Goal: Task Accomplishment & Management: Use online tool/utility

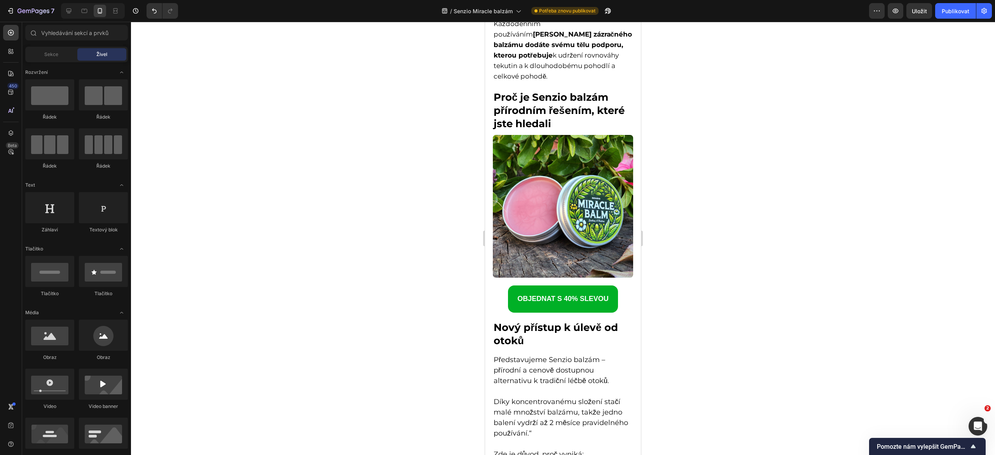
scroll to position [1959, 0]
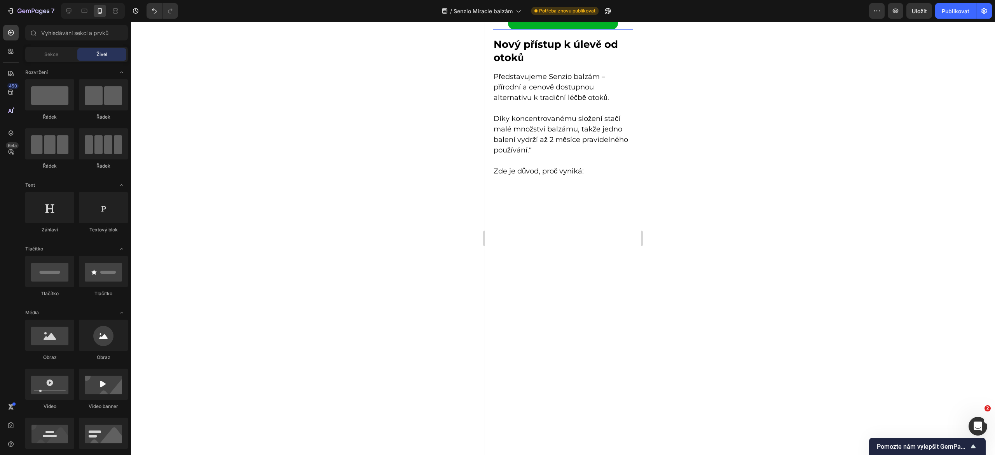
click at [538, 19] on strong "OBJEDNAT S 40% SLEVOU" at bounding box center [563, 16] width 91 height 8
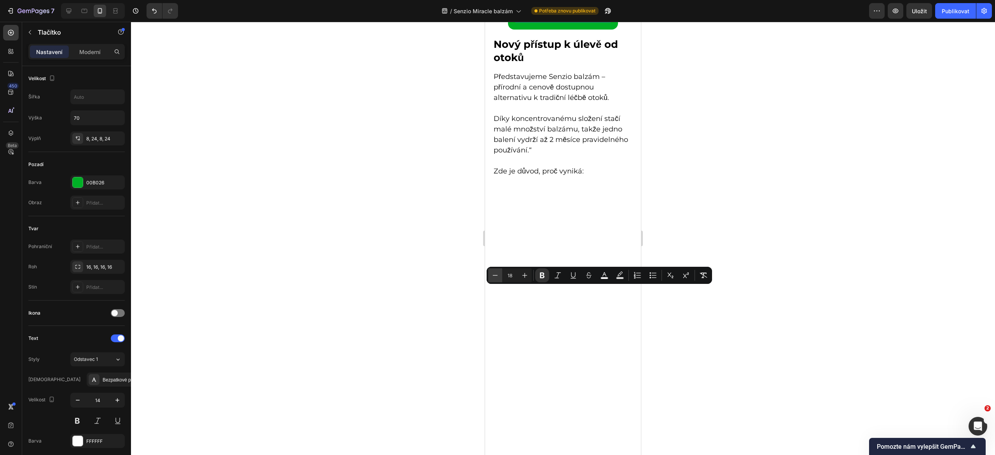
click at [493, 278] on icon "Editor contextual toolbar" at bounding box center [495, 275] width 8 height 8
type input "16"
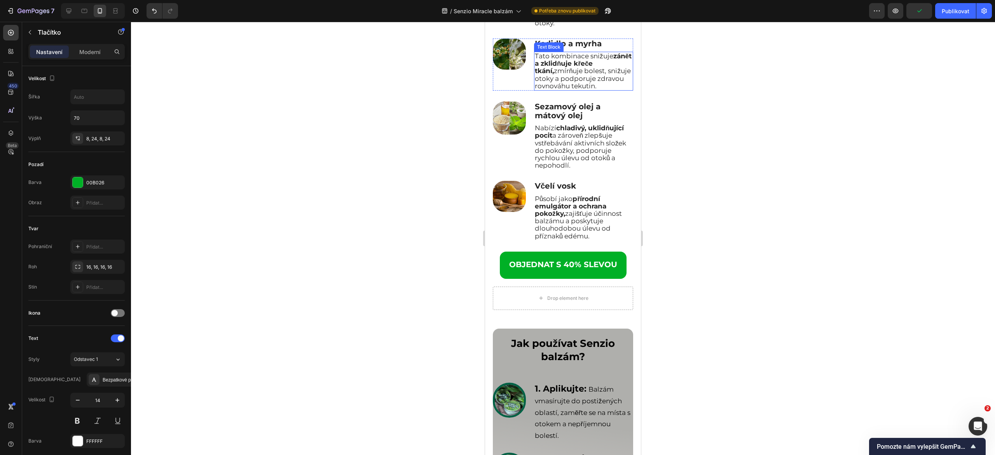
scroll to position [2650, 0]
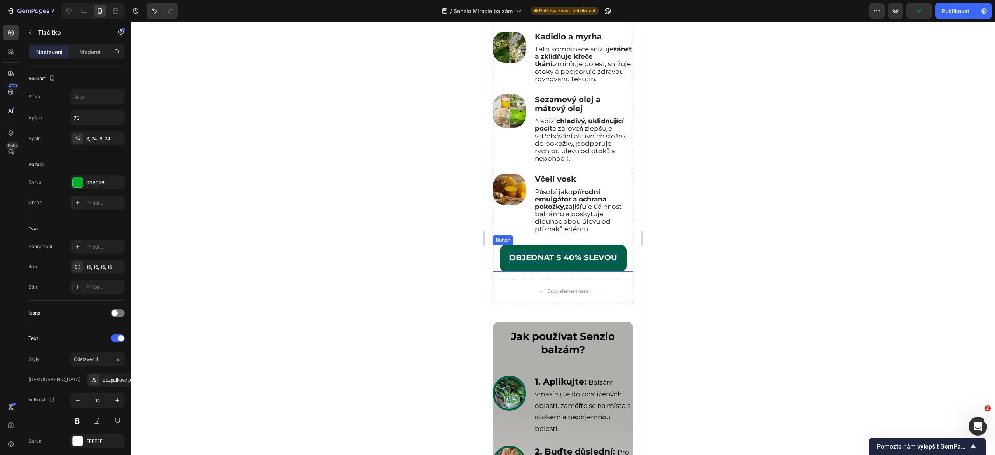
click at [530, 262] on strong "OBJEDNAT S 40% SLEVOU" at bounding box center [563, 257] width 108 height 9
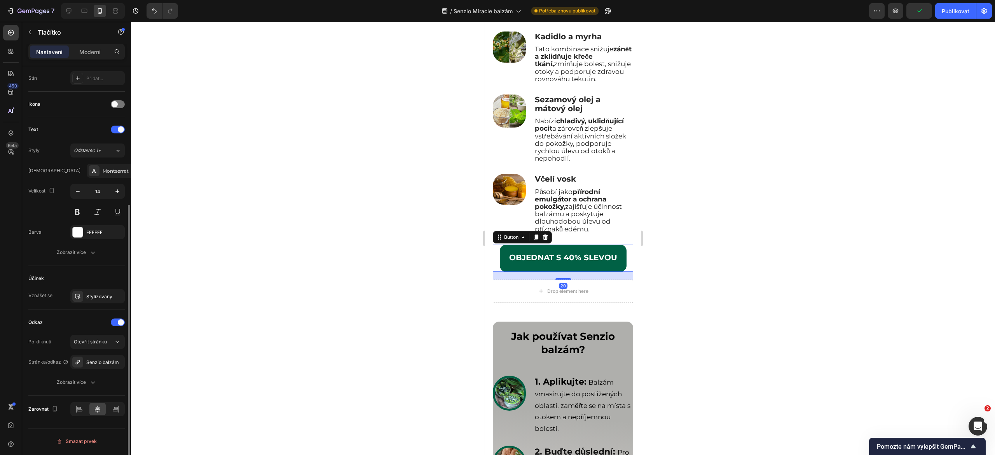
click at [524, 272] on link "OBJEDNAT S 40% SLEVOU" at bounding box center [563, 258] width 127 height 27
click at [524, 262] on strong "OBJEDNAT S 40% SLEVOU" at bounding box center [563, 257] width 108 height 9
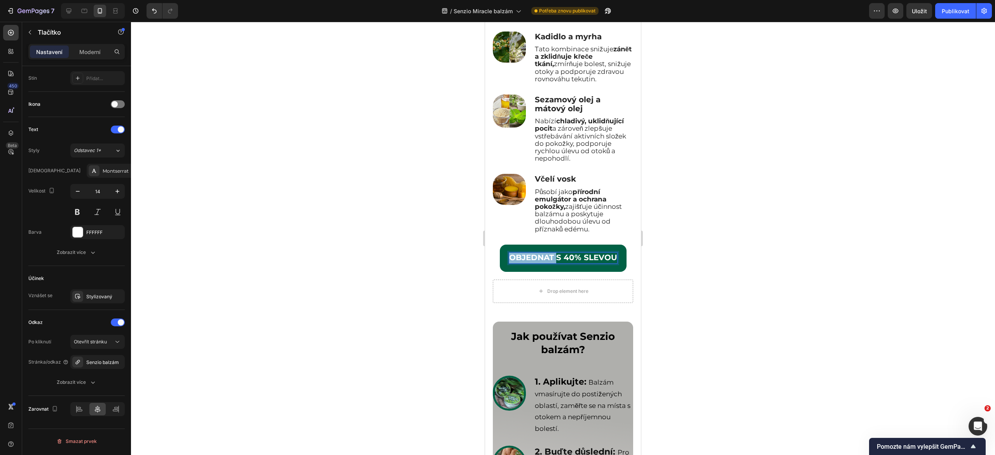
click at [524, 262] on strong "OBJEDNAT S 40% SLEVOU" at bounding box center [563, 257] width 108 height 9
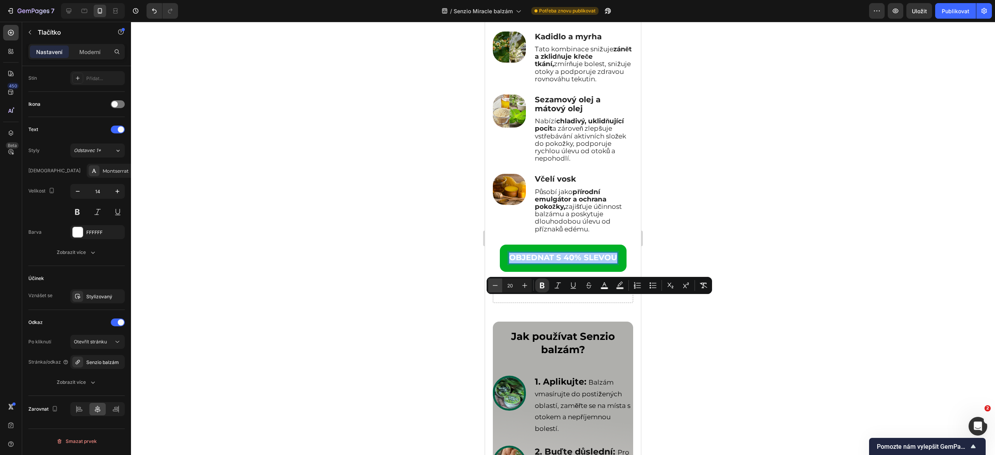
click at [498, 285] on icon "Editor contextual toolbar" at bounding box center [495, 286] width 8 height 8
type input "18"
click at [465, 317] on div at bounding box center [563, 238] width 864 height 433
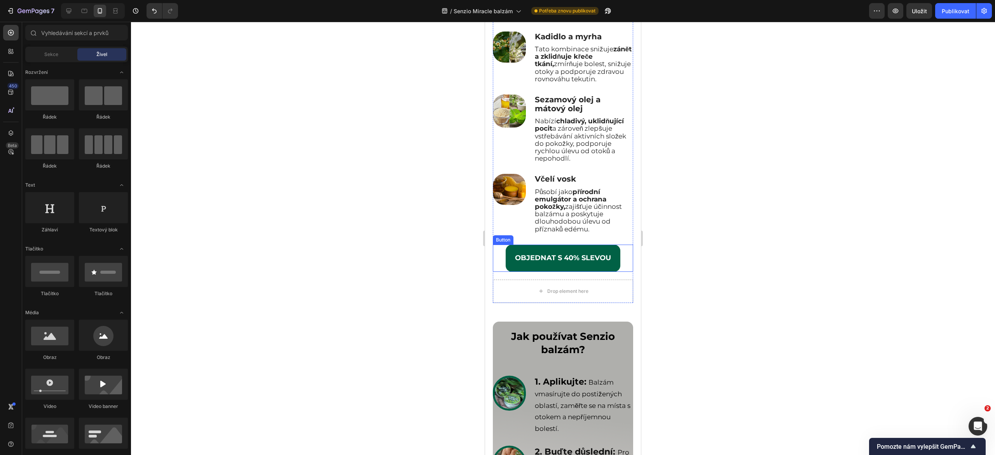
click at [513, 272] on link "OBJEDNAT S 40% SLEVOU" at bounding box center [563, 258] width 115 height 27
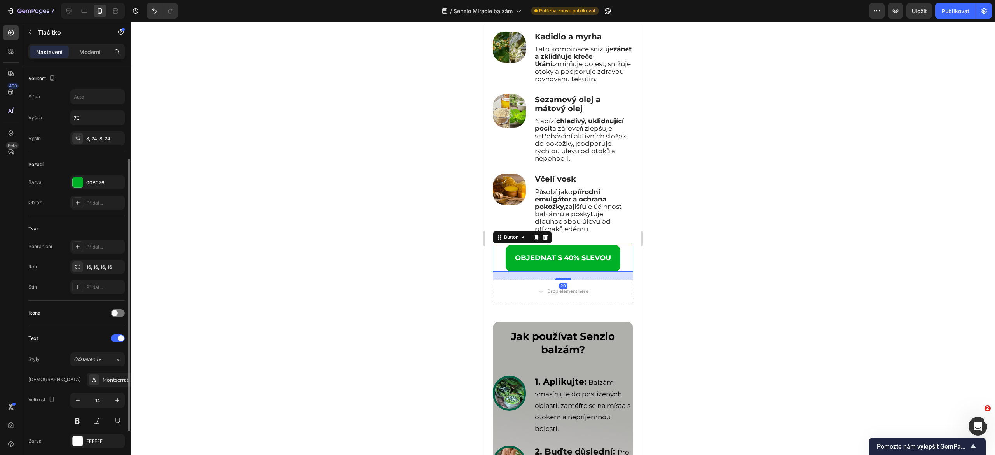
scroll to position [82, 0]
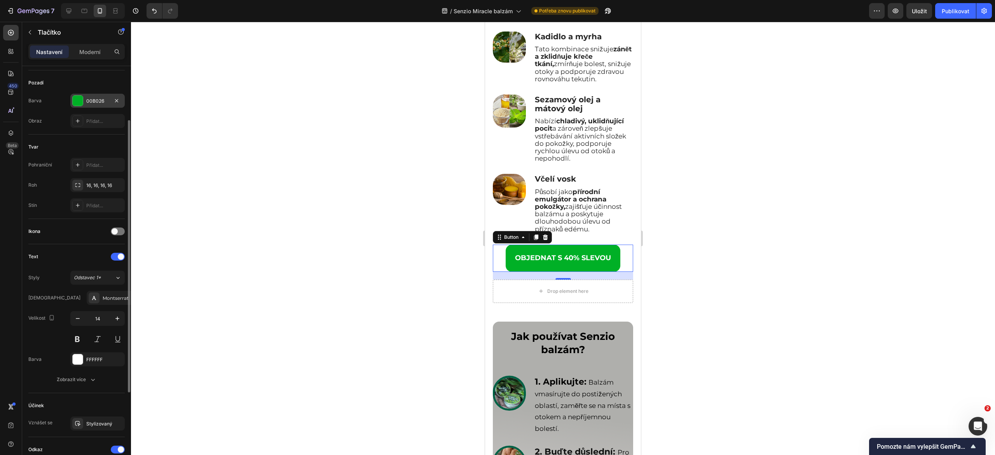
click at [97, 102] on font "00B026" at bounding box center [95, 101] width 18 height 6
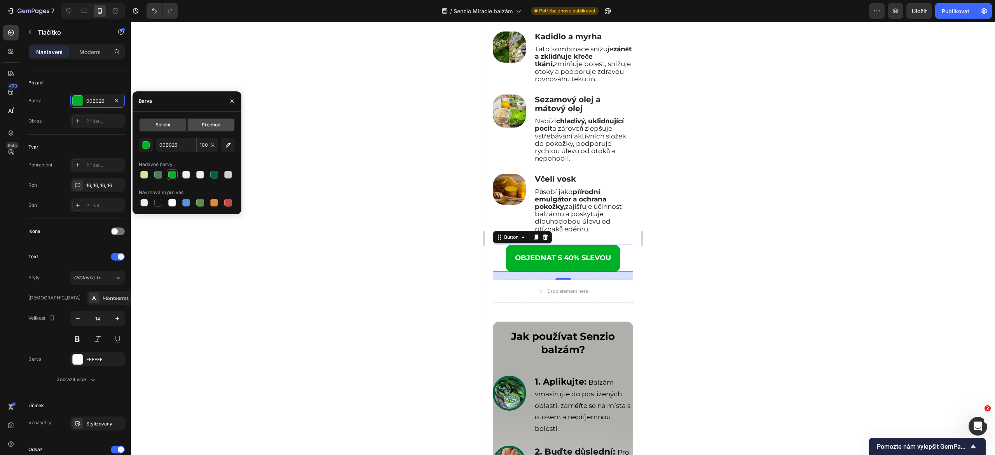
click at [202, 124] on font "Přechod" at bounding box center [211, 125] width 19 height 6
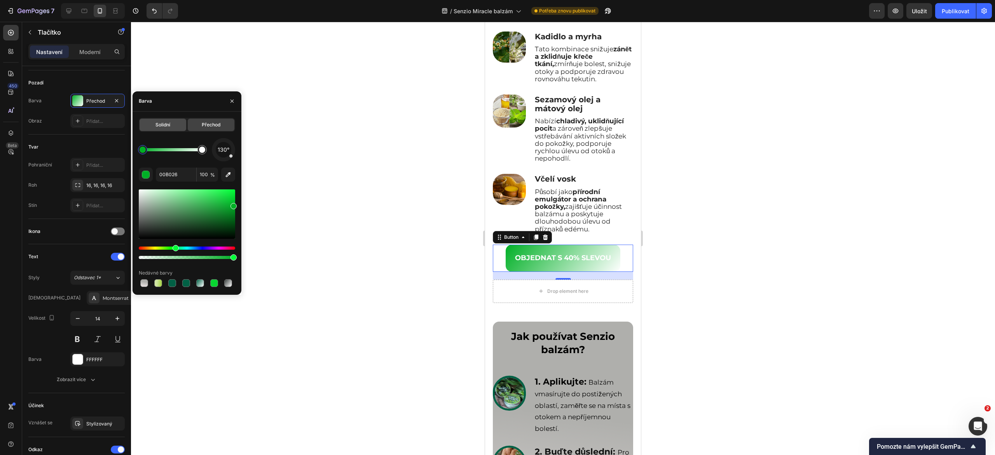
click at [168, 128] on div "Solidní" at bounding box center [163, 125] width 47 height 12
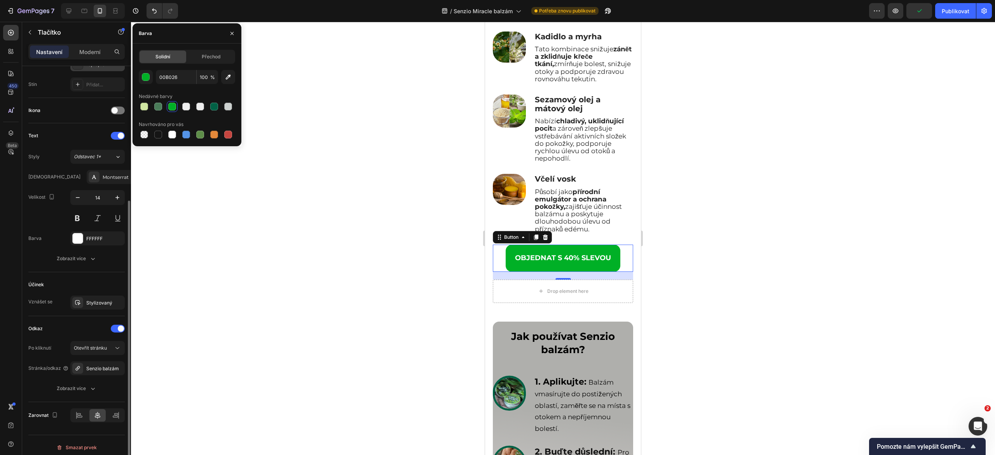
scroll to position [209, 0]
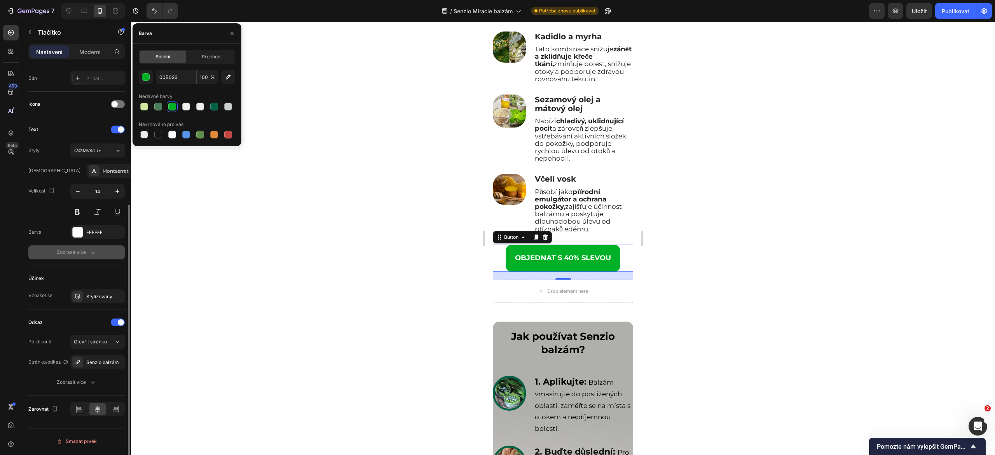
click at [87, 253] on div "Zobrazit více" at bounding box center [77, 252] width 40 height 8
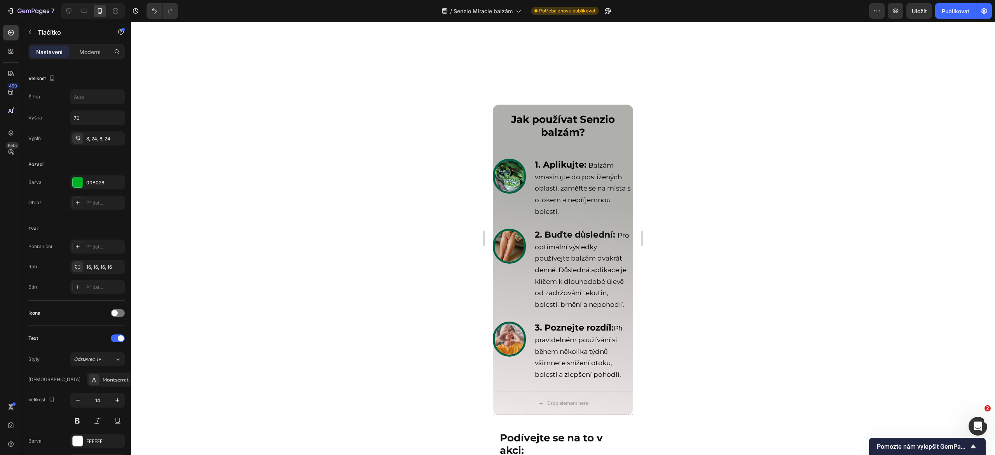
scroll to position [3233, 0]
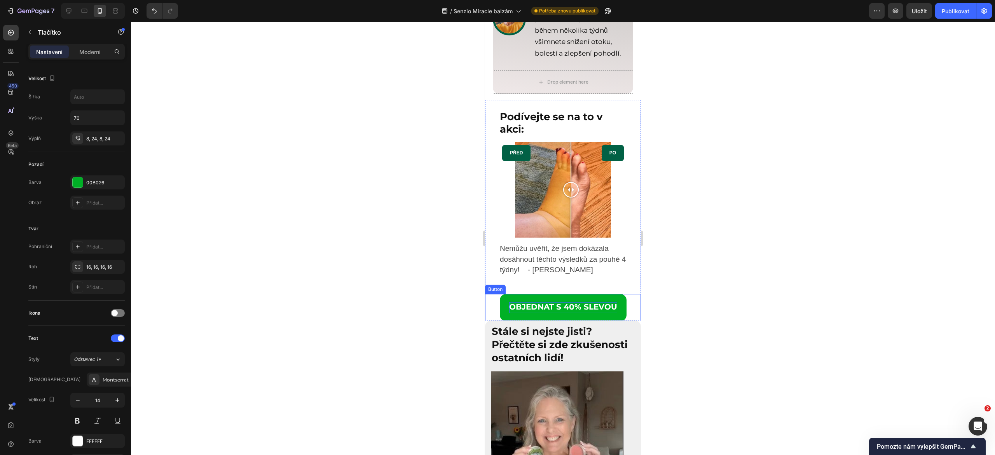
click at [532, 311] on strong "OBJEDNAT S 40% SLEVOU" at bounding box center [563, 306] width 108 height 9
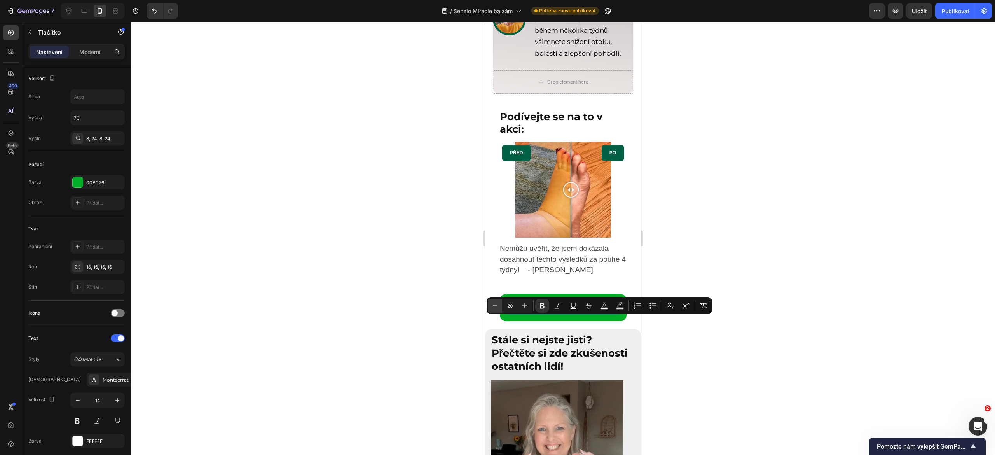
click at [495, 306] on icon "Editor contextual toolbar" at bounding box center [495, 305] width 5 height 0
type input "18"
click at [469, 329] on div at bounding box center [563, 238] width 864 height 433
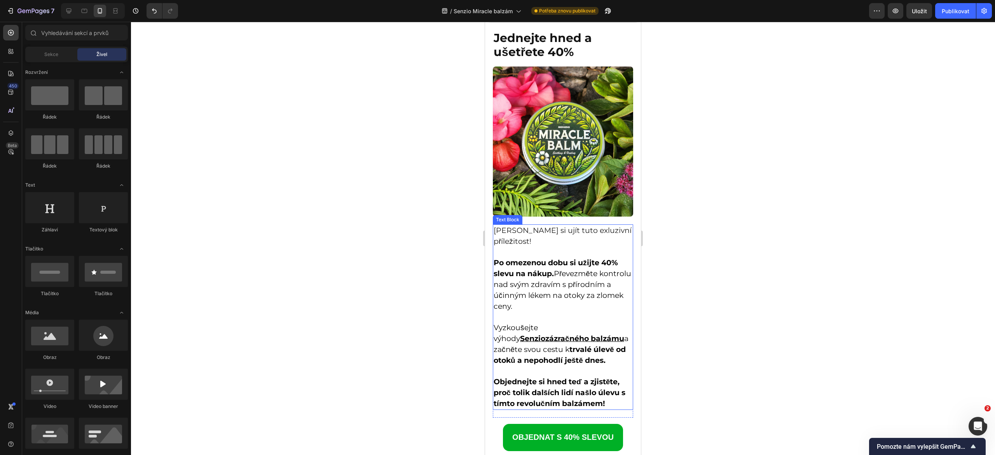
scroll to position [4020, 0]
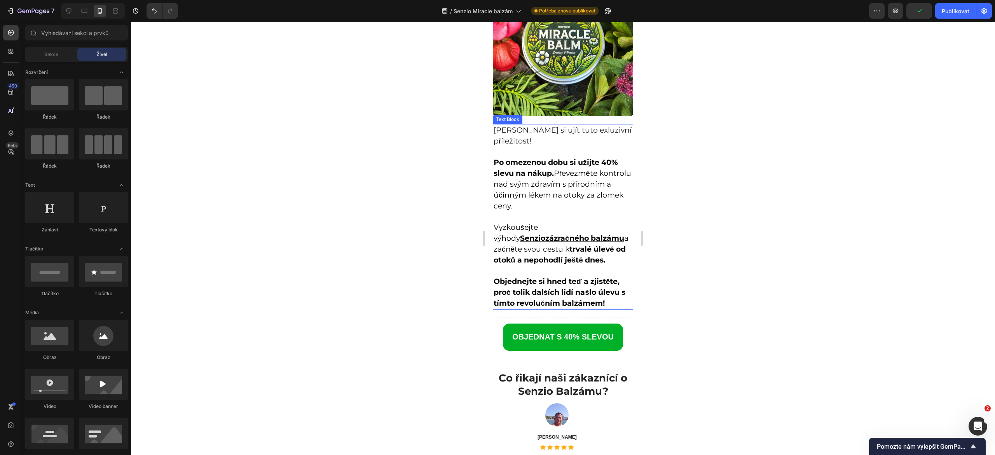
click at [520, 336] on strong "OBJEDNAT S 40% SLEVOU" at bounding box center [562, 336] width 101 height 9
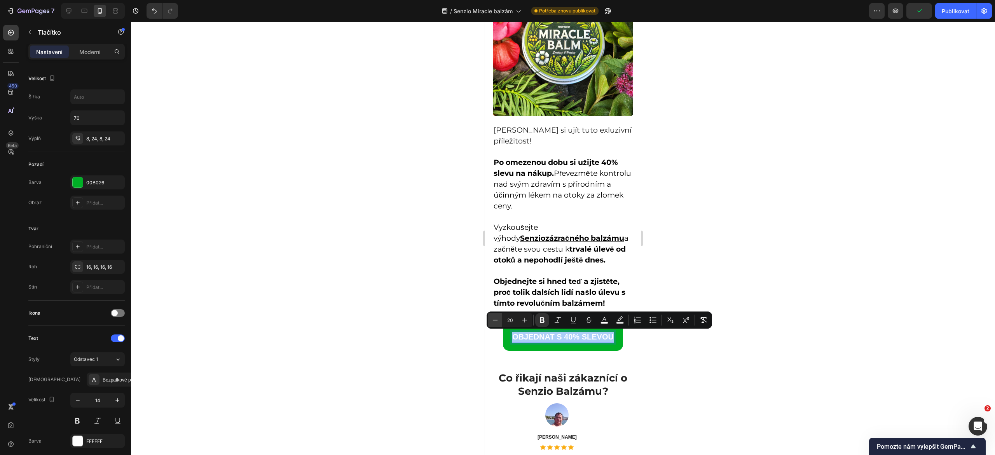
click at [493, 318] on icon "Editor contextual toolbar" at bounding box center [495, 320] width 8 height 8
type input "18"
click at [460, 331] on div at bounding box center [563, 238] width 864 height 433
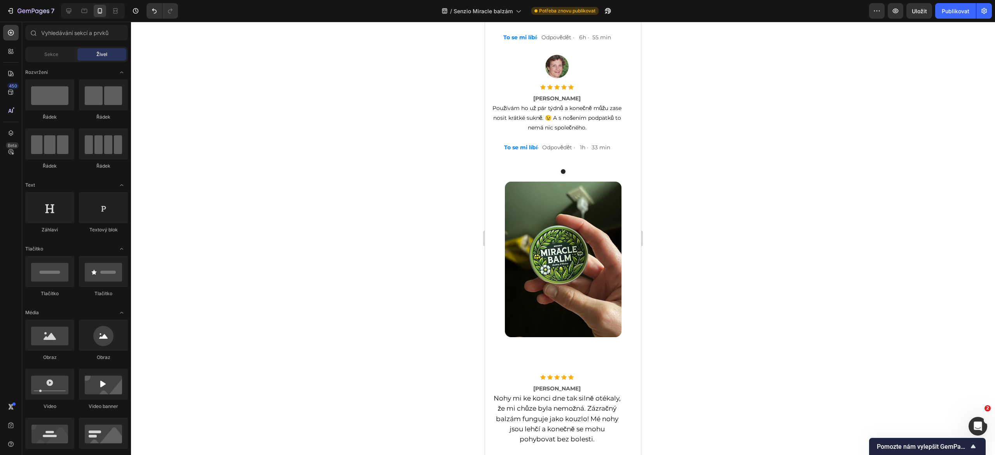
scroll to position [5427, 0]
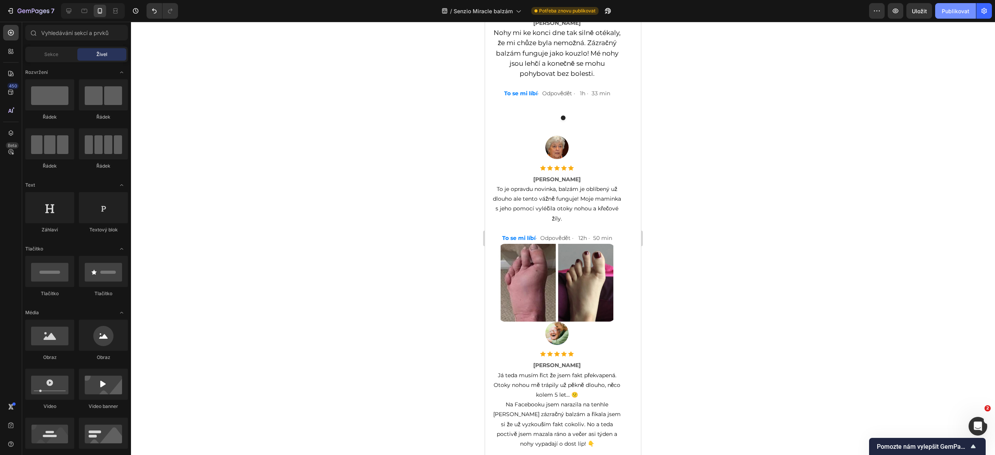
click at [951, 9] on font "Publikovat" at bounding box center [956, 11] width 28 height 7
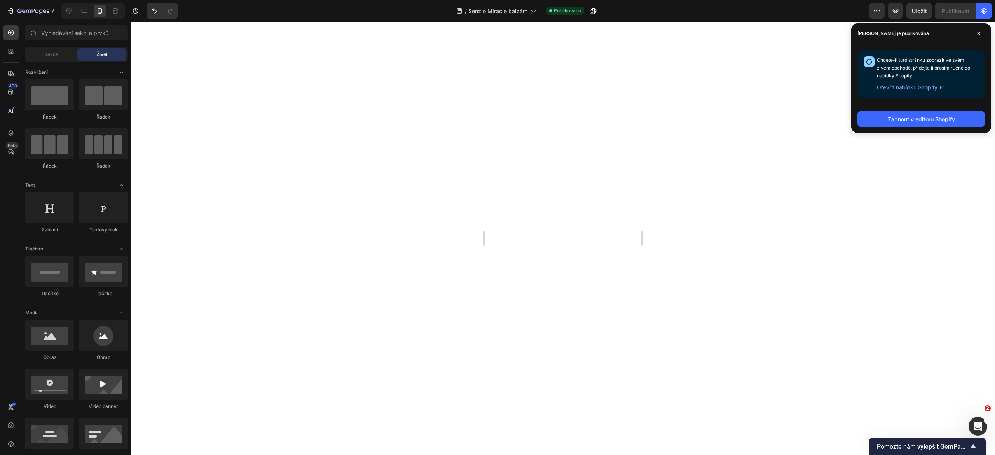
scroll to position [96, 0]
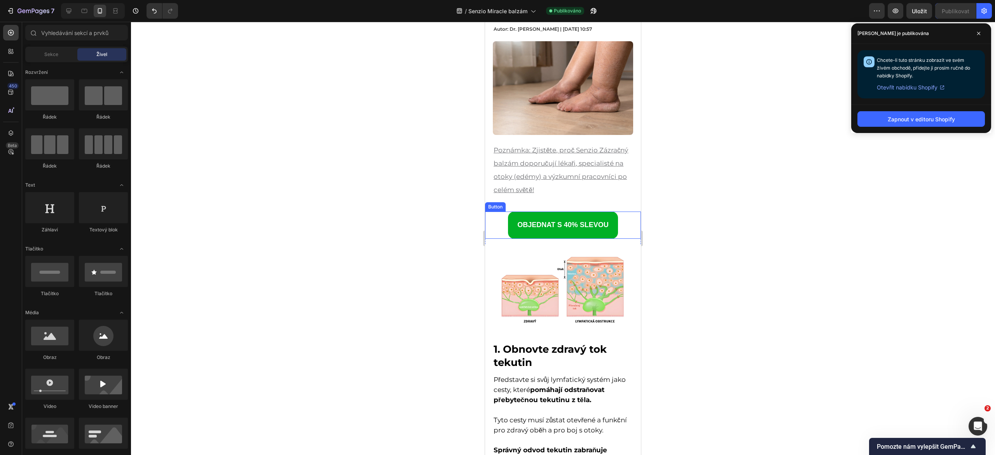
click at [508, 220] on link "OBJEDNAT S 40% SLEVOU" at bounding box center [563, 225] width 110 height 27
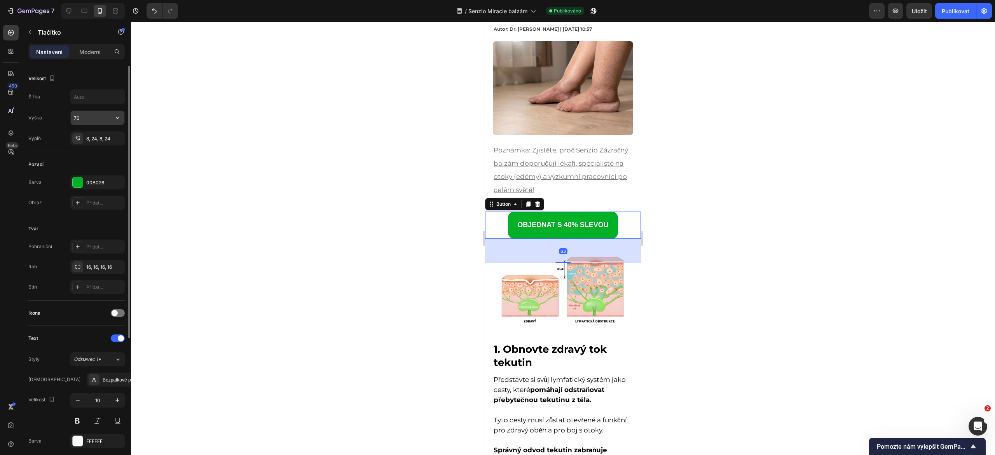
click at [86, 118] on input "70" at bounding box center [98, 118] width 54 height 14
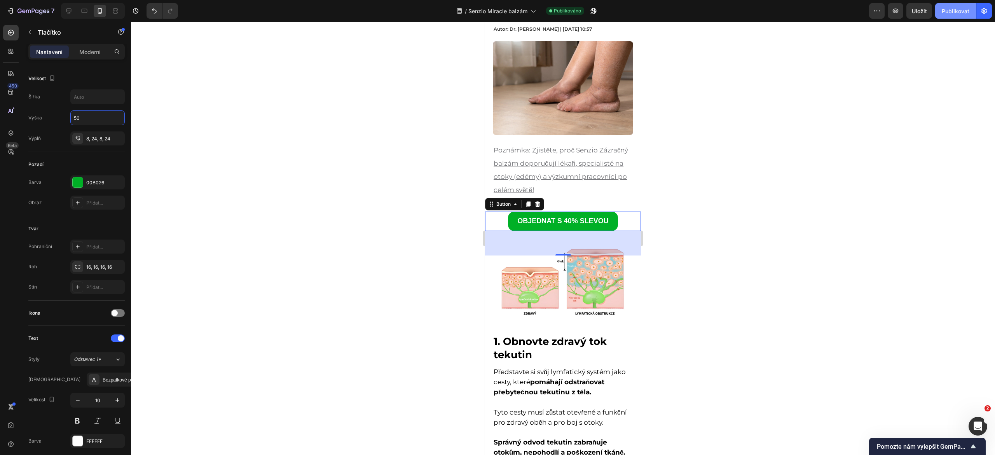
click at [939, 11] on button "Publikovat" at bounding box center [956, 11] width 41 height 16
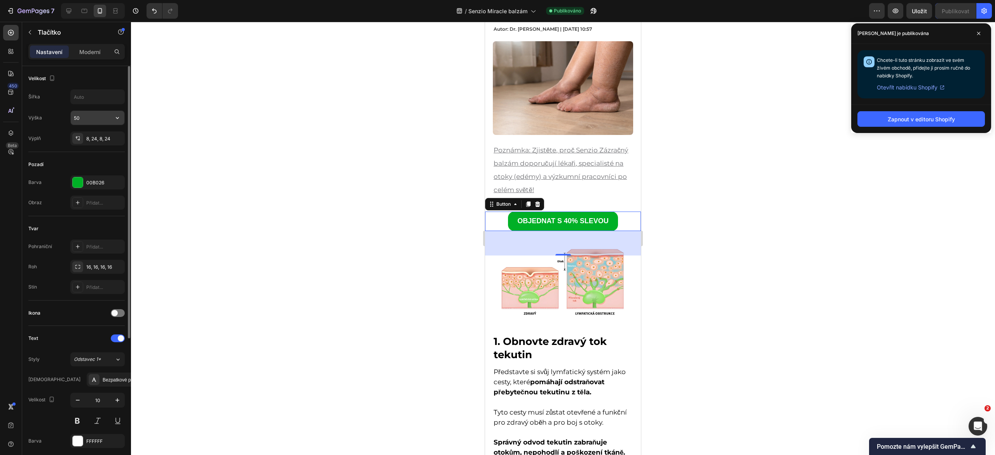
click at [95, 124] on input "50" at bounding box center [98, 118] width 54 height 14
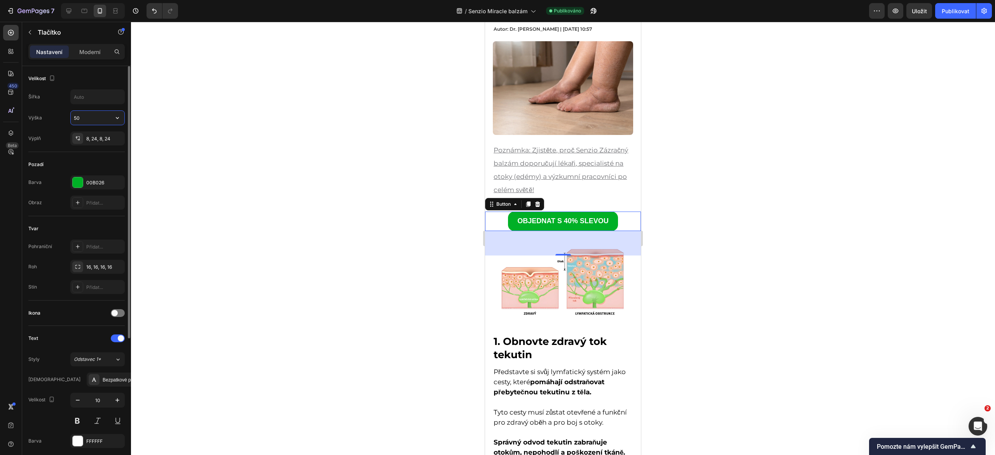
click at [86, 122] on input "50" at bounding box center [98, 118] width 54 height 14
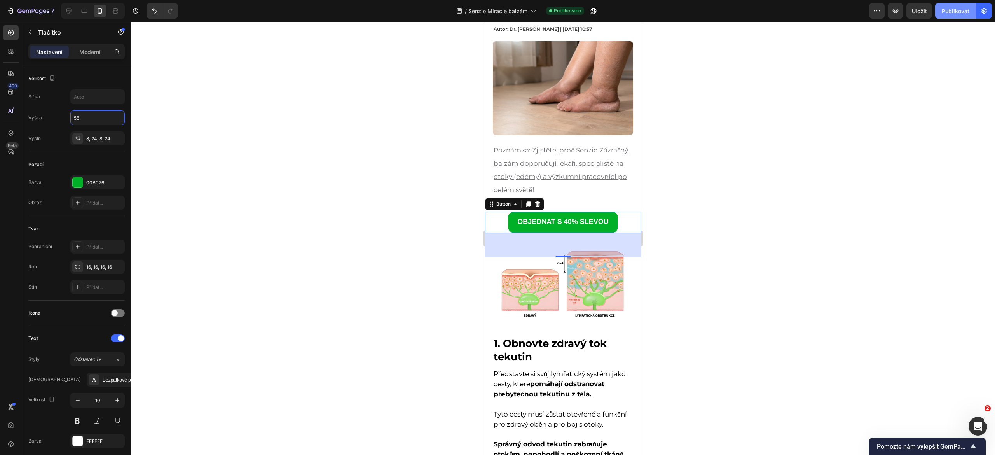
type input "55"
click at [957, 9] on font "Publikovat" at bounding box center [956, 11] width 28 height 7
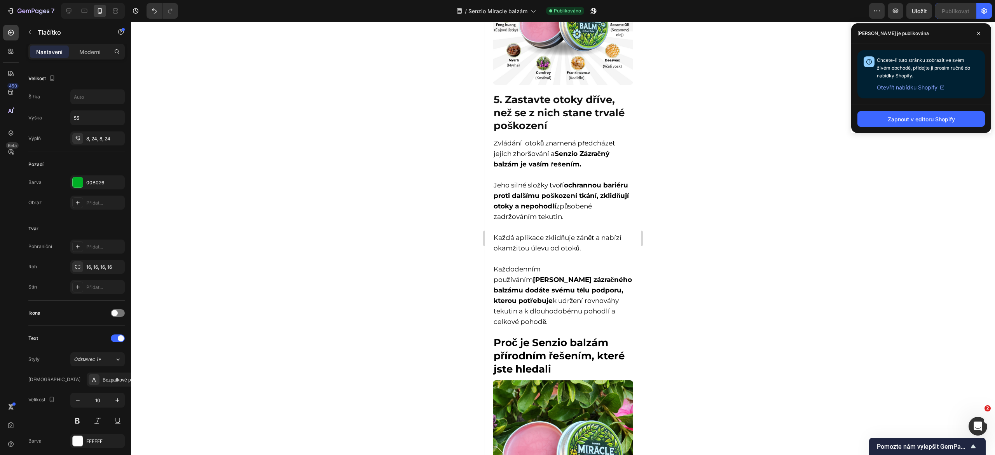
scroll to position [1955, 0]
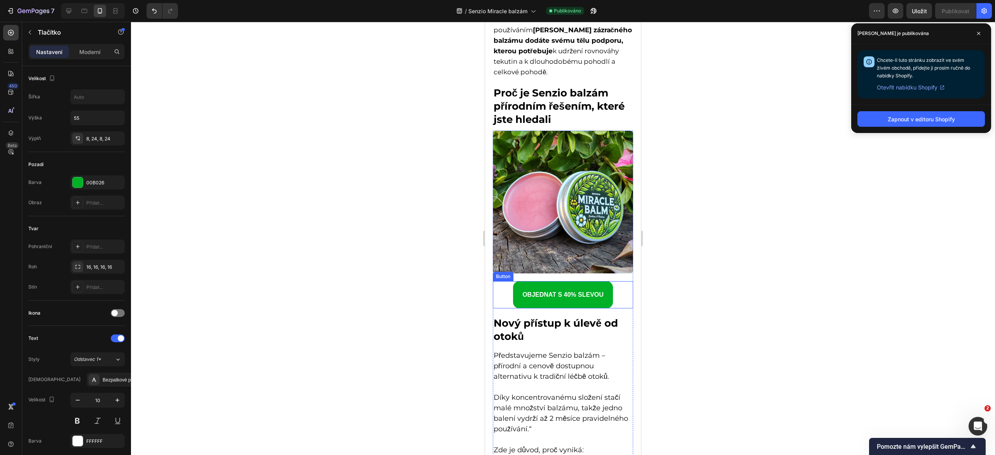
click at [514, 281] on link "OBJEDNAT S 40% SLEVOU" at bounding box center [563, 294] width 100 height 27
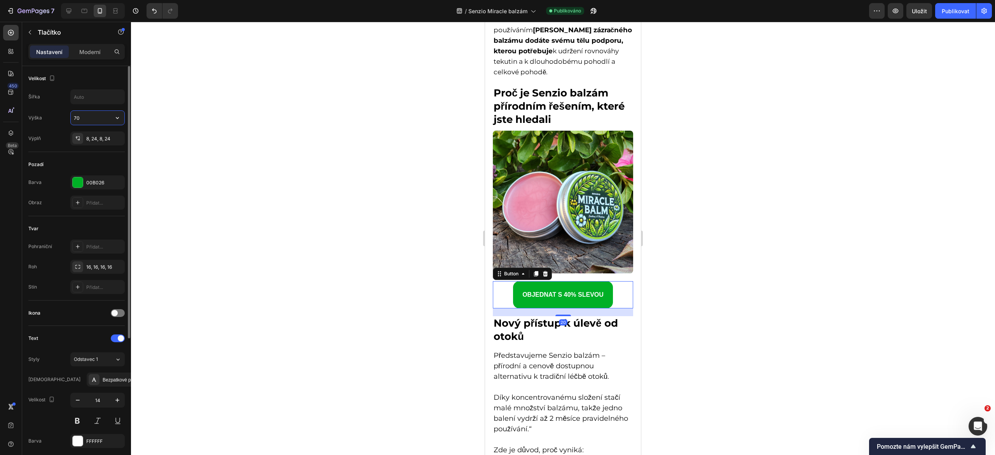
click at [85, 115] on input "70" at bounding box center [98, 118] width 54 height 14
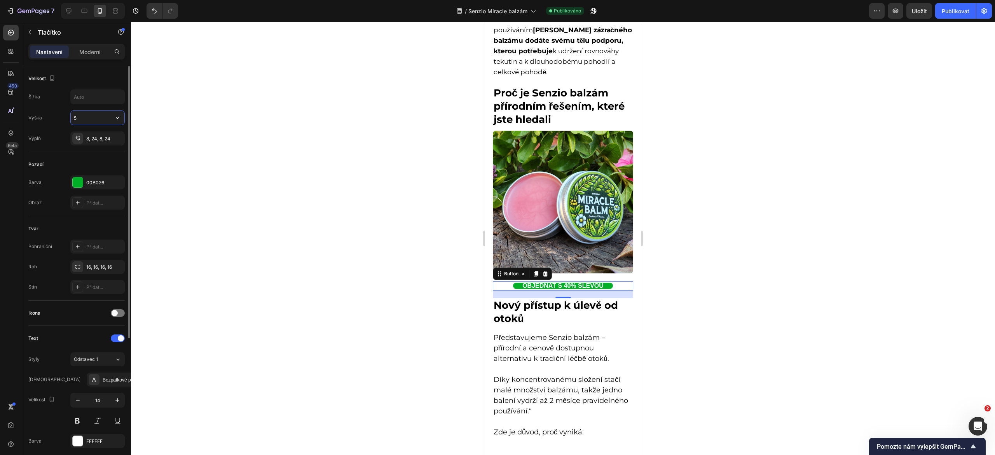
type input "55"
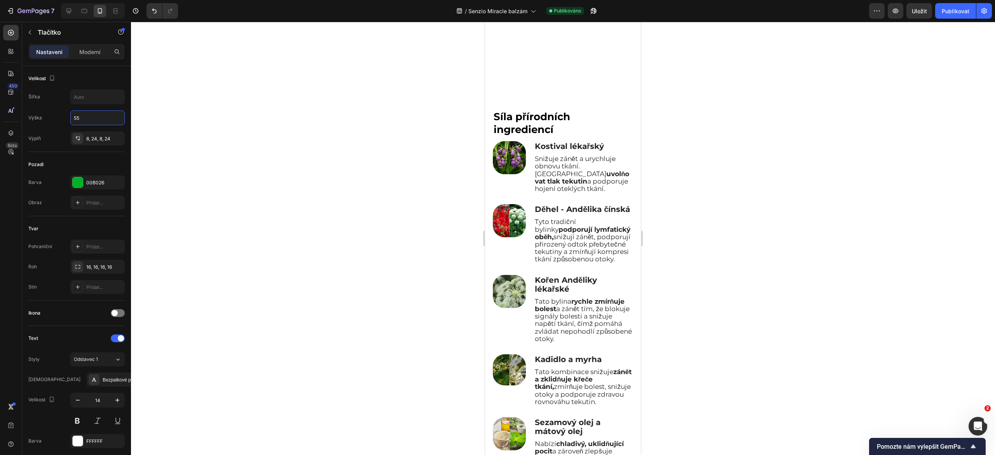
scroll to position [2642, 0]
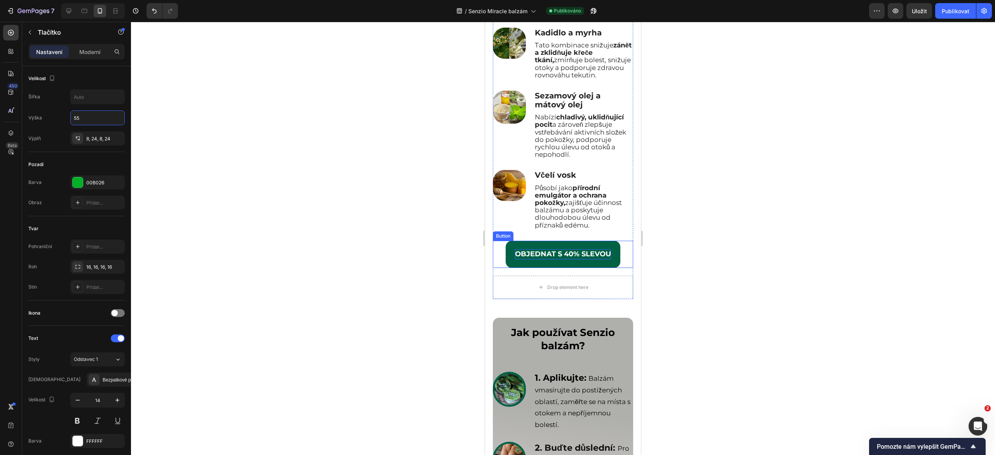
click at [515, 258] on strong "OBJEDNAT S 40% SLEVOU" at bounding box center [563, 254] width 96 height 9
click at [506, 268] on link "OBJEDNAT S 40% SLEVOU" at bounding box center [563, 254] width 115 height 27
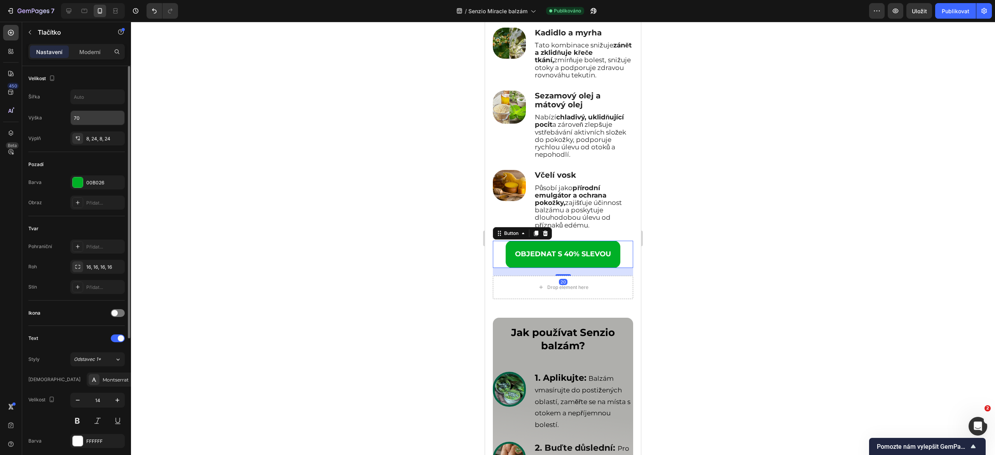
click at [91, 122] on input "70" at bounding box center [98, 118] width 54 height 14
type input "55"
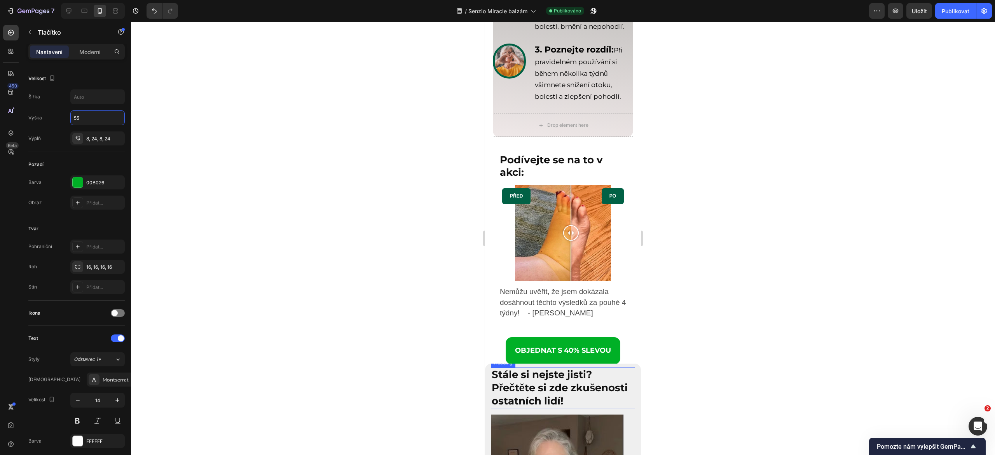
scroll to position [3254, 0]
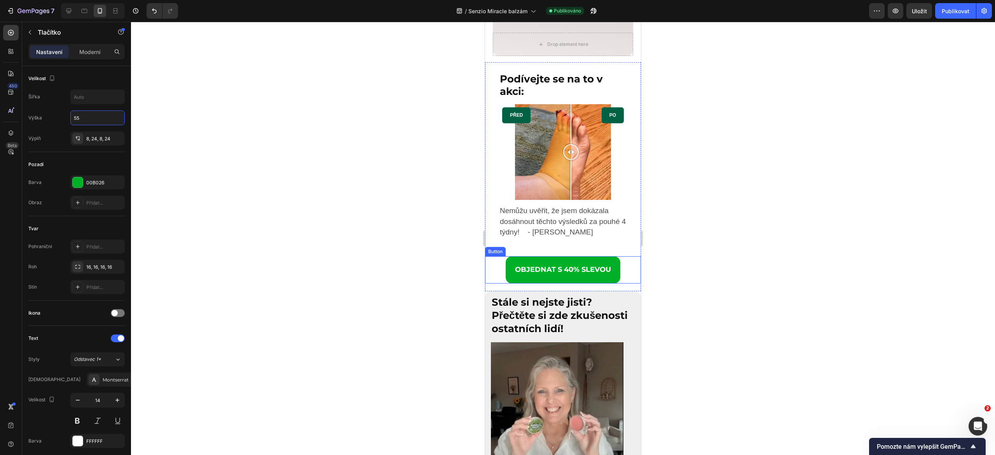
click at [506, 283] on link "OBJEDNAT S 40% SLEVOU" at bounding box center [563, 269] width 115 height 27
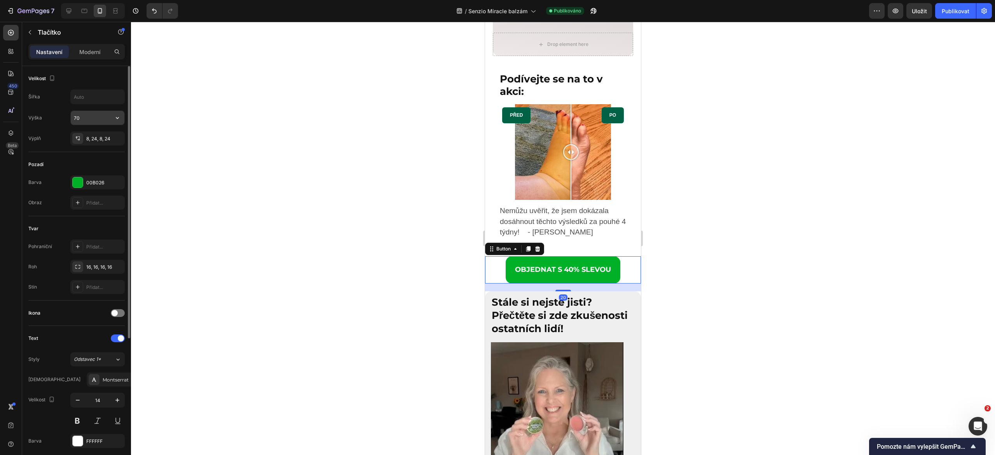
click at [91, 116] on input "70" at bounding box center [98, 118] width 54 height 14
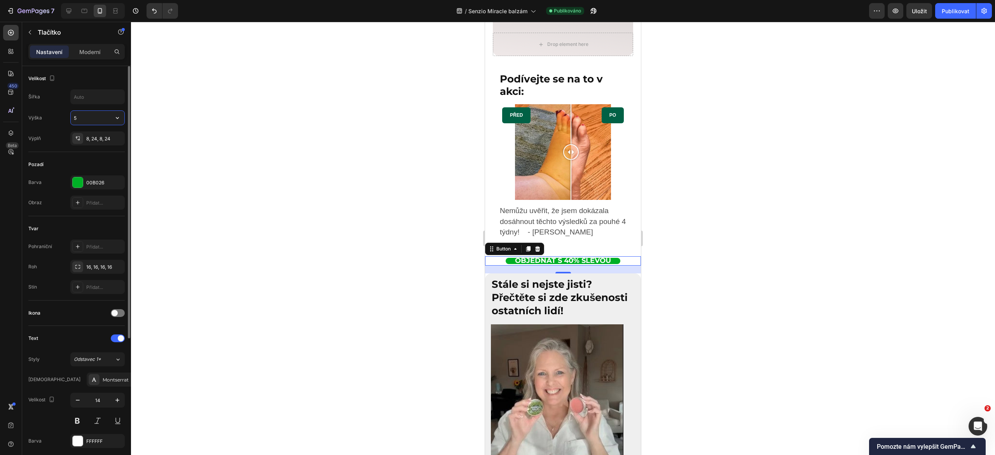
type input "55"
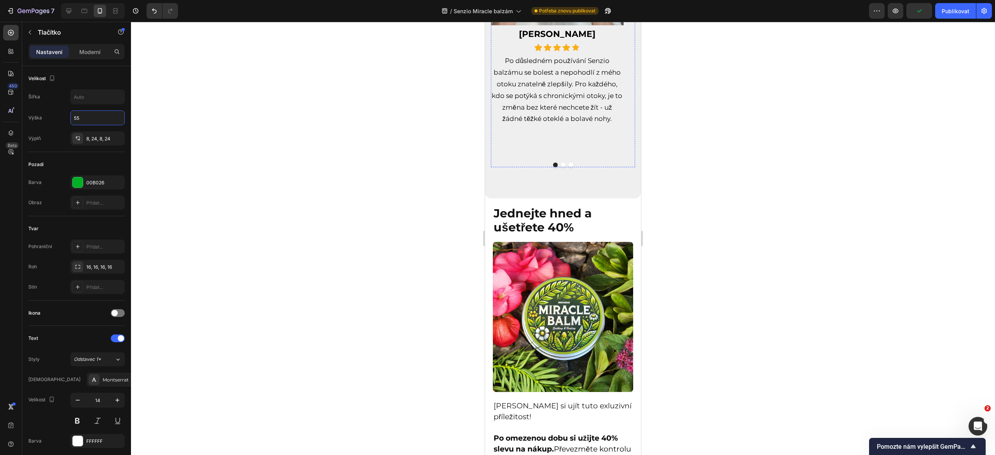
scroll to position [3873, 0]
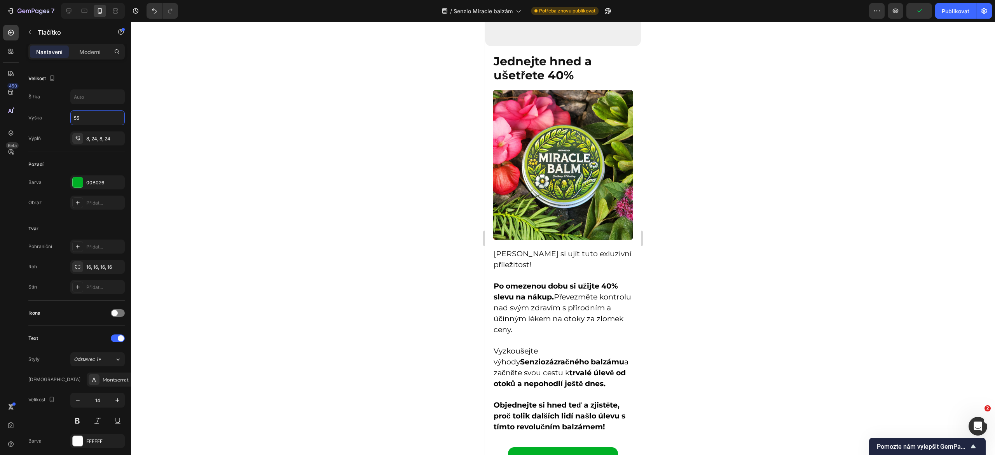
click at [505, 389] on p at bounding box center [563, 394] width 139 height 10
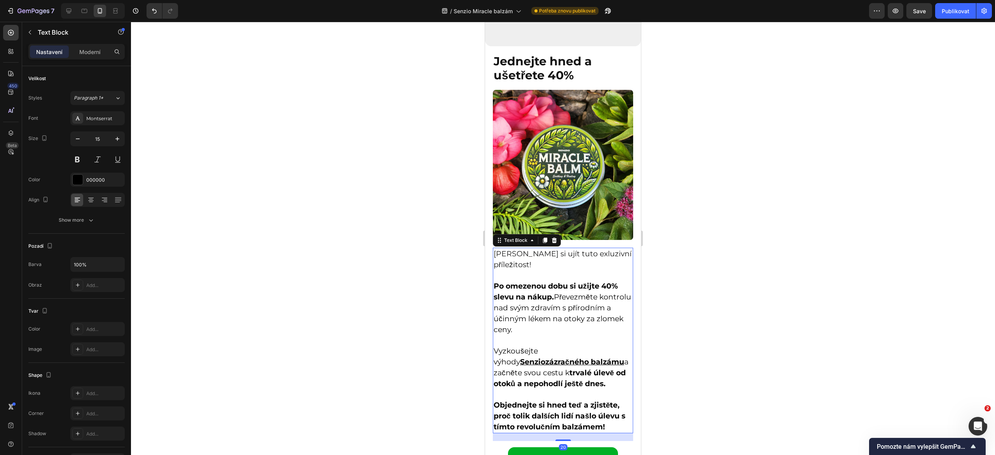
scroll to position [3995, 0]
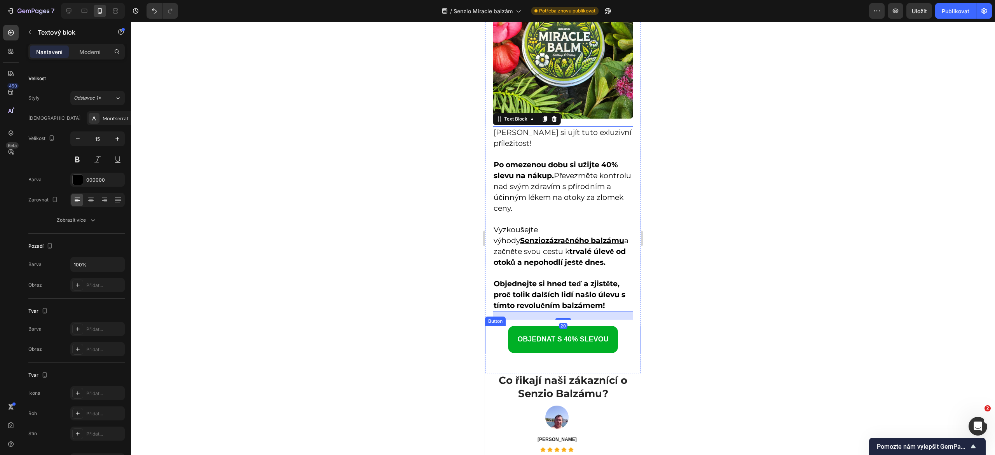
click at [508, 341] on link "OBJEDNAT S 40% SLEVOU" at bounding box center [563, 339] width 110 height 27
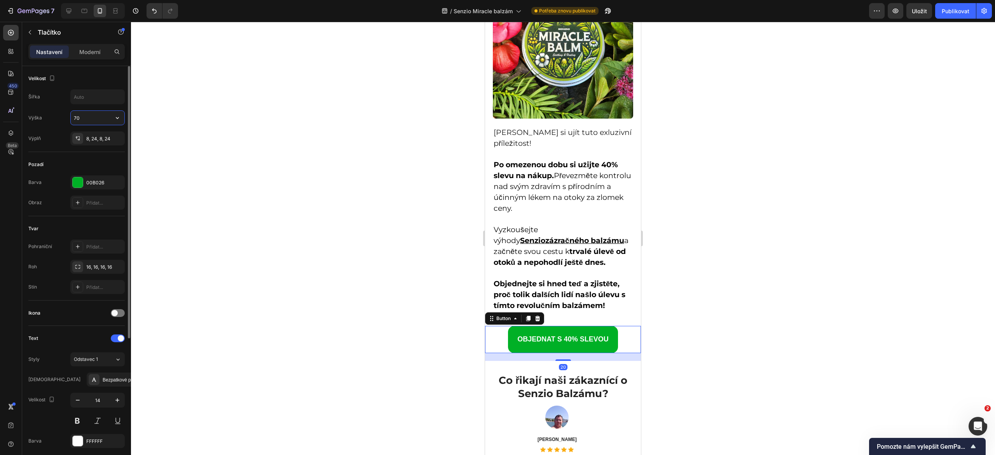
click at [89, 124] on input "70" at bounding box center [98, 118] width 54 height 14
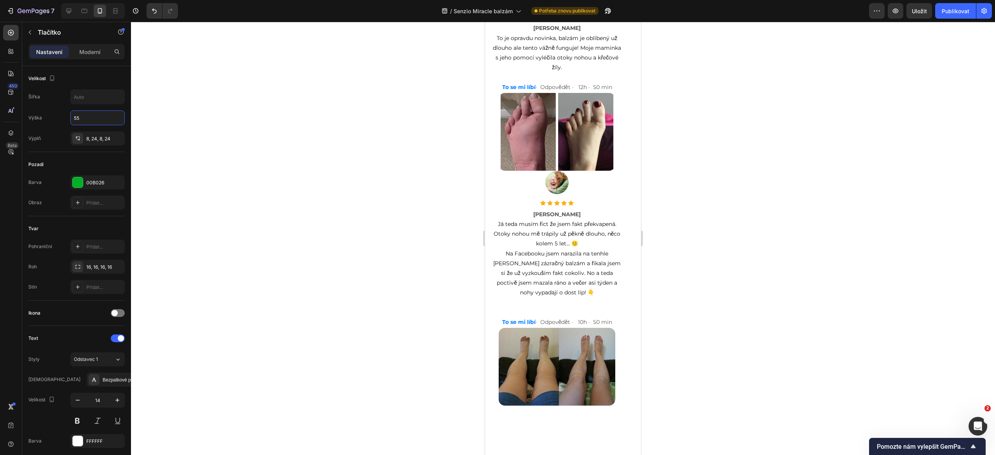
scroll to position [6005, 0]
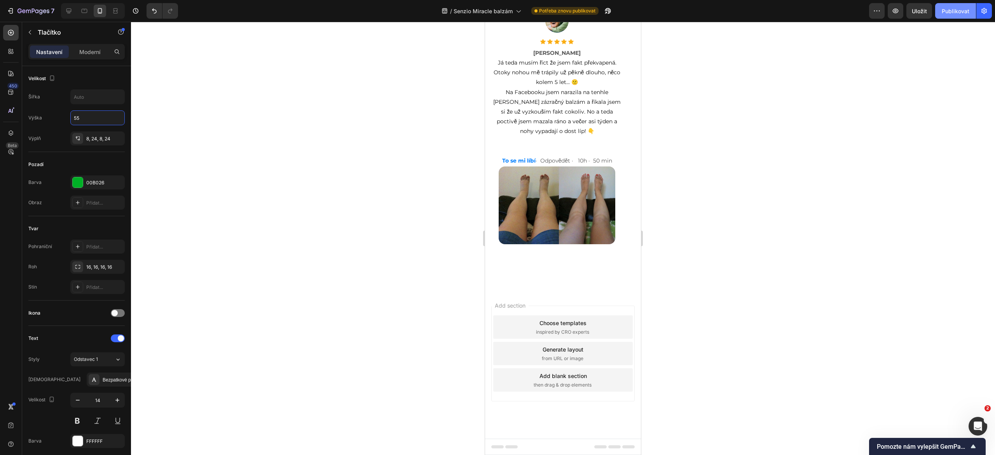
type input "55"
click at [958, 12] on font "Publikovat" at bounding box center [956, 11] width 28 height 7
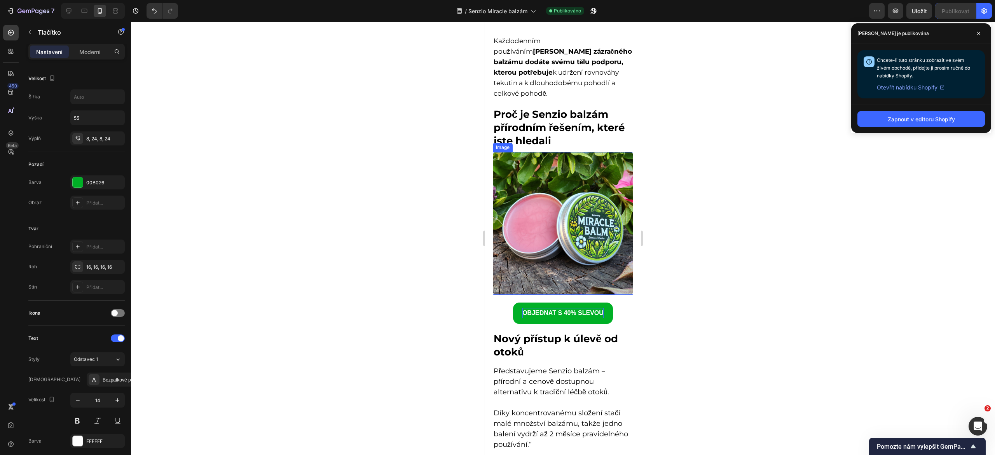
scroll to position [1996, 0]
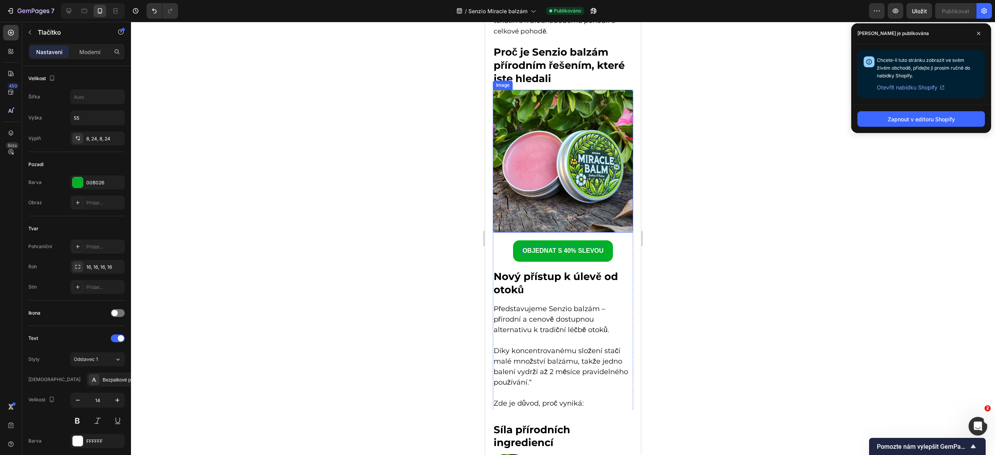
click at [531, 247] on strong "OBJEDNAT S 40% SLEVOU" at bounding box center [563, 250] width 81 height 7
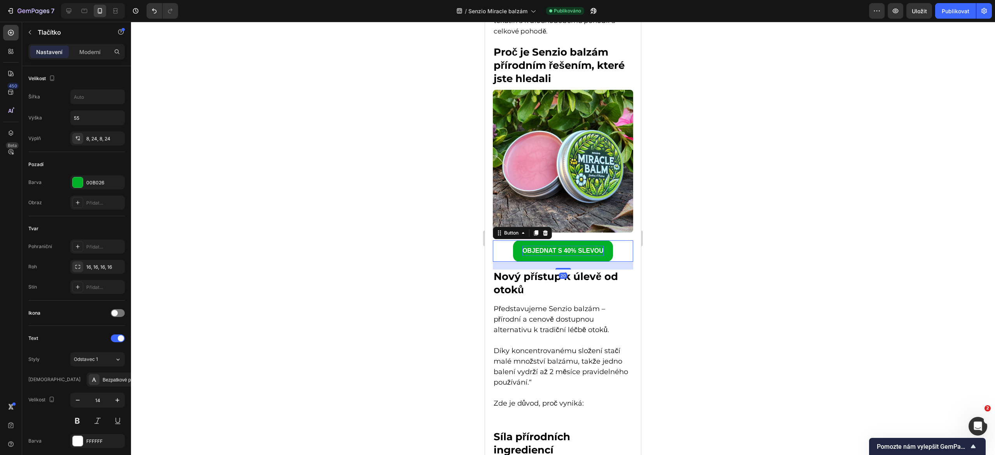
click at [531, 247] on strong "OBJEDNAT S 40% SLEVOU" at bounding box center [563, 250] width 81 height 7
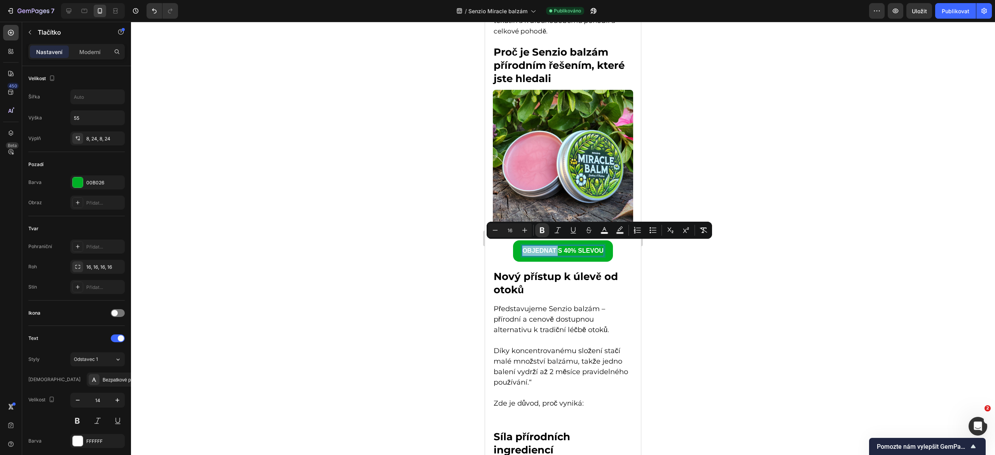
click at [531, 247] on strong "OBJEDNAT S 40% SLEVOU" at bounding box center [563, 250] width 81 height 7
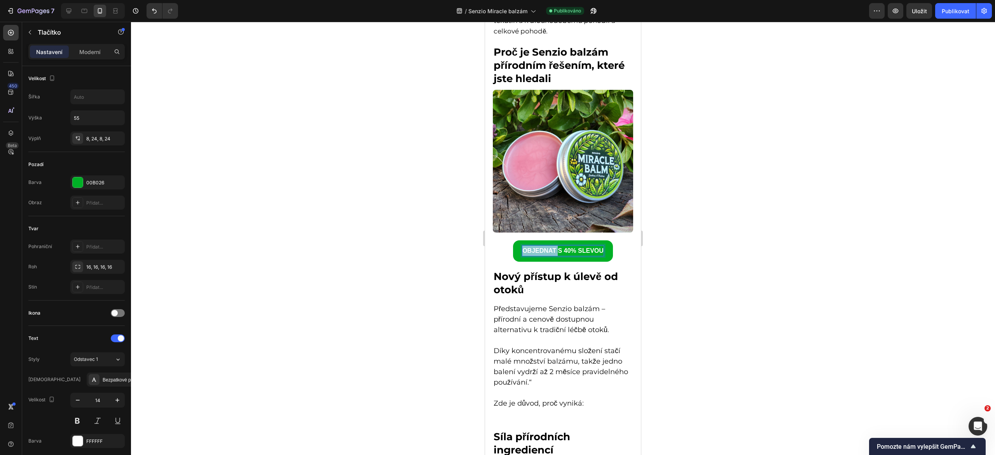
click at [531, 247] on strong "OBJEDNAT S 40% SLEVOU" at bounding box center [563, 250] width 81 height 7
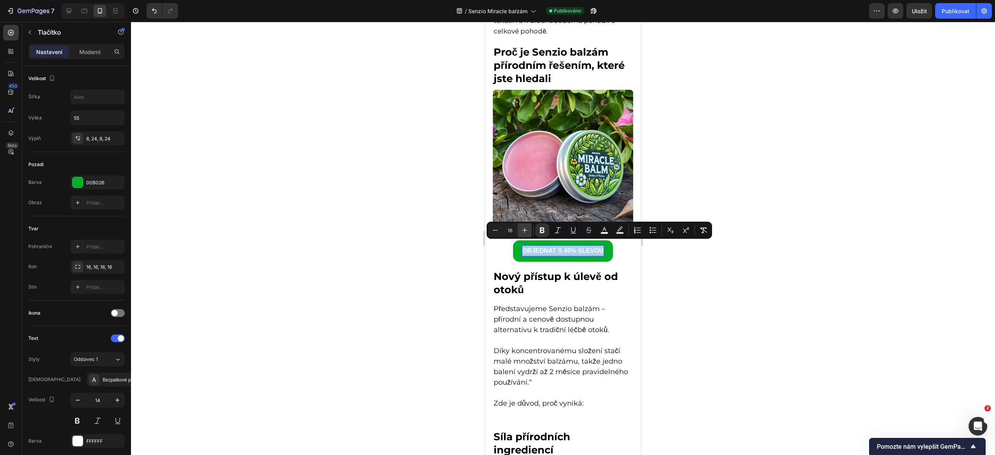
click at [519, 230] on button "Plus" at bounding box center [525, 230] width 14 height 14
click at [496, 228] on icon "Editor contextual toolbar" at bounding box center [495, 230] width 8 height 8
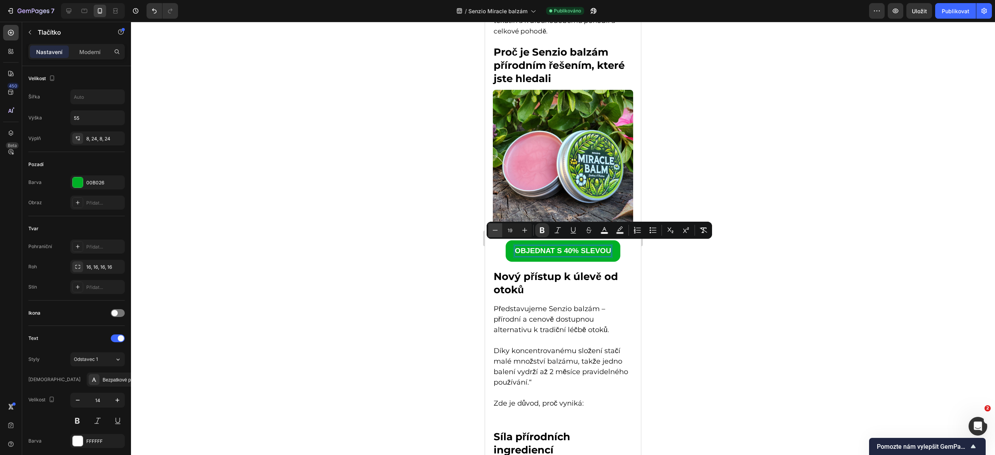
click at [496, 228] on icon "Editor contextual toolbar" at bounding box center [495, 230] width 8 height 8
type input "18"
click at [459, 233] on div at bounding box center [563, 238] width 864 height 433
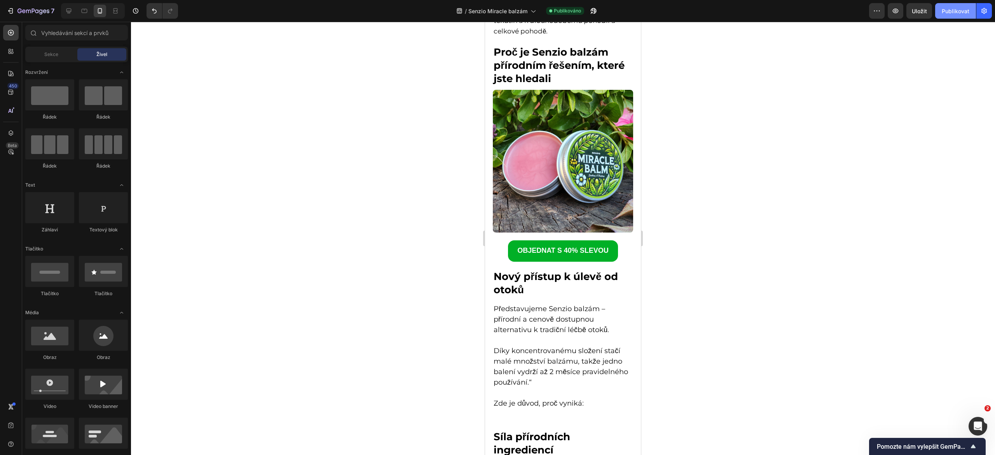
click at [955, 9] on font "Publikovat" at bounding box center [956, 11] width 28 height 7
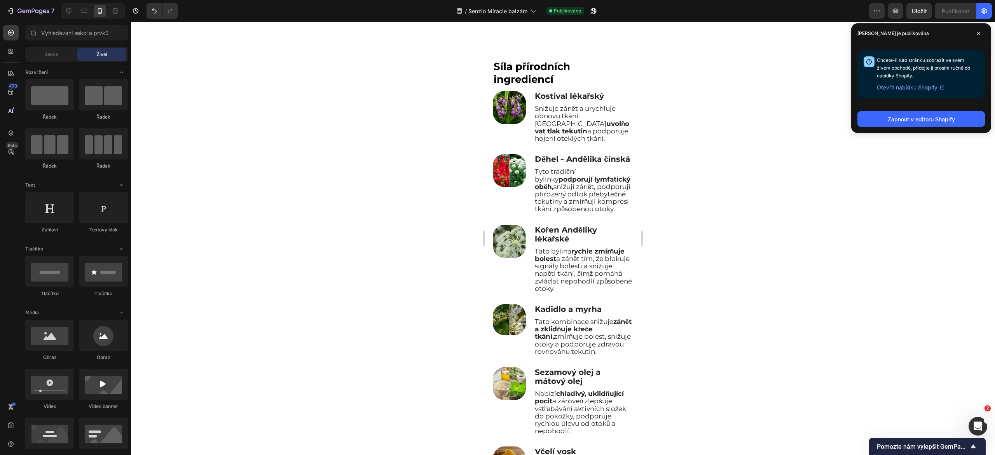
scroll to position [2615, 0]
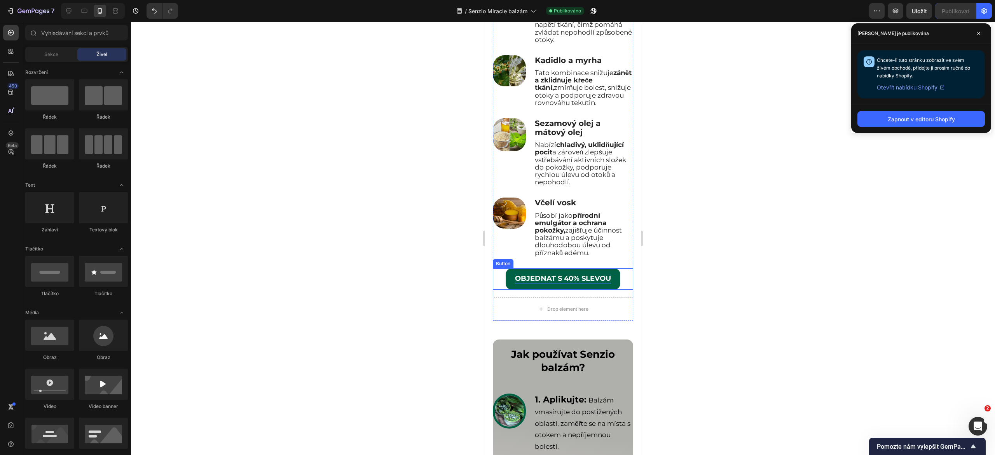
click at [546, 283] on strong "OBJEDNAT S 40% SLEVOU" at bounding box center [563, 278] width 96 height 9
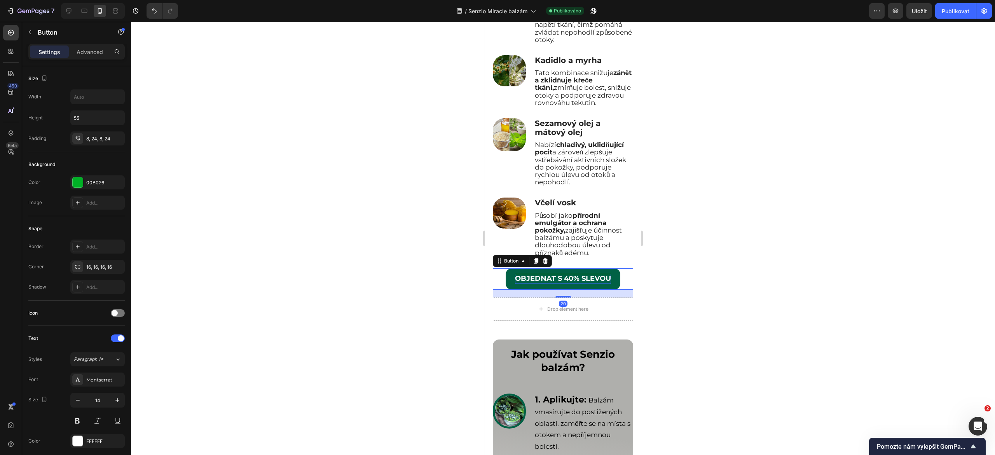
click at [546, 283] on strong "OBJEDNAT S 40% SLEVOU" at bounding box center [563, 278] width 96 height 9
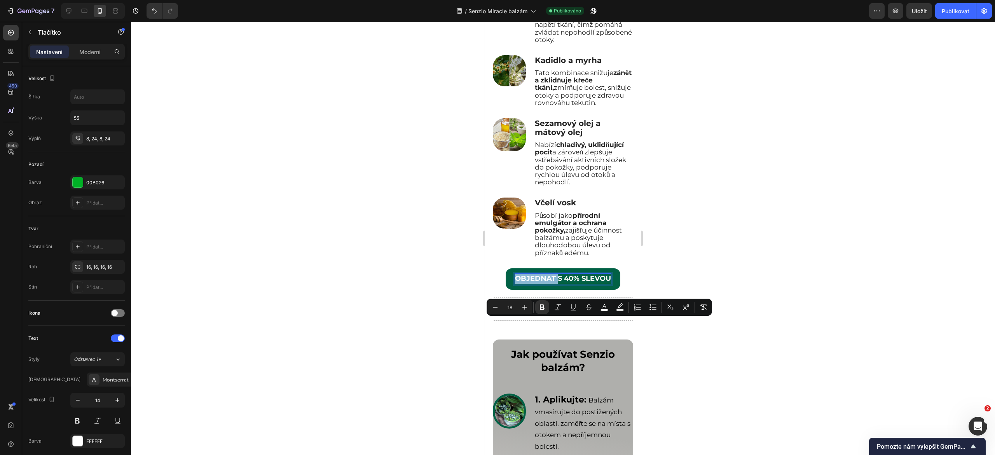
click at [546, 283] on strong "OBJEDNAT S 40% SLEVOU" at bounding box center [563, 278] width 96 height 9
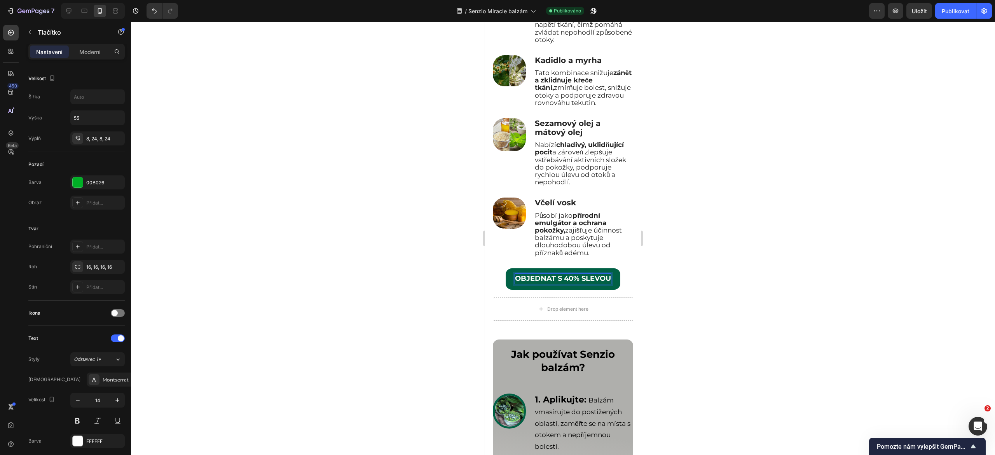
click at [546, 283] on strong "OBJEDNAT S 40% SLEVOU" at bounding box center [563, 278] width 96 height 9
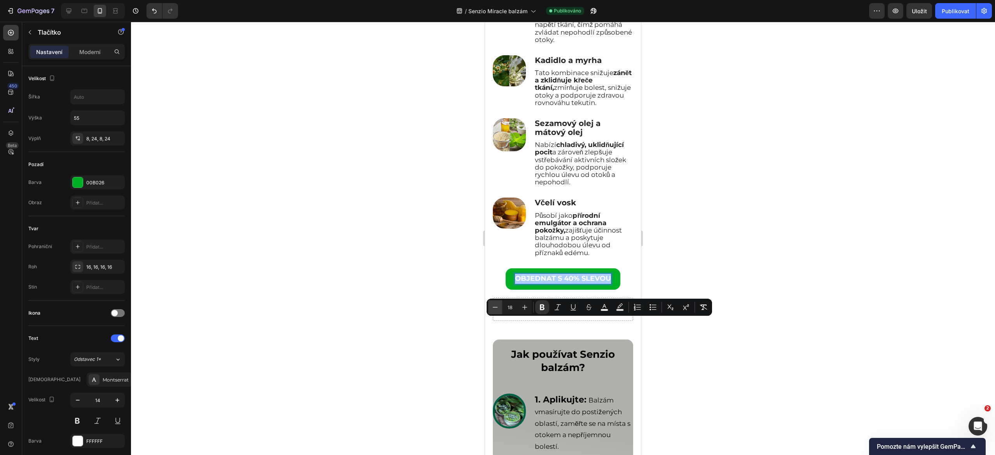
click at [495, 310] on icon "Editor contextual toolbar" at bounding box center [495, 307] width 8 height 8
click at [523, 304] on icon "Editor contextual toolbar" at bounding box center [525, 307] width 8 height 8
type input "18"
click at [700, 346] on div at bounding box center [563, 238] width 864 height 433
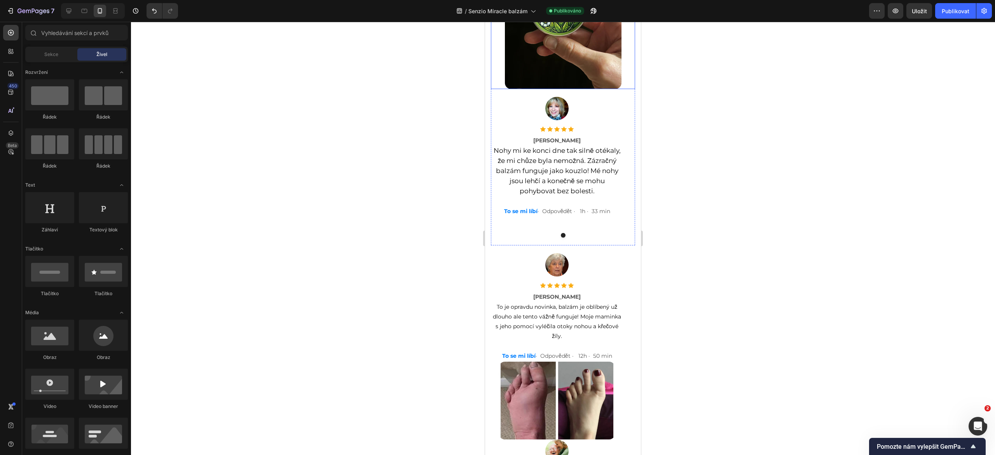
scroll to position [5385, 0]
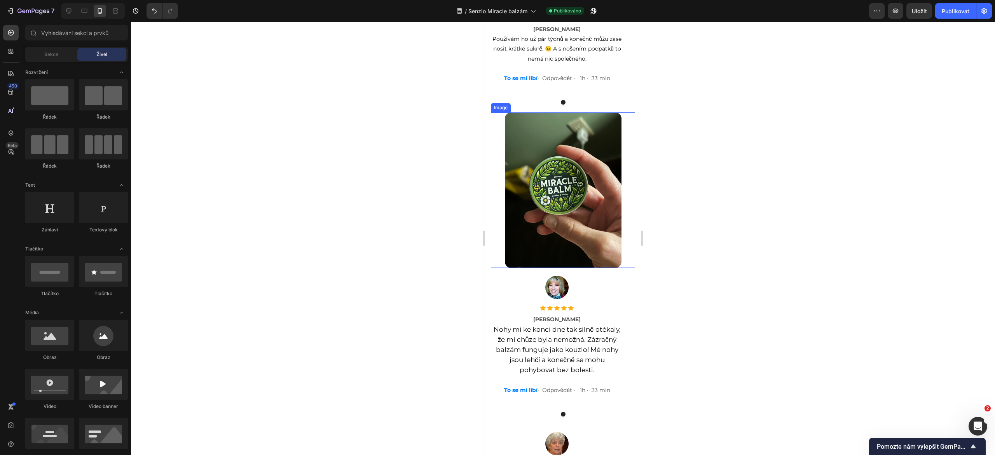
click at [529, 219] on img at bounding box center [563, 190] width 117 height 156
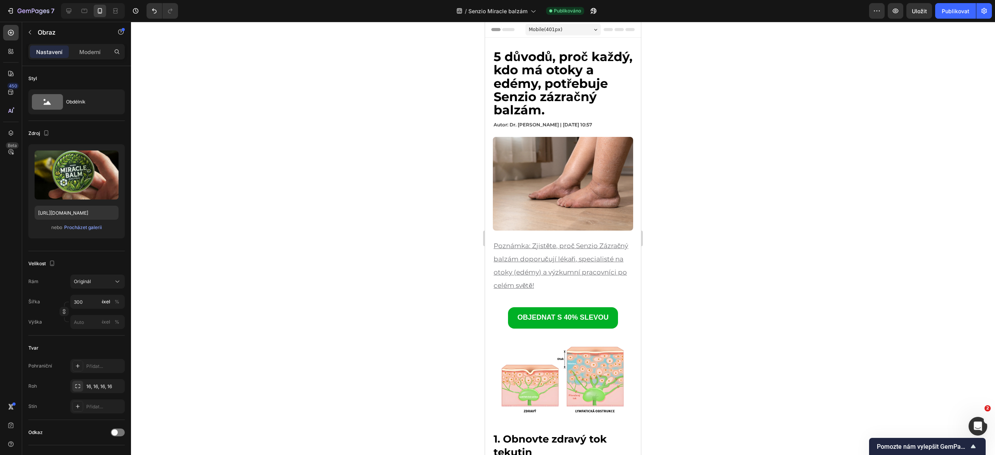
scroll to position [271, 0]
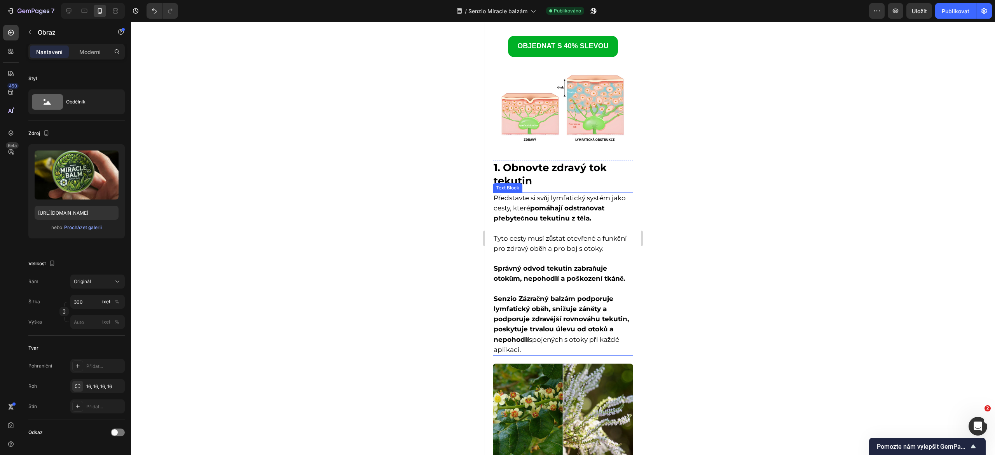
click at [517, 245] on span "Tyto cesty musí zůstat otevřené a funkční pro zdravý oběh a pro boj s otoky." at bounding box center [560, 243] width 133 height 18
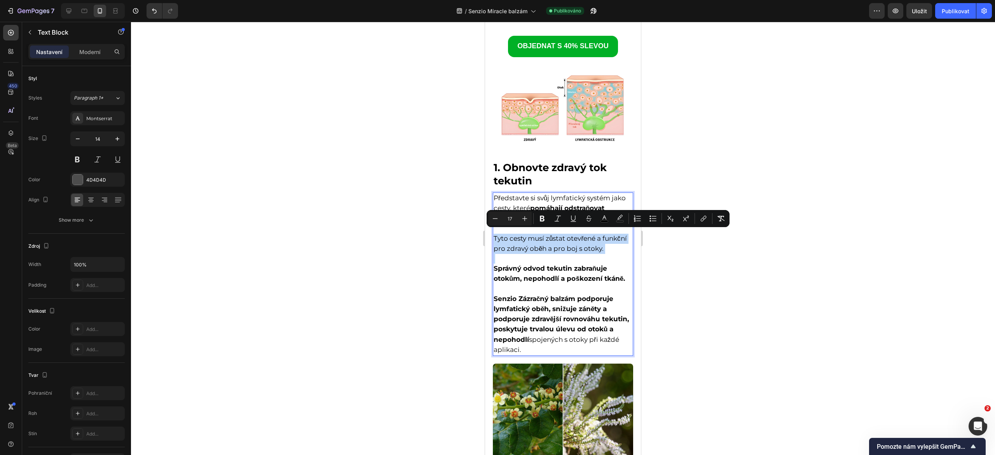
click at [500, 204] on strong "pomáhají odstraňovat přebytečnou tekutinu z těla." at bounding box center [549, 213] width 111 height 18
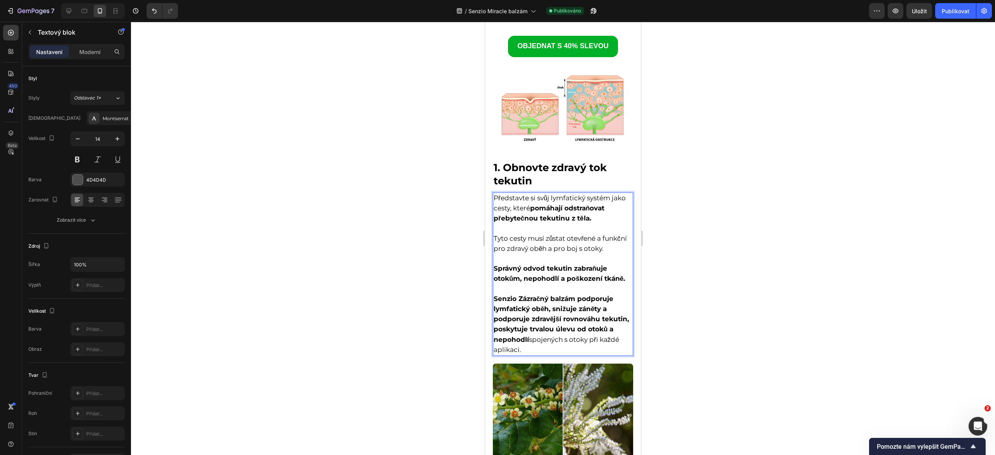
click at [495, 194] on span "Představte si svůj lymfatický systém jako cesty, které pomáhají odstraňovat pře…" at bounding box center [560, 208] width 132 height 28
drag, startPoint x: 495, startPoint y: 183, endPoint x: 596, endPoint y: 365, distance: 208.0
click at [596, 356] on div "Představte si svůj lymfatický systém jako cesty, které pomáhají odstraňovat pře…" at bounding box center [563, 273] width 140 height 163
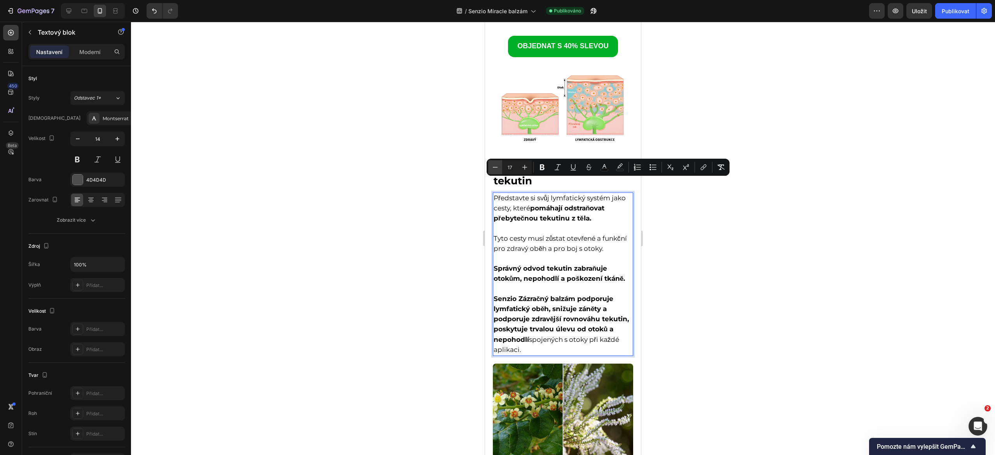
click at [493, 166] on icon "Editor contextual toolbar" at bounding box center [495, 167] width 8 height 8
type input "16"
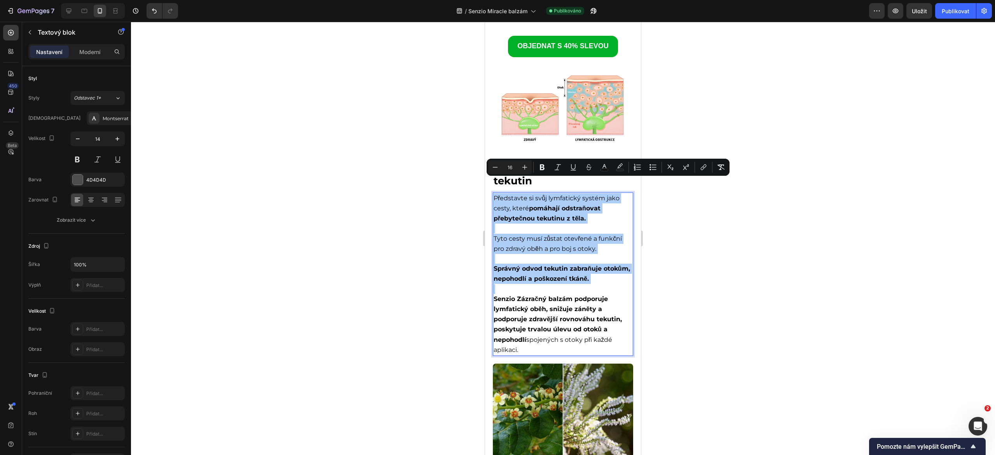
click at [662, 269] on div at bounding box center [563, 238] width 864 height 433
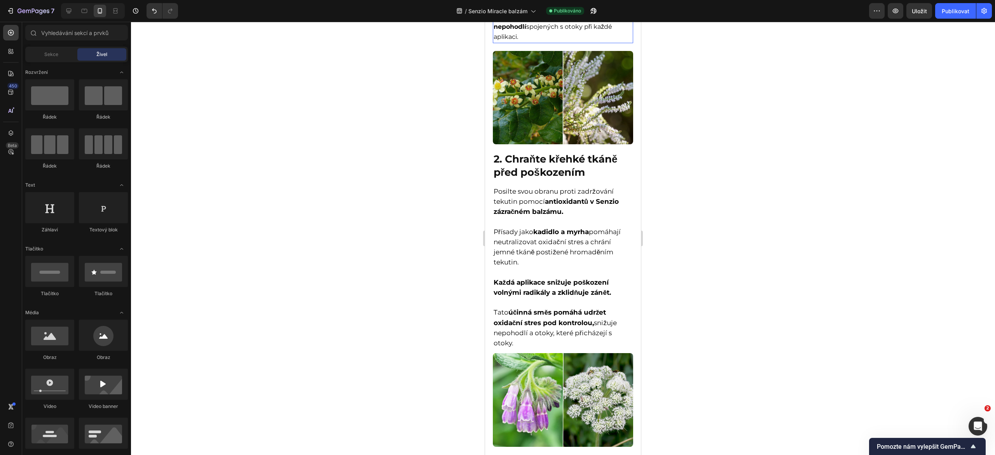
scroll to position [579, 0]
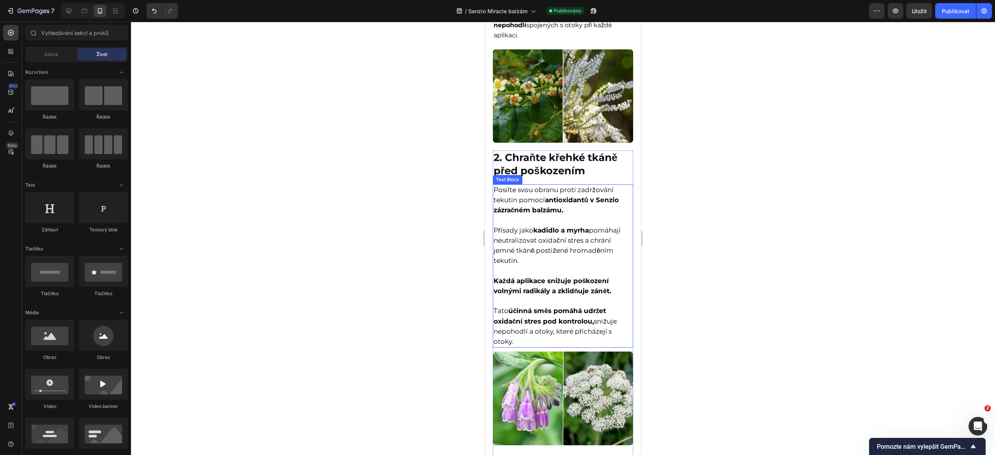
click at [504, 198] on span "Posilte svou obranu proti zadržování tekutin pomocí antioxidantů v Senzio zázra…" at bounding box center [556, 200] width 125 height 28
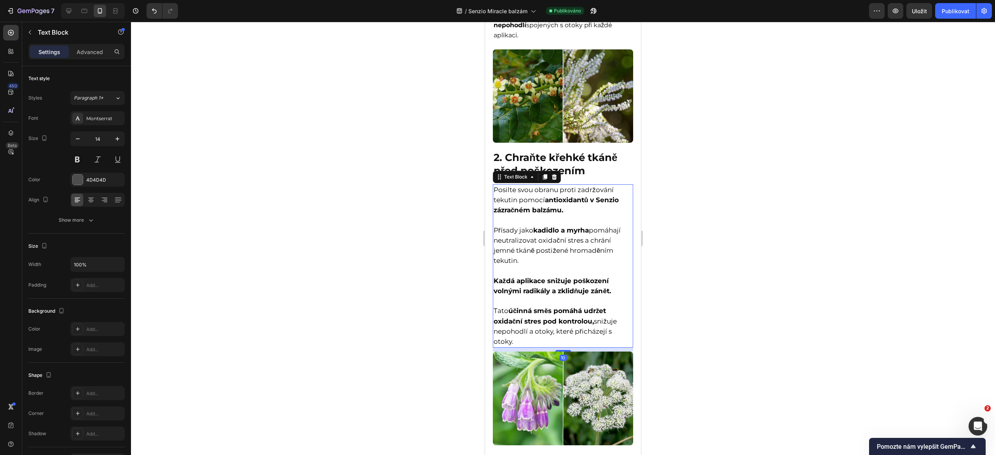
click at [497, 198] on span "Posilte svou obranu proti zadržování tekutin pomocí antioxidantů v Senzio zázra…" at bounding box center [556, 200] width 125 height 28
click at [495, 199] on span "Posilte svou obranu proti zadržování tekutin pomocí antioxidantů v Senzio zázra…" at bounding box center [556, 200] width 125 height 28
drag, startPoint x: 495, startPoint y: 199, endPoint x: 586, endPoint y: 350, distance: 175.6
click at [586, 348] on div "Posilte svou obranu proti zadržování tekutin pomocí antioxidantů v Senzio zázra…" at bounding box center [563, 265] width 140 height 163
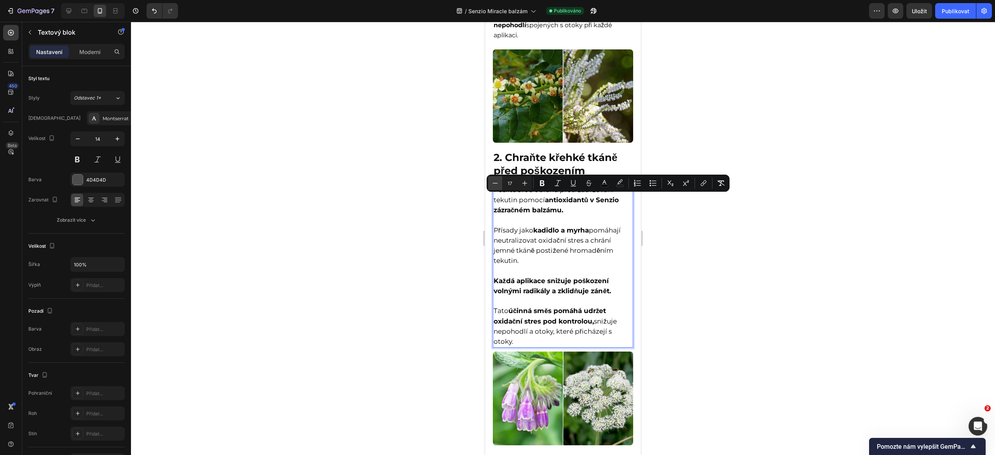
click at [495, 180] on icon "Editor contextual toolbar" at bounding box center [495, 183] width 8 height 8
type input "16"
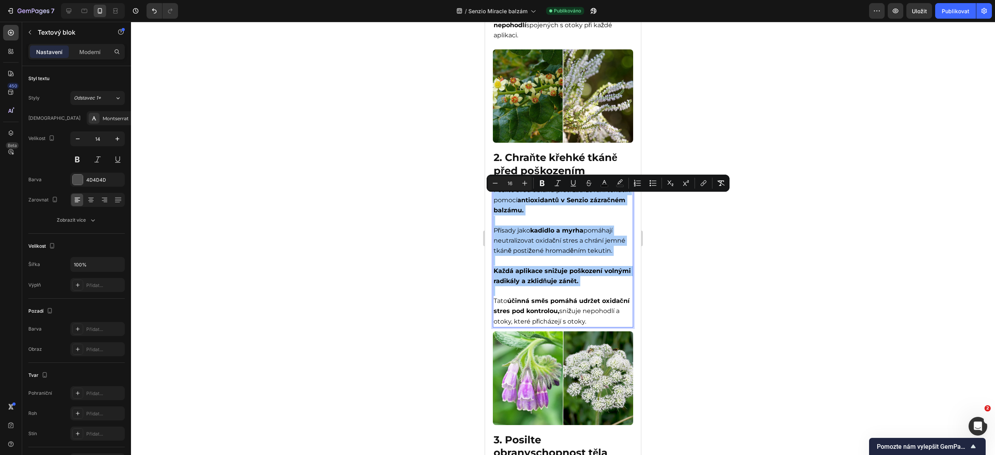
click at [688, 315] on div at bounding box center [563, 238] width 864 height 433
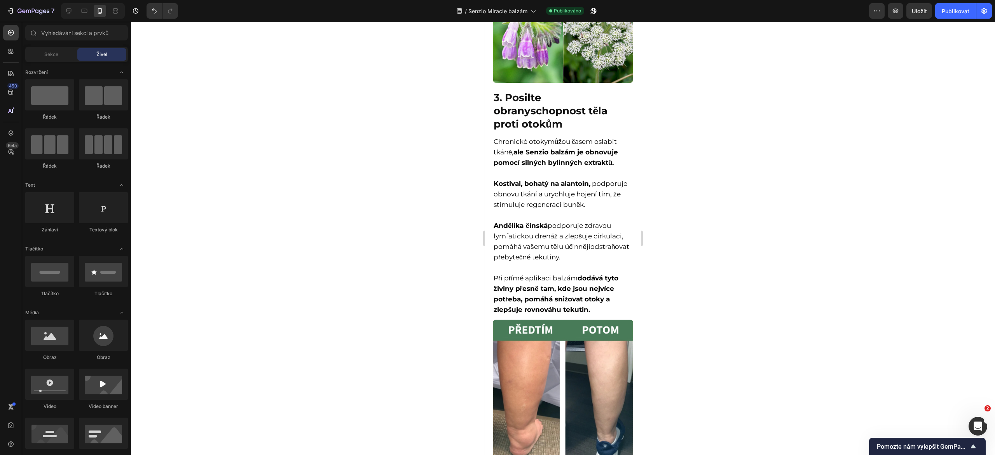
scroll to position [928, 0]
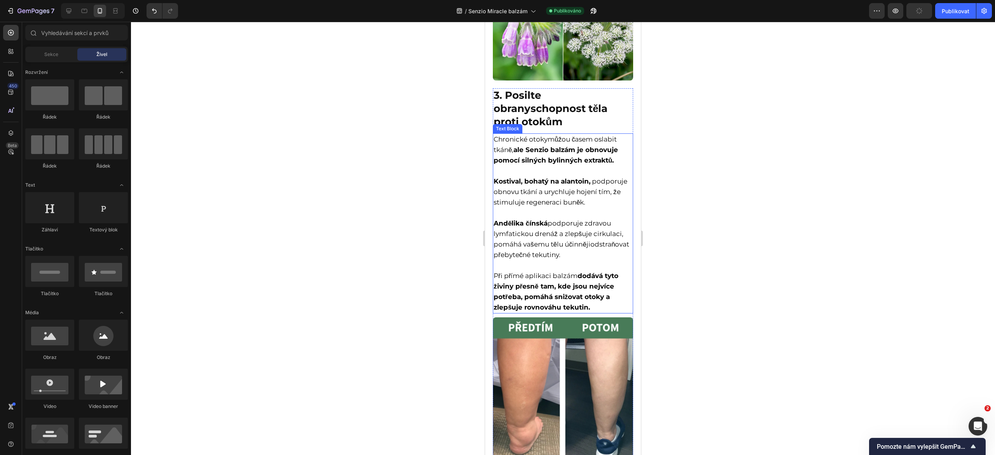
click at [499, 164] on span "můžou časem oslabit tkáně, ale Senzio balzám je obnovuje pomocí silných bylinný…" at bounding box center [556, 149] width 124 height 29
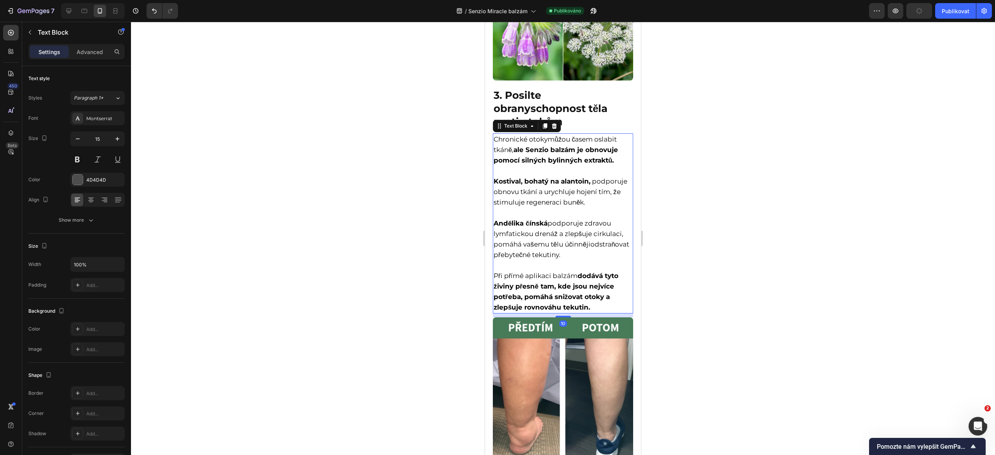
click at [495, 143] on span "Chronické otoky" at bounding box center [521, 139] width 54 height 8
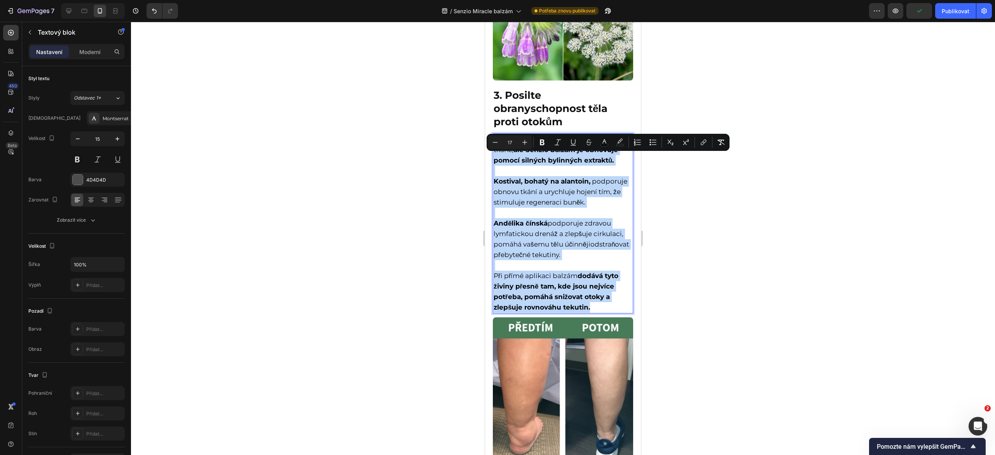
drag, startPoint x: 495, startPoint y: 160, endPoint x: 597, endPoint y: 349, distance: 215.4
click at [597, 313] on div "Chronické otoky můžou časem oslabit tkáně, ale Senzio balzám je obnovuje pomocí…" at bounding box center [563, 223] width 140 height 180
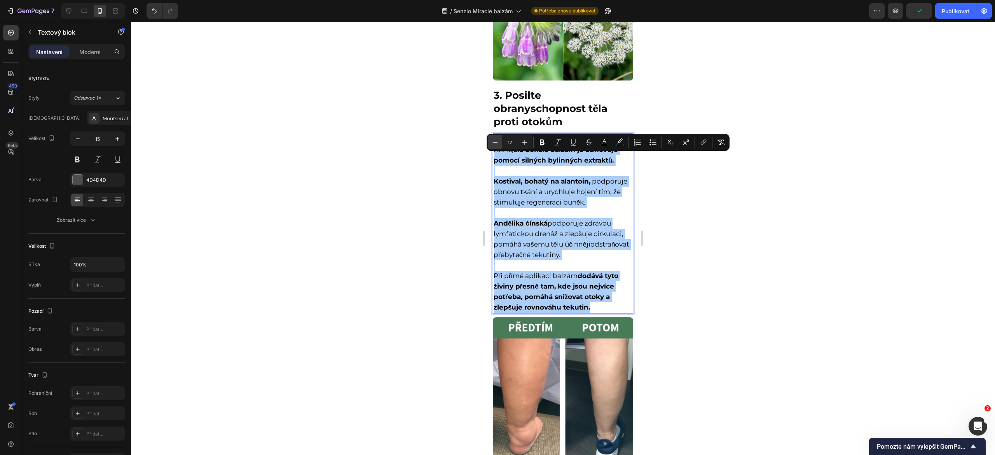
click at [497, 144] on icon "Editor contextual toolbar" at bounding box center [495, 142] width 8 height 8
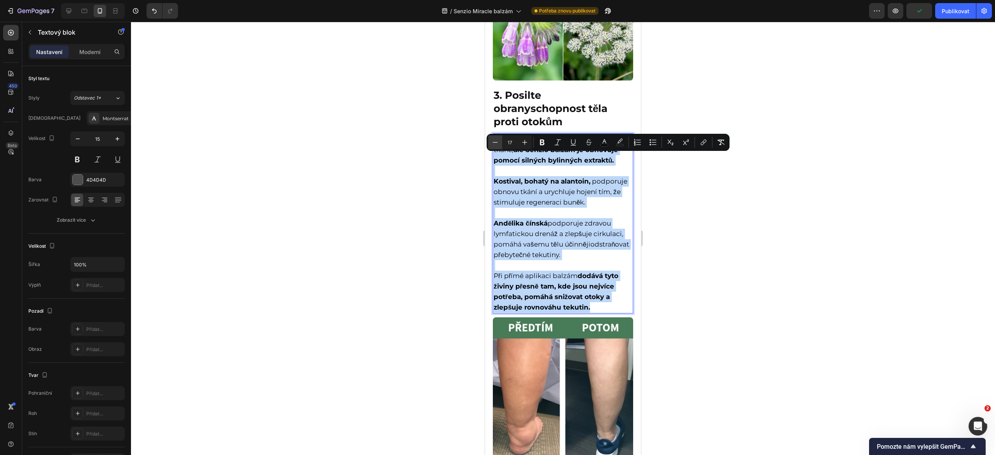
type input "16"
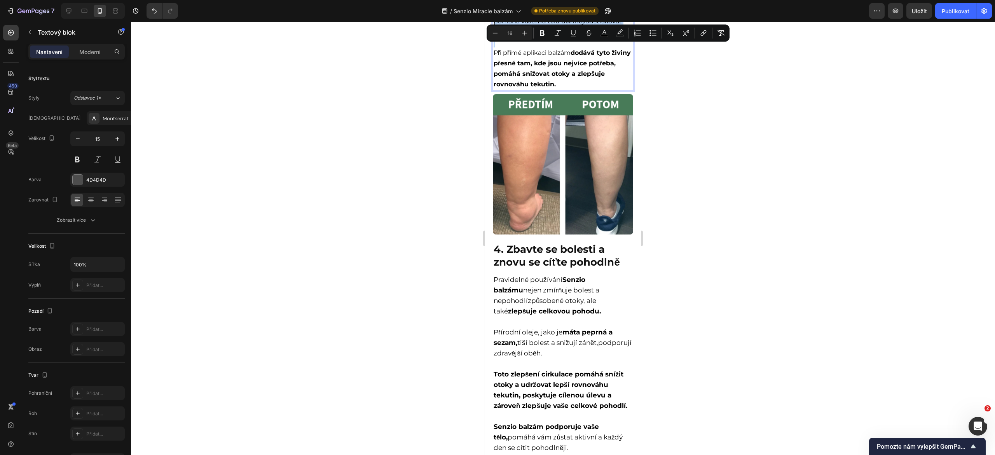
scroll to position [1188, 0]
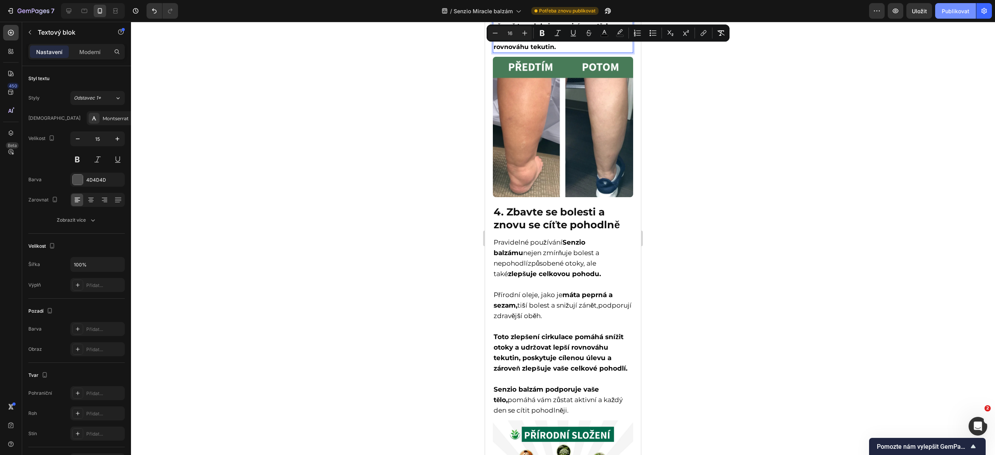
click at [952, 14] on font "Publikovat" at bounding box center [956, 11] width 28 height 7
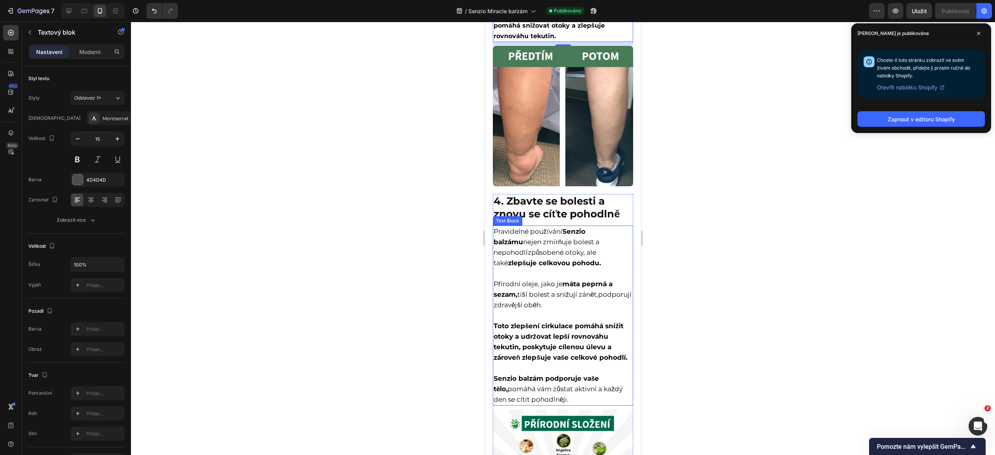
scroll to position [1200, 0]
click at [525, 266] on strong "zlepšuje celkovou pohodu." at bounding box center [554, 262] width 93 height 8
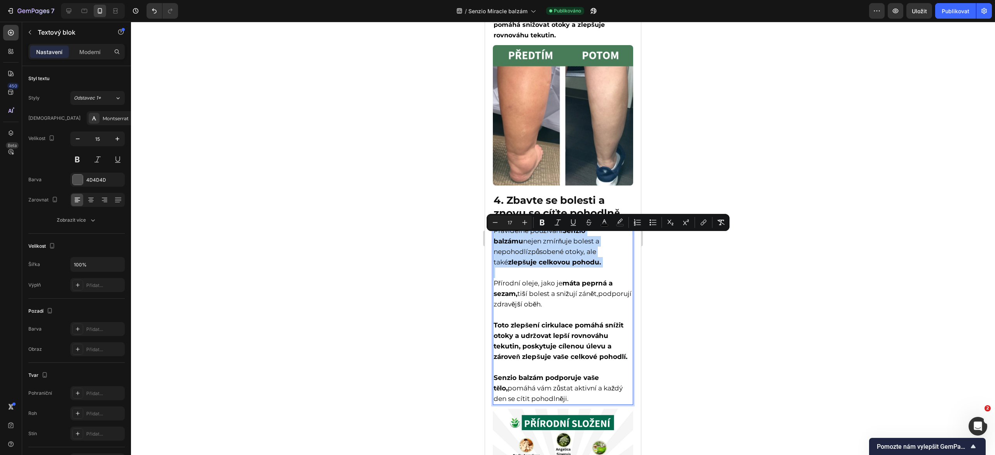
click at [525, 266] on strong "zlepšuje celkovou pohodu." at bounding box center [554, 262] width 93 height 8
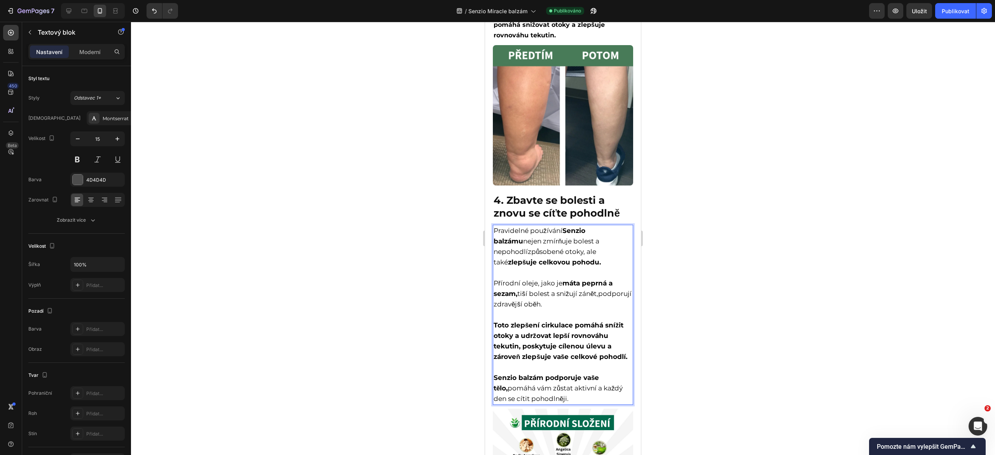
click at [495, 235] on span "Pravidelné používání Senzio balzámu nejen zmírňuje bolest a nepohodlí" at bounding box center [547, 241] width 106 height 29
drag, startPoint x: 495, startPoint y: 235, endPoint x: 596, endPoint y: 414, distance: 205.6
click at [596, 405] on div "Pravidelné používání Senzio balzámu nejen zmírňuje bolest a nepohodlí způsobené…" at bounding box center [563, 315] width 140 height 180
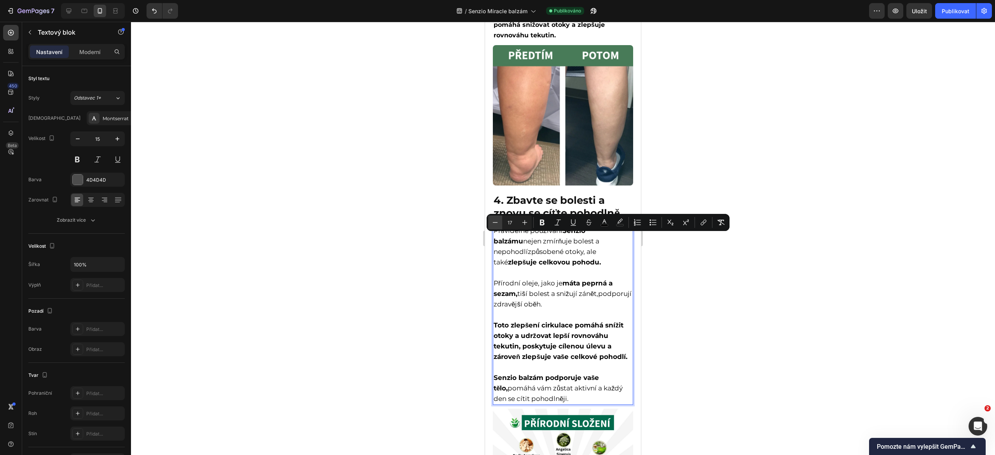
click at [499, 222] on button "Minus" at bounding box center [495, 222] width 14 height 14
type input "16"
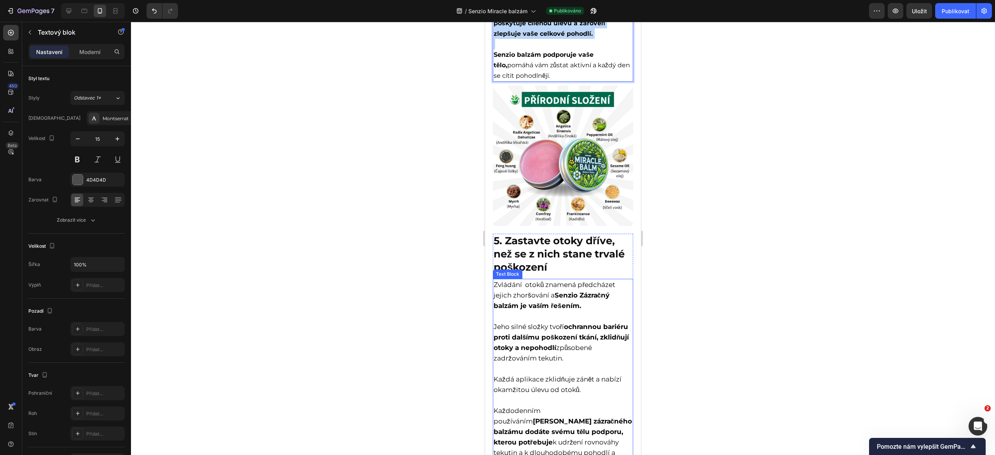
scroll to position [1620, 0]
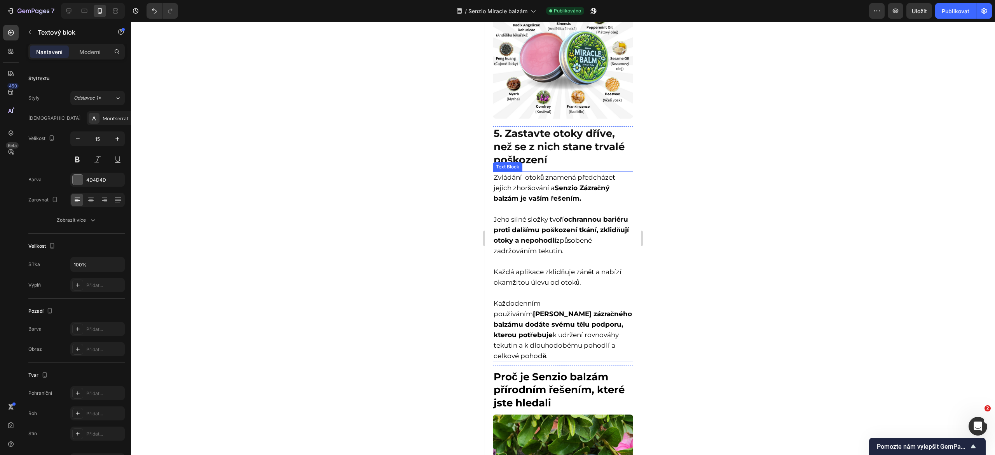
click at [502, 180] on span "Zvládání otoků znamená předcházet jejich zhoršování a Senzio Zázračný balzám je…" at bounding box center [555, 187] width 122 height 29
click at [495, 184] on span "Zvládání otoků znamená předcházet jejich zhoršování a Senzio Zázračný balzám je…" at bounding box center [555, 187] width 122 height 29
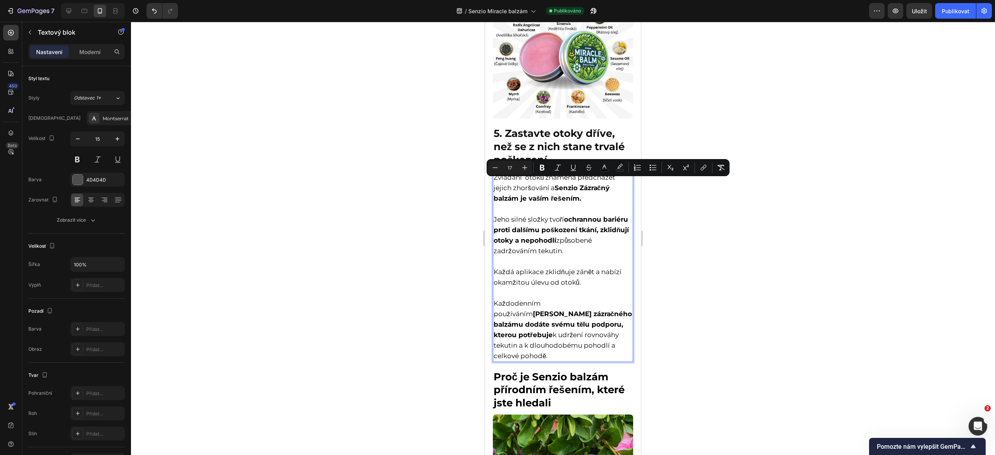
drag, startPoint x: 495, startPoint y: 184, endPoint x: 568, endPoint y: 358, distance: 188.8
click at [568, 358] on div "Zvládání otoků znamená předcházet jejich zhoršování a Senzio Zázračný balzám je…" at bounding box center [563, 266] width 140 height 191
click at [500, 165] on button "Minus" at bounding box center [495, 168] width 14 height 14
type input "16"
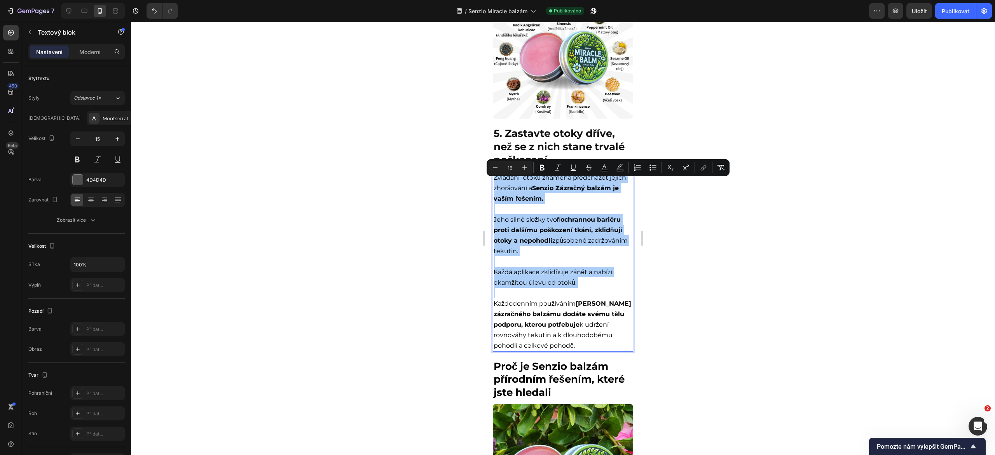
click at [683, 298] on div at bounding box center [563, 238] width 864 height 433
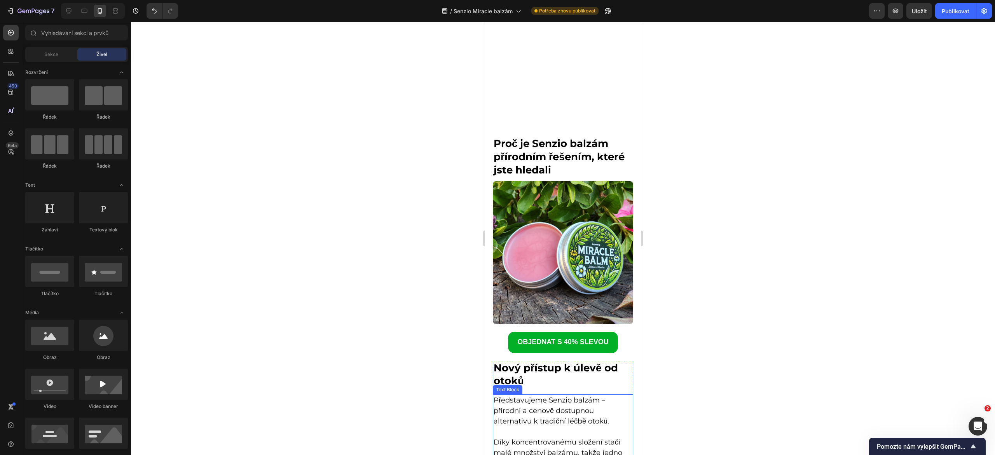
scroll to position [2016, 0]
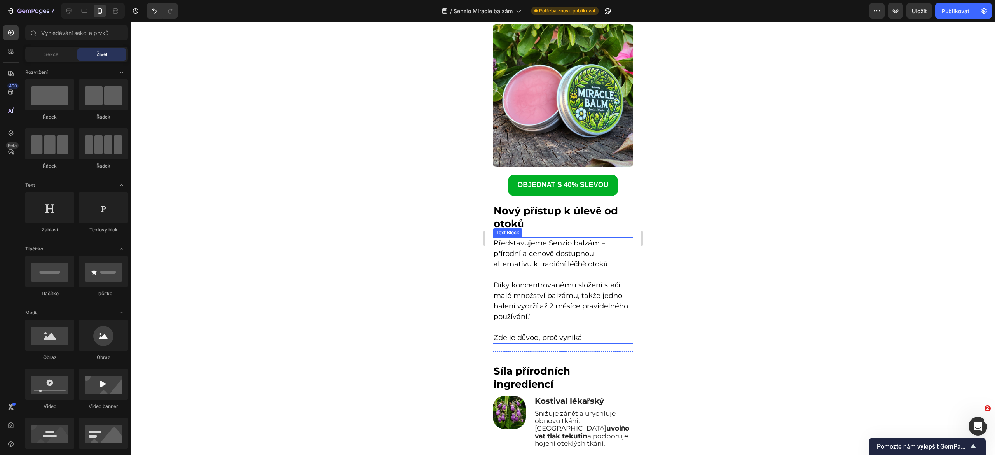
click at [547, 250] on span "Představujeme Senzio balzám – přírodní a cenově dostupnou alternativu k tradičn…" at bounding box center [551, 254] width 115 height 30
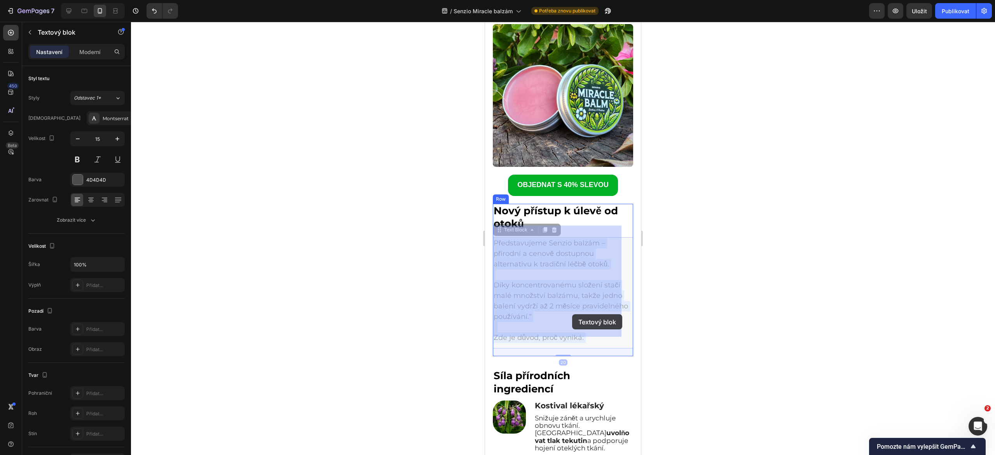
drag, startPoint x: 495, startPoint y: 230, endPoint x: 568, endPoint y: 311, distance: 108.8
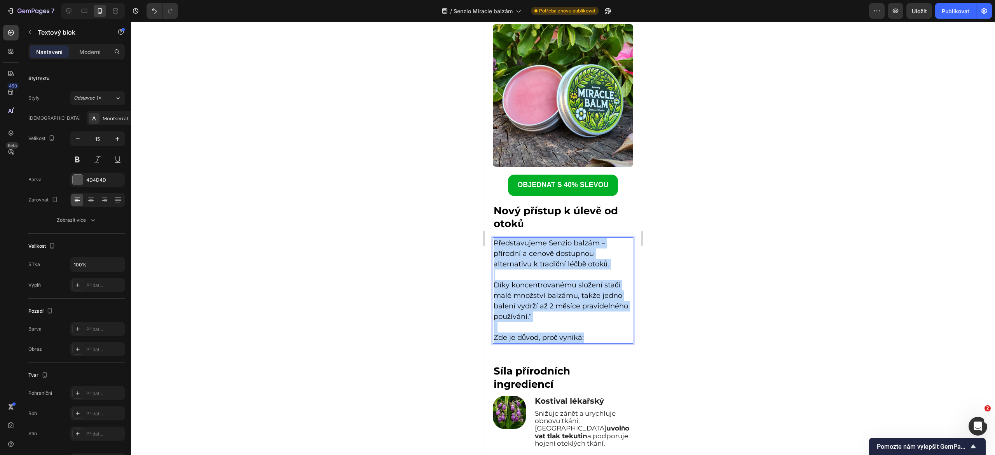
drag, startPoint x: 495, startPoint y: 231, endPoint x: 598, endPoint y: 336, distance: 146.8
click at [598, 336] on div "Představujeme Senzio balzám – přírodní a cenově dostupnou alternativu k tradičn…" at bounding box center [563, 290] width 140 height 107
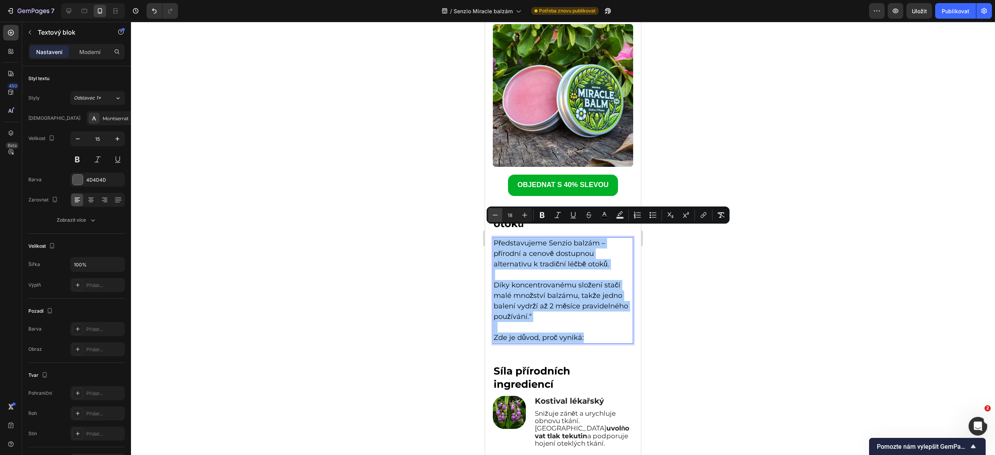
click at [494, 213] on icon "Editor contextual toolbar" at bounding box center [495, 215] width 8 height 8
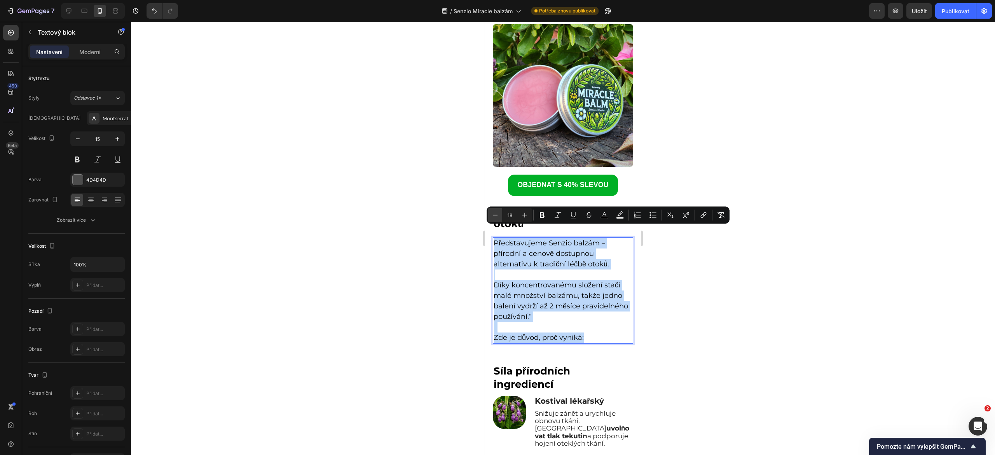
type input "17"
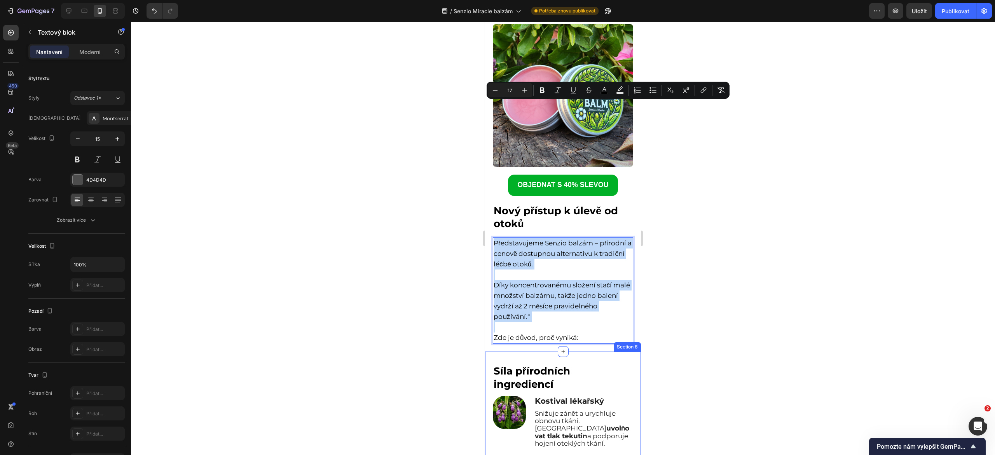
scroll to position [2153, 0]
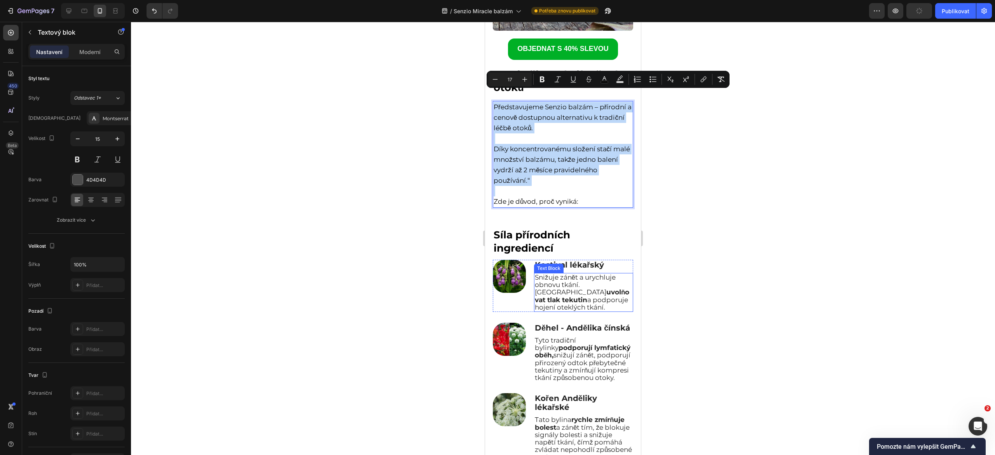
click at [536, 273] on span "Snižuje zánět a urychluje obnovu tkání. Pomáhá uvolňovat tlak tekutin a podporu…" at bounding box center [582, 292] width 94 height 38
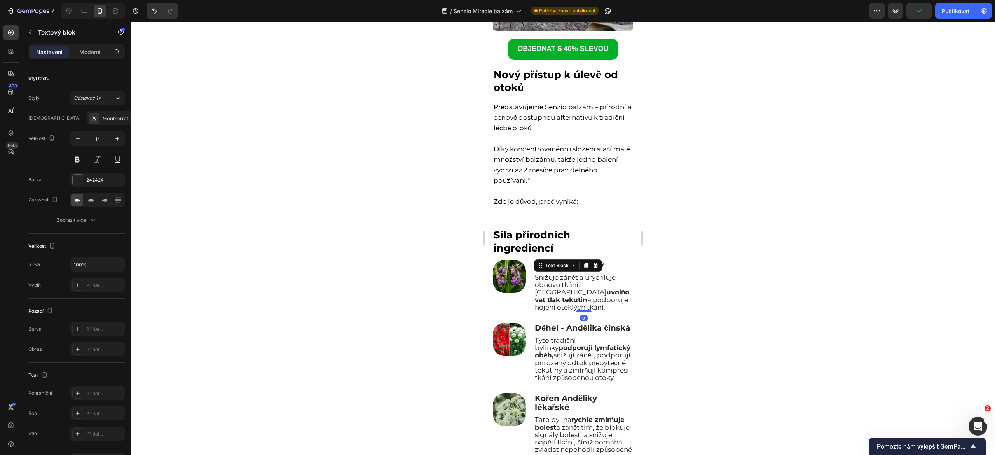
click at [535, 273] on span "Snižuje zánět a urychluje obnovu tkání. Pomáhá uvolňovat tlak tekutin a podporu…" at bounding box center [582, 292] width 94 height 38
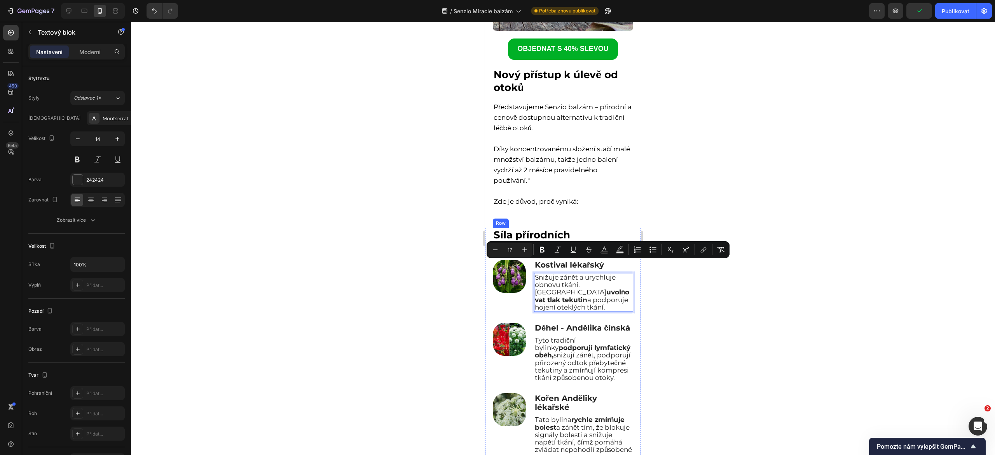
drag, startPoint x: 532, startPoint y: 265, endPoint x: 564, endPoint y: 302, distance: 48.2
click at [495, 243] on button "Mínus" at bounding box center [495, 250] width 14 height 14
type input "16"
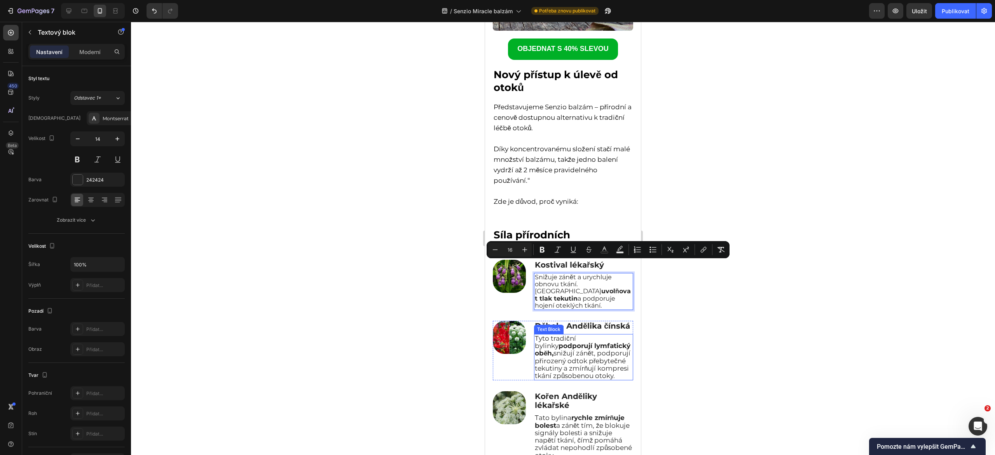
click at [538, 340] on span "Tyto tradiční bylinky podporují lymfatický oběh, snižují zánět, podporují přiro…" at bounding box center [583, 356] width 96 height 45
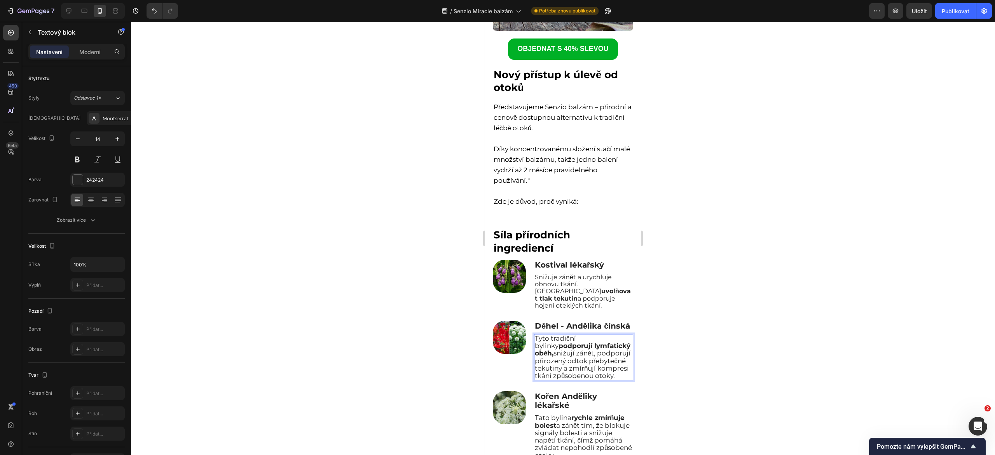
click at [535, 335] on span "Tyto tradiční bylinky podporují lymfatický oběh, snižují zánět, podporují přiro…" at bounding box center [583, 356] width 96 height 45
drag, startPoint x: 534, startPoint y: 336, endPoint x: 598, endPoint y: 385, distance: 81.0
click at [598, 379] on p "Tyto tradiční bylinky podporují lymfatický oběh, snižují zánět, podporují přiro…" at bounding box center [584, 357] width 98 height 45
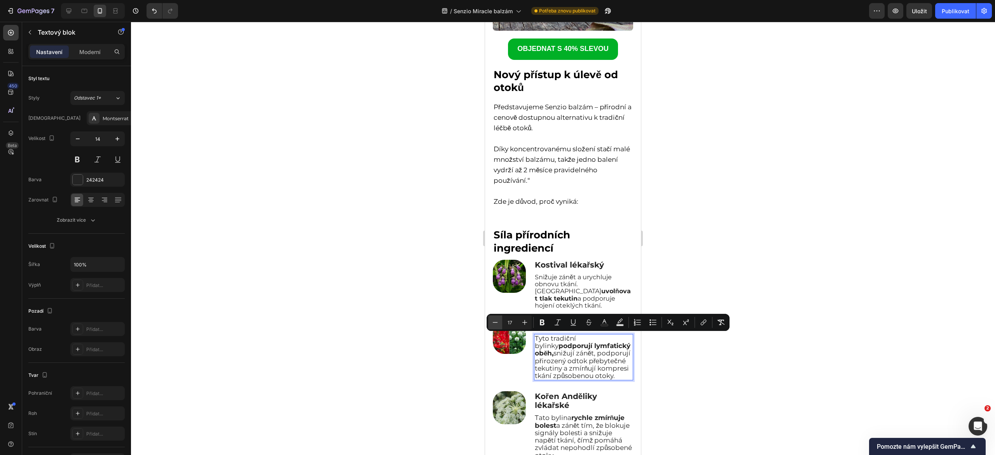
click at [495, 318] on icon "Editor contextual toolbar" at bounding box center [495, 322] width 8 height 8
type input "16"
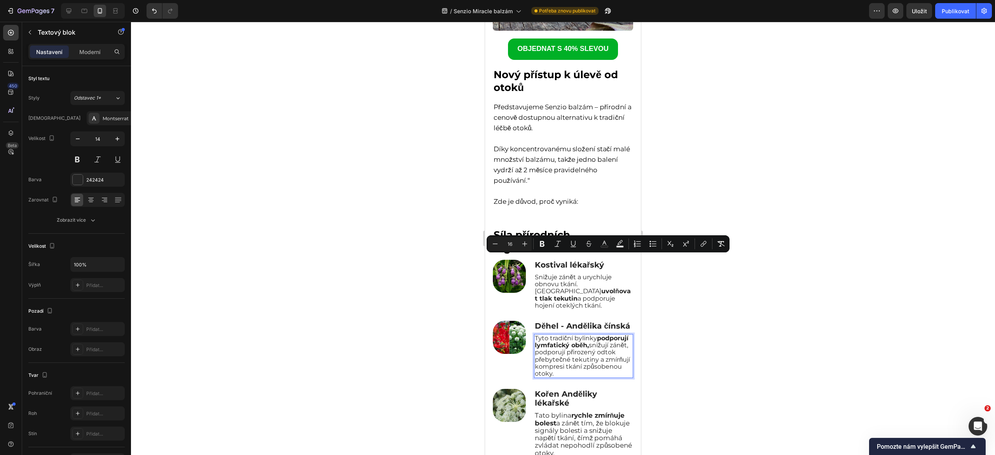
scroll to position [2235, 0]
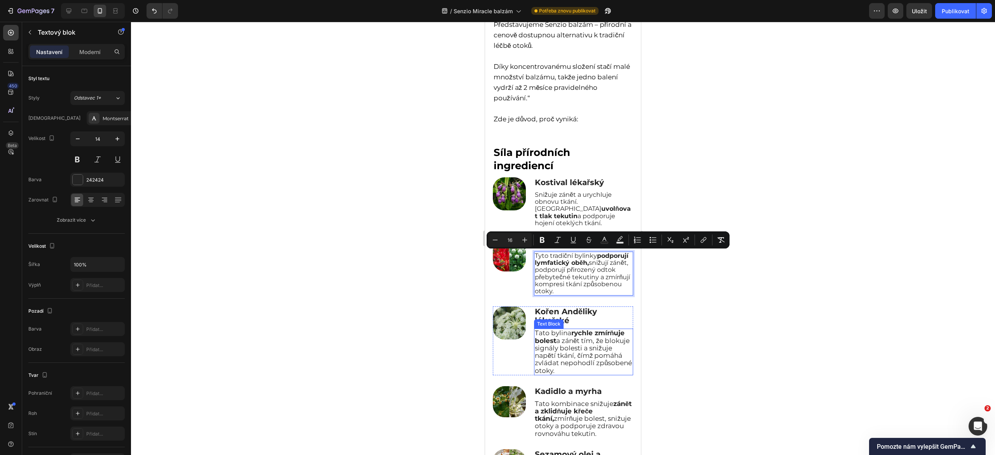
click at [535, 341] on span "Tato bylina rychle zmírňuje bolest a zánět tím, že blokuje signály bolesti a sn…" at bounding box center [583, 351] width 97 height 45
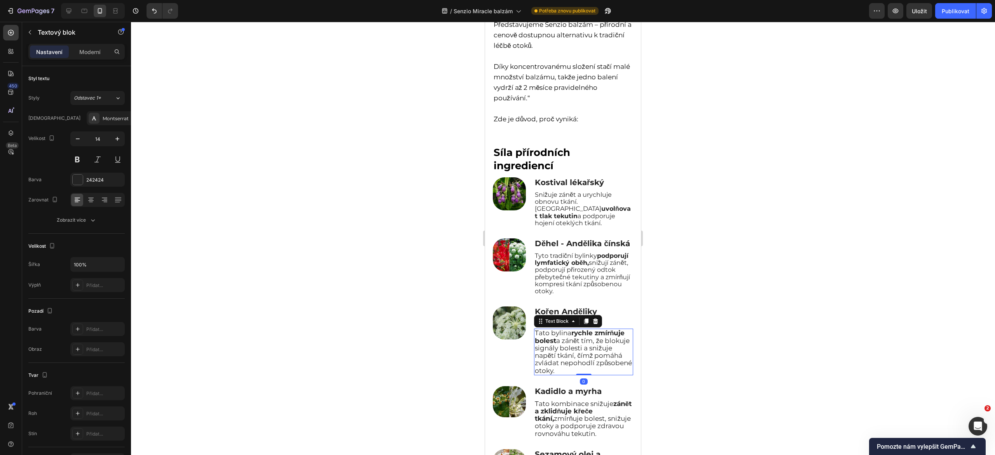
click at [535, 344] on span "Tato bylina rychle zmírňuje bolest a zánět tím, že blokuje signály bolesti a sn…" at bounding box center [583, 351] width 97 height 45
drag, startPoint x: 532, startPoint y: 344, endPoint x: 600, endPoint y: 396, distance: 85.2
click at [600, 396] on div "Síla přírodních ingrediencí Heading Image Kostival lékařský Text Block Snižuje …" at bounding box center [563, 386] width 140 height 483
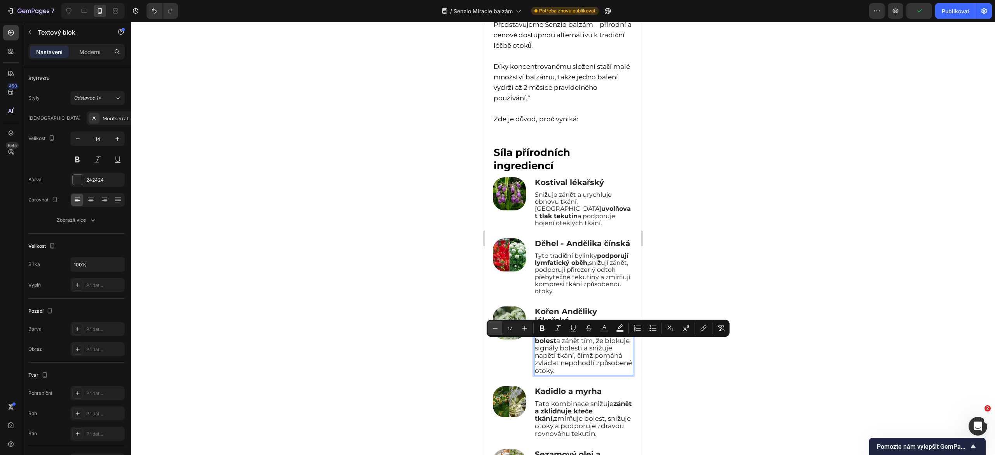
click at [496, 328] on icon "Editor contextual toolbar" at bounding box center [495, 328] width 8 height 8
type input "16"
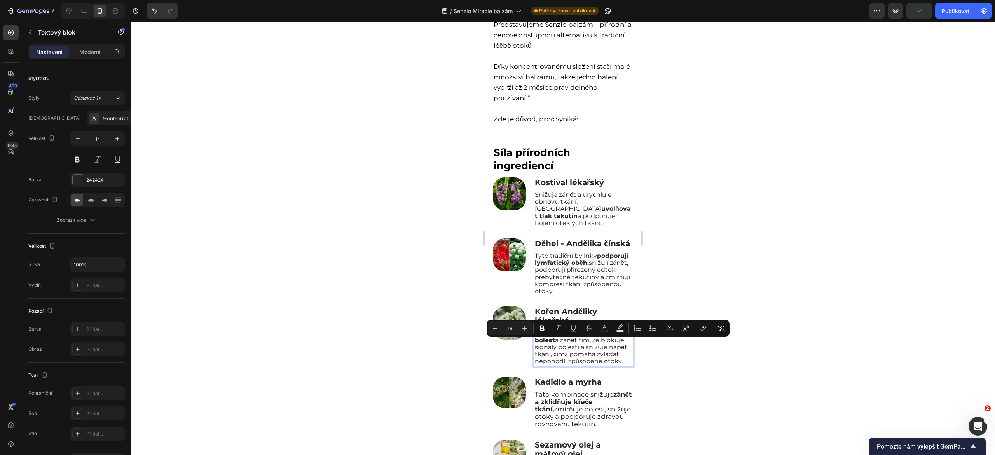
scroll to position [2296, 0]
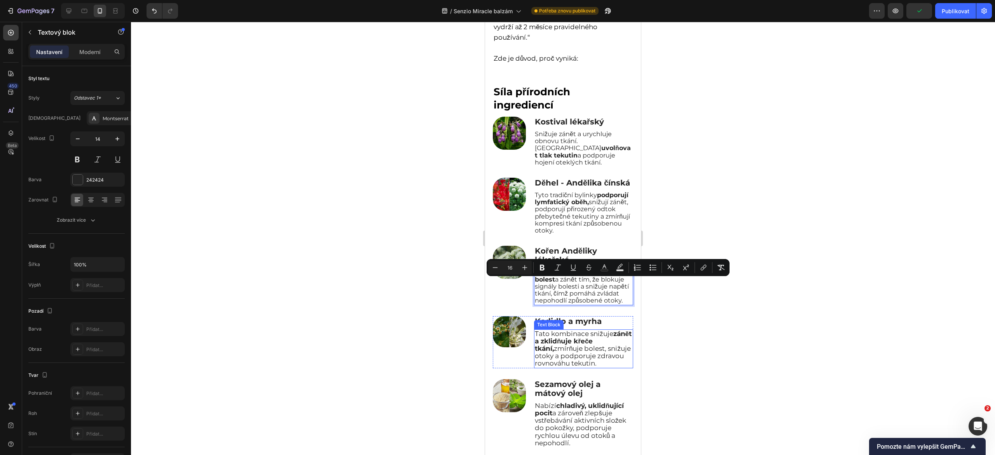
click at [535, 355] on span "Tato kombinace snižuje zánět a zklidňuje křeče tkání, zmírňuje bolest, snižuje …" at bounding box center [583, 349] width 97 height 38
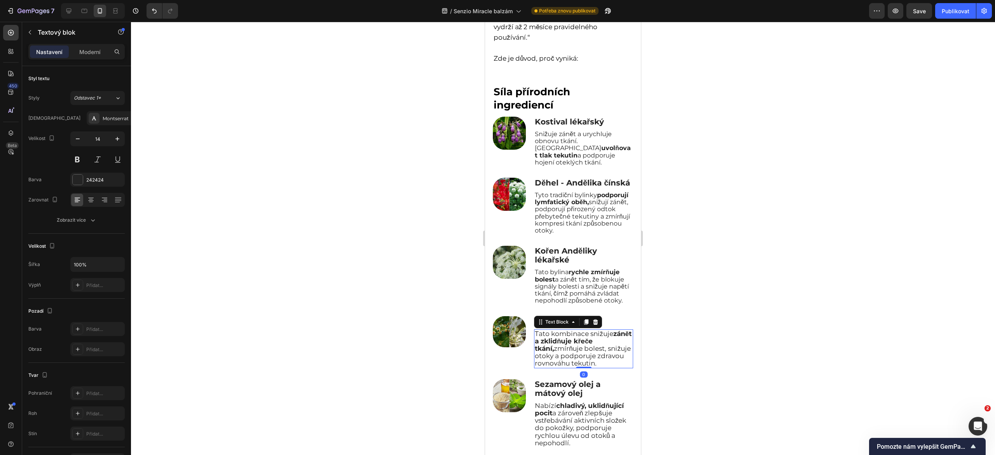
click at [535, 355] on span "Tato kombinace snižuje zánět a zklidňuje křeče tkání, zmírňuje bolest, snižuje …" at bounding box center [583, 349] width 97 height 38
drag, startPoint x: 533, startPoint y: 355, endPoint x: 574, endPoint y: 390, distance: 54.3
click at [574, 367] on p "Tato kombinace snižuje zánět a zklidňuje křeče tkání, zmírňuje bolest, snižuje …" at bounding box center [584, 348] width 98 height 37
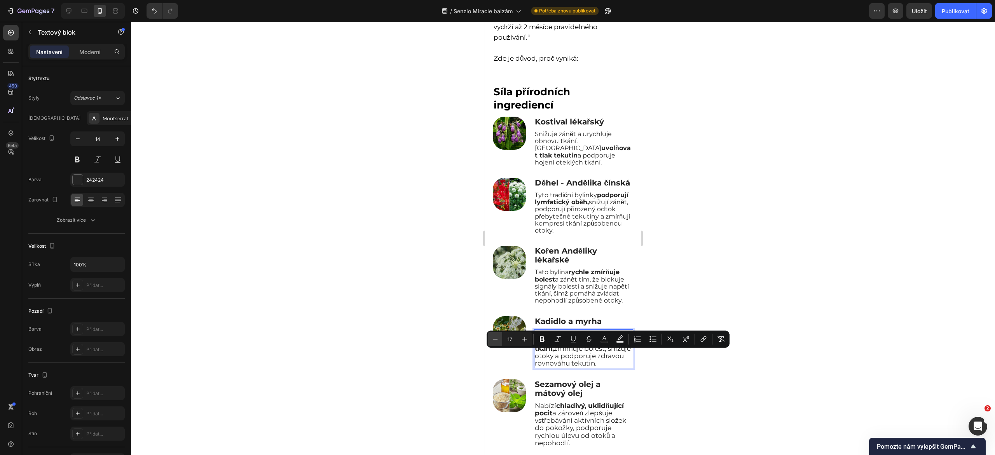
click at [492, 337] on icon "Editor contextual toolbar" at bounding box center [495, 339] width 8 height 8
type input "16"
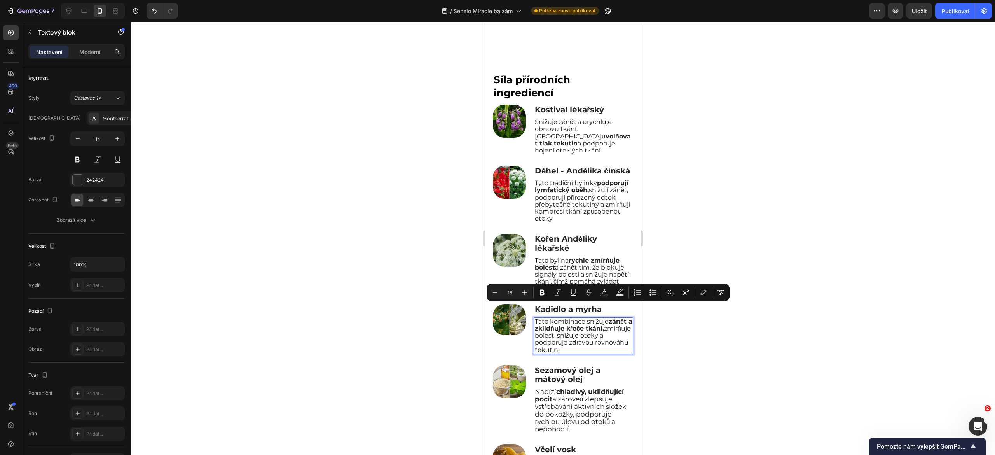
scroll to position [2382, 0]
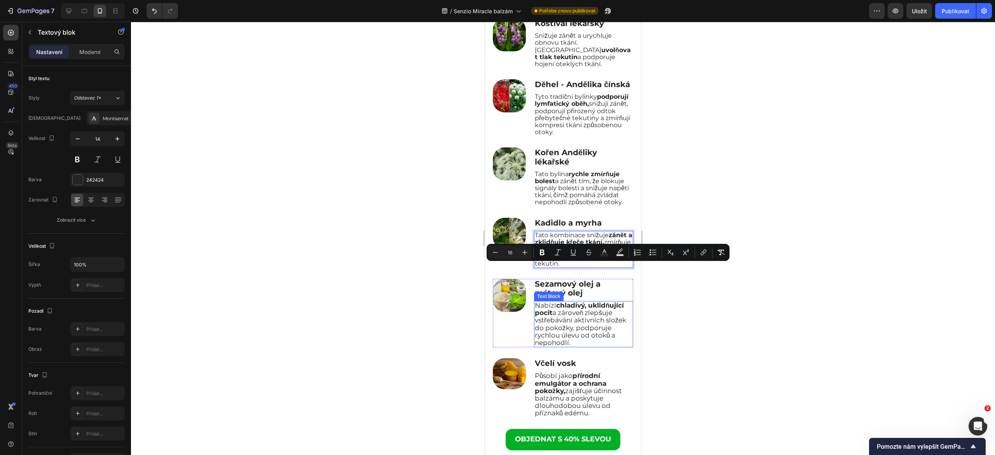
click at [535, 339] on span "Nabízí chladivý, uklidňující pocit a zároveň zlepšuje vstřebávání aktivních slo…" at bounding box center [580, 323] width 91 height 45
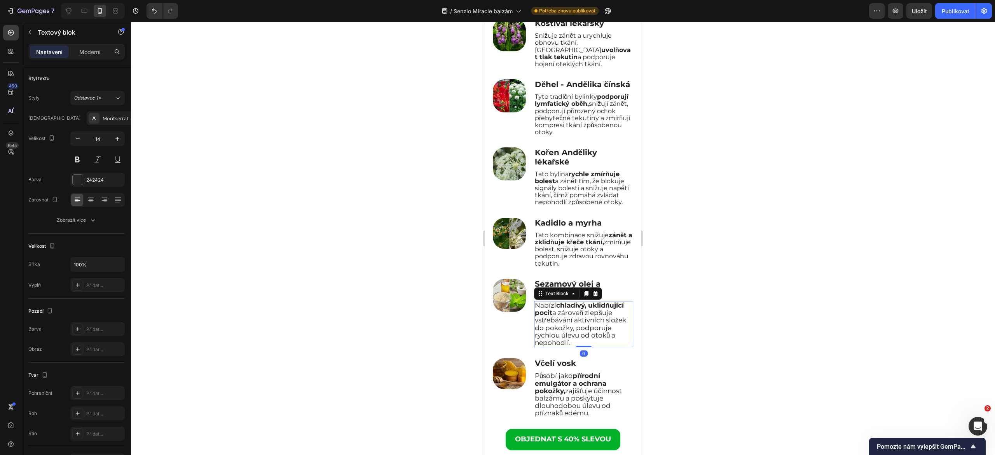
click at [535, 341] on span "Nabízí chladivý, uklidňující pocit a zároveň zlepšuje vstřebávání aktivních slo…" at bounding box center [580, 323] width 91 height 45
drag, startPoint x: 533, startPoint y: 341, endPoint x: 616, endPoint y: 390, distance: 96.9
click at [616, 346] on p "Nabízí chladivý, uklidňující pocit a zároveň zlepšuje vstřebávání aktivních slo…" at bounding box center [584, 324] width 98 height 45
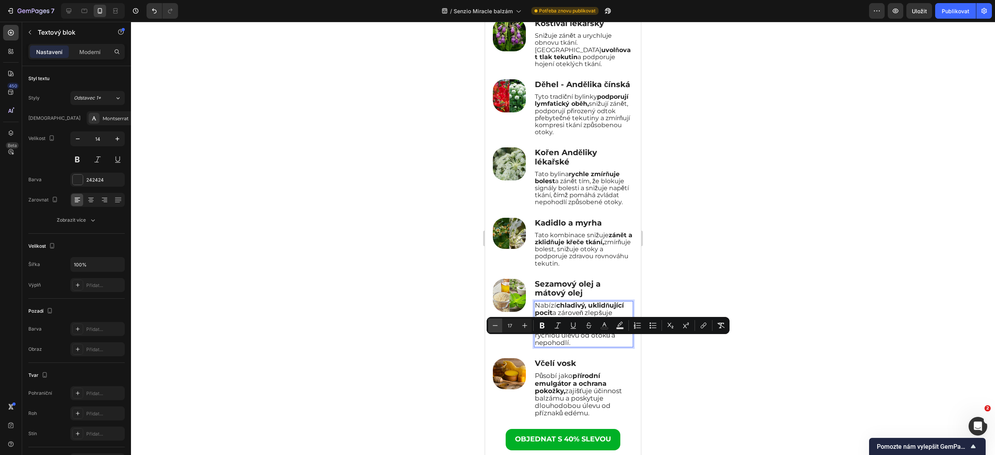
click at [499, 327] on button "Minus" at bounding box center [495, 325] width 14 height 14
type input "16"
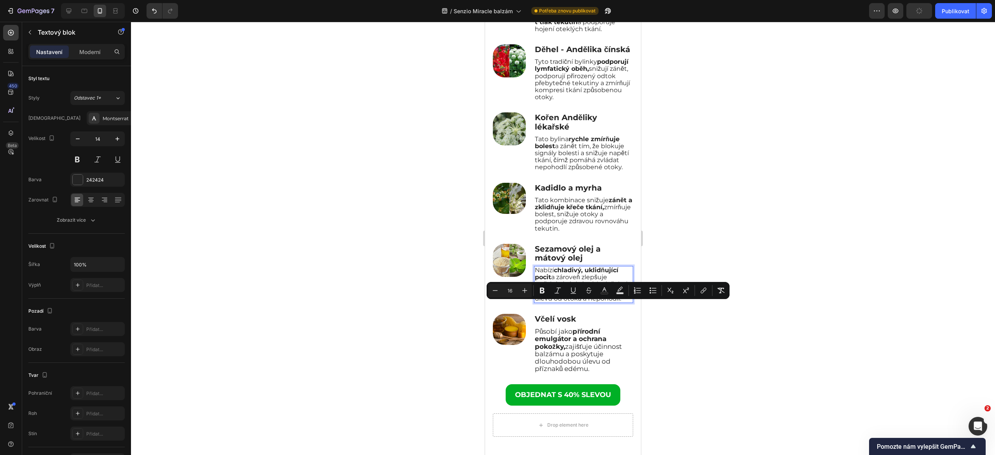
scroll to position [2419, 0]
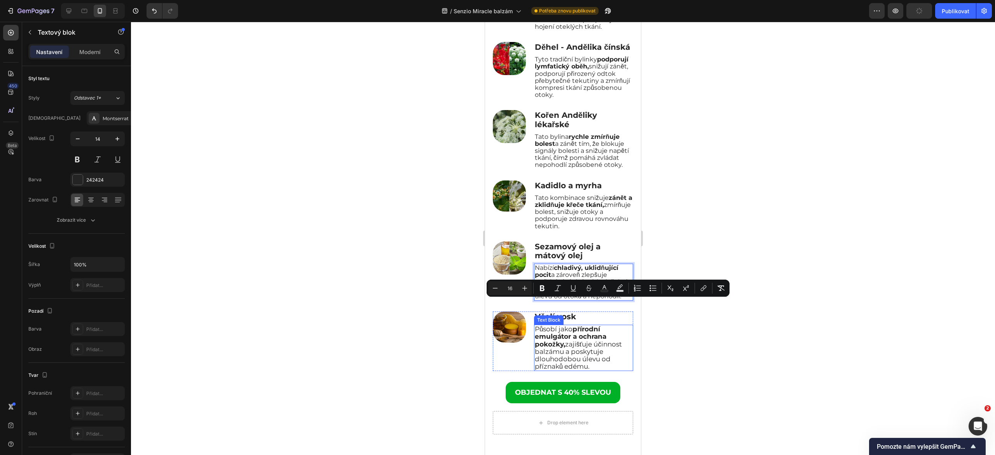
click at [535, 370] on span "Působí jako přírodní emulgátor a ochrana pokožky, zajišťuje účinnost balzámu a …" at bounding box center [578, 347] width 87 height 45
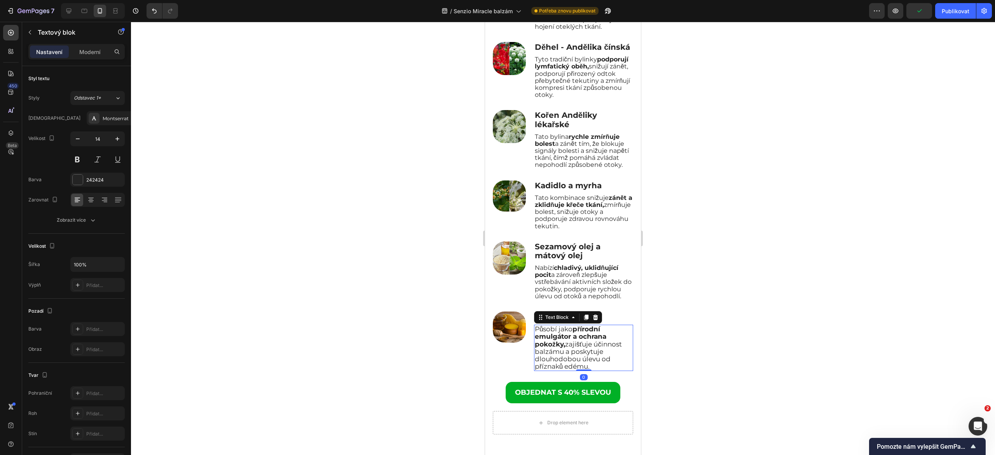
click at [535, 370] on span "Působí jako přírodní emulgátor a ochrana pokožky, zajišťuje účinnost balzámu a …" at bounding box center [578, 347] width 87 height 45
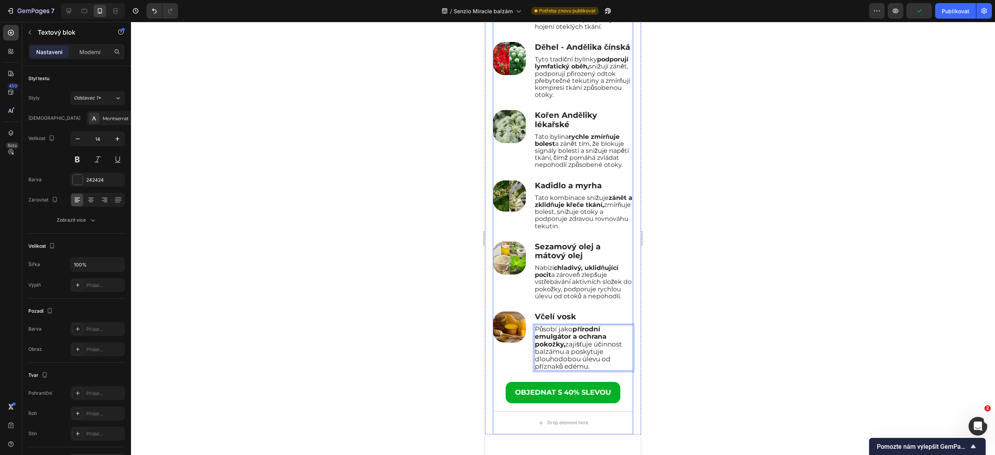
drag, startPoint x: 534, startPoint y: 376, endPoint x: 621, endPoint y: 420, distance: 97.6
click at [621, 411] on div "Síla přírodních ingrediencí Heading Image Kostival lékařský Text Block Snižuje …" at bounding box center [563, 180] width 140 height 462
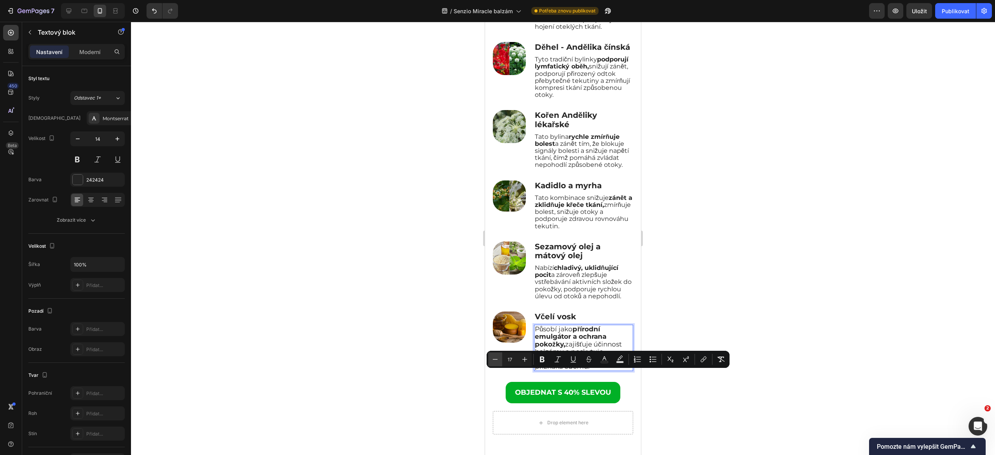
click at [498, 359] on icon "Kontextový panel nástrojů editoru" at bounding box center [495, 359] width 8 height 8
type input "16"
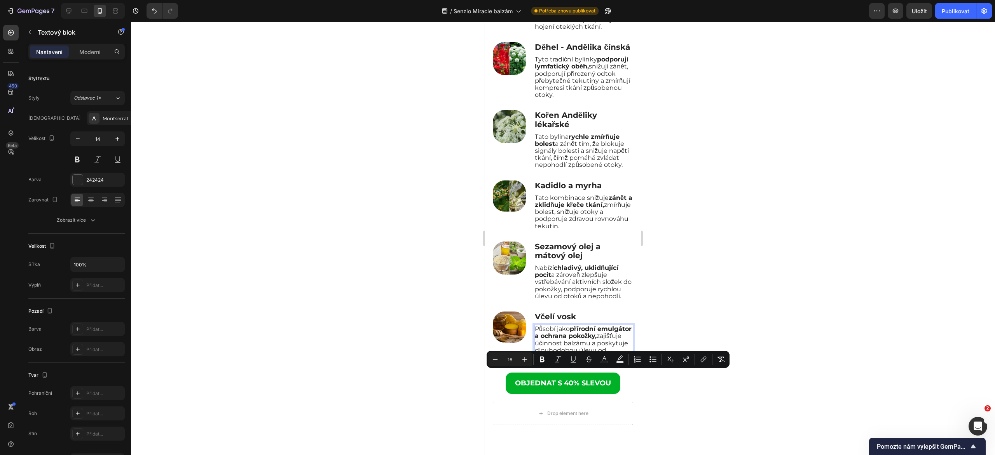
click at [727, 400] on div at bounding box center [563, 238] width 864 height 433
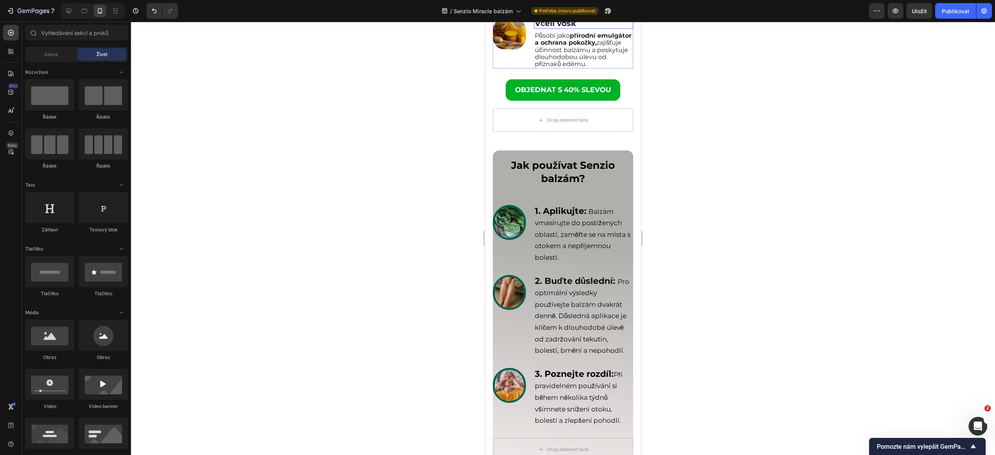
scroll to position [2743, 0]
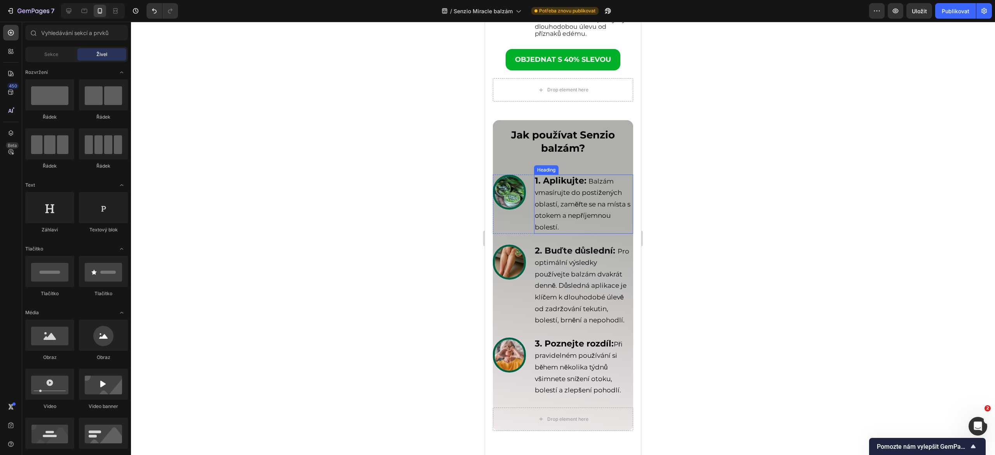
click at [575, 231] on span "Balzám vmasírujte do postižených oblastí, zaměřte se na místa s otokem a nepříj…" at bounding box center [583, 204] width 96 height 54
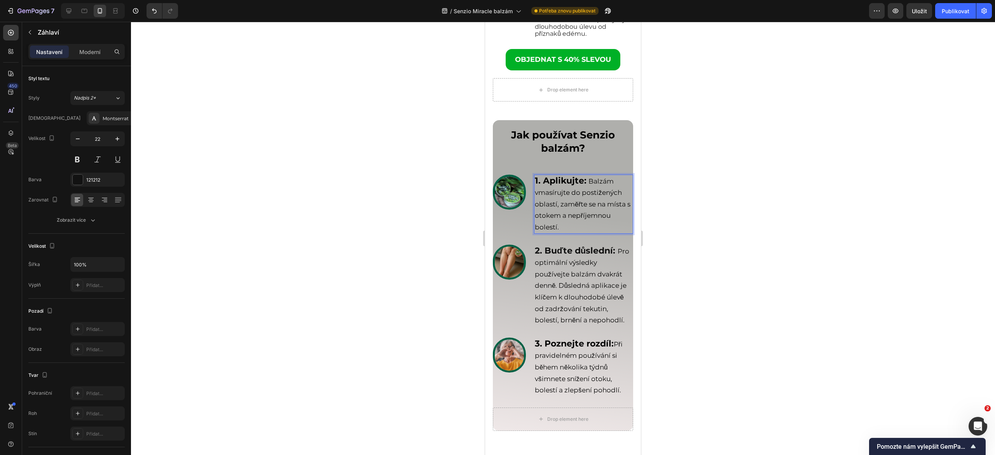
click at [586, 231] on span "Balzám vmasírujte do postižených oblastí, zaměřte se na místa s otokem a nepříj…" at bounding box center [583, 204] width 96 height 54
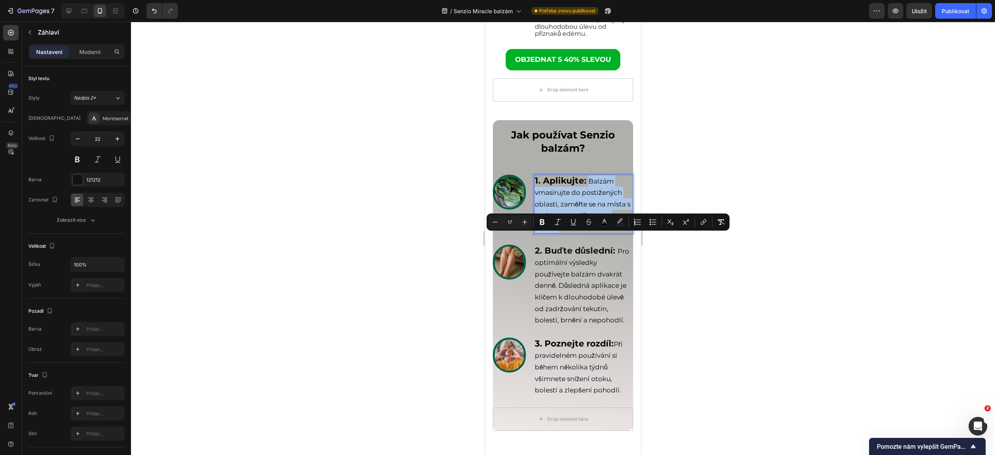
drag, startPoint x: 586, startPoint y: 238, endPoint x: 610, endPoint y: 284, distance: 51.6
click at [610, 233] on p "1. Aplikujte: Balzám vmasírujte do postižených oblastí, zaměřte se na místa s o…" at bounding box center [584, 204] width 98 height 58
click at [500, 222] on button "Minus" at bounding box center [495, 222] width 14 height 14
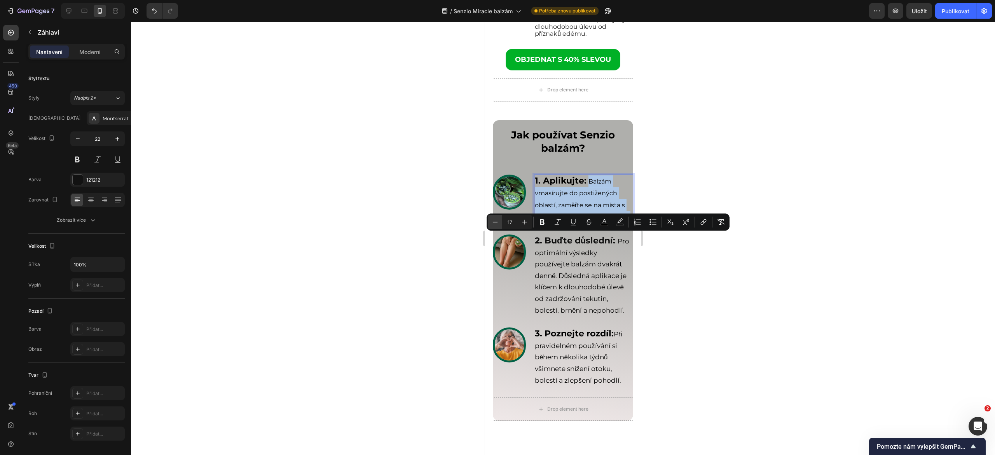
type input "16"
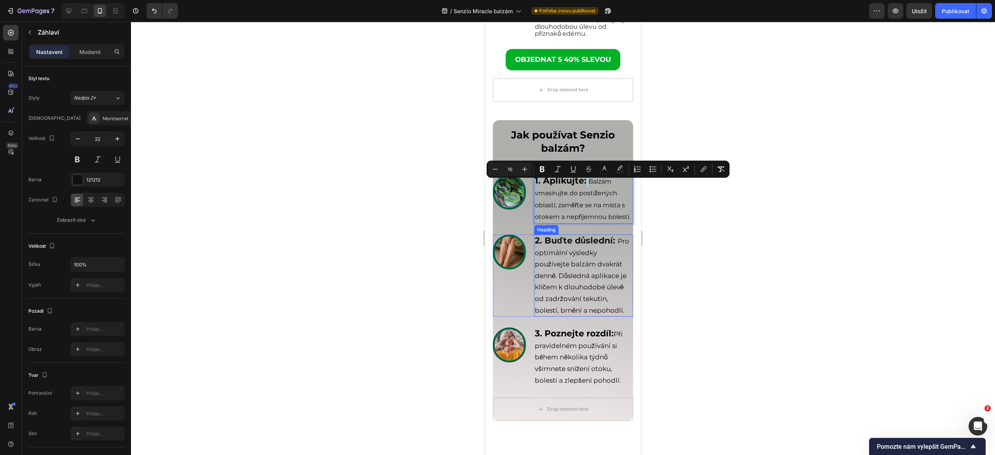
scroll to position [2797, 0]
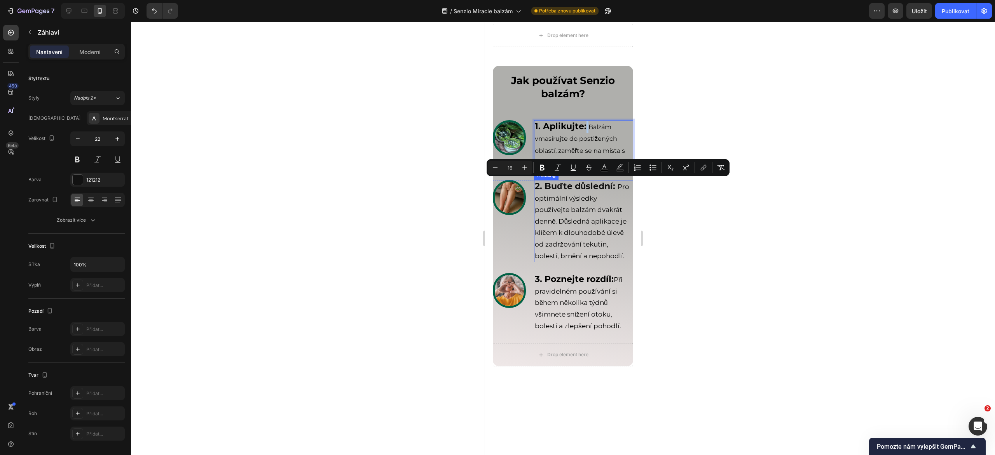
click at [575, 260] on span "Pro optimální výsledky používejte balzám dvakrát denně. Důsledná aplikace je kl…" at bounding box center [582, 221] width 94 height 77
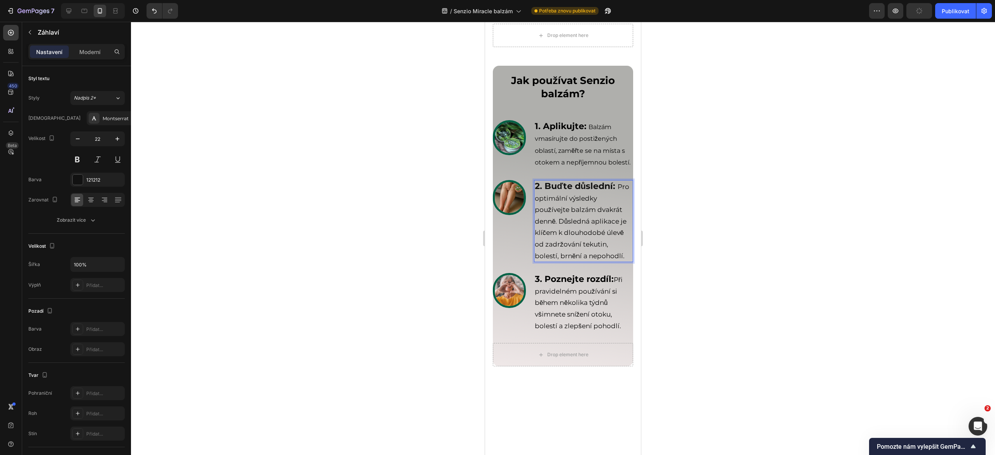
click at [577, 260] on span "Pro optimální výsledky používejte balzám dvakrát denně. Důsledná aplikace je kl…" at bounding box center [582, 221] width 94 height 77
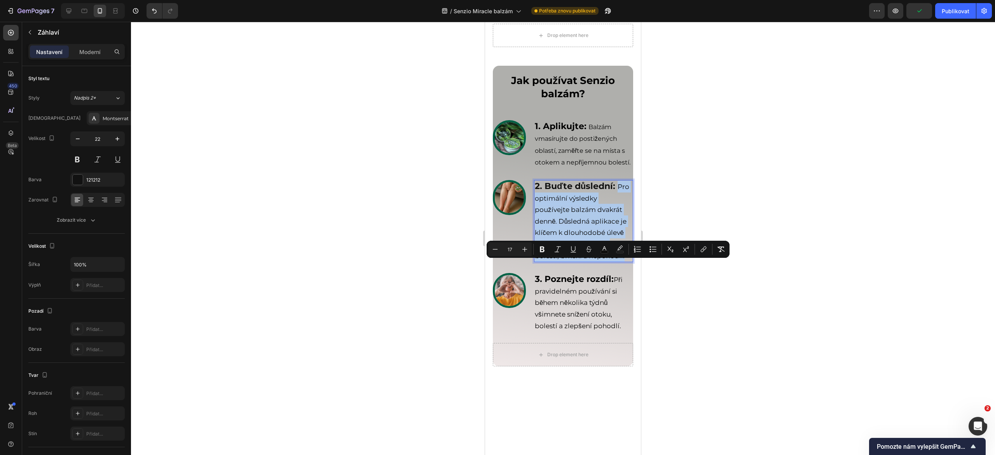
drag, startPoint x: 577, startPoint y: 266, endPoint x: 601, endPoint y: 353, distance: 90.4
click at [601, 262] on h2 "2. Buďte důslední: Pro optimální výsledky používejte balzám dvakrát denně. Důsl…" at bounding box center [583, 221] width 99 height 82
click at [499, 248] on button "Minus" at bounding box center [495, 249] width 14 height 14
type input "16"
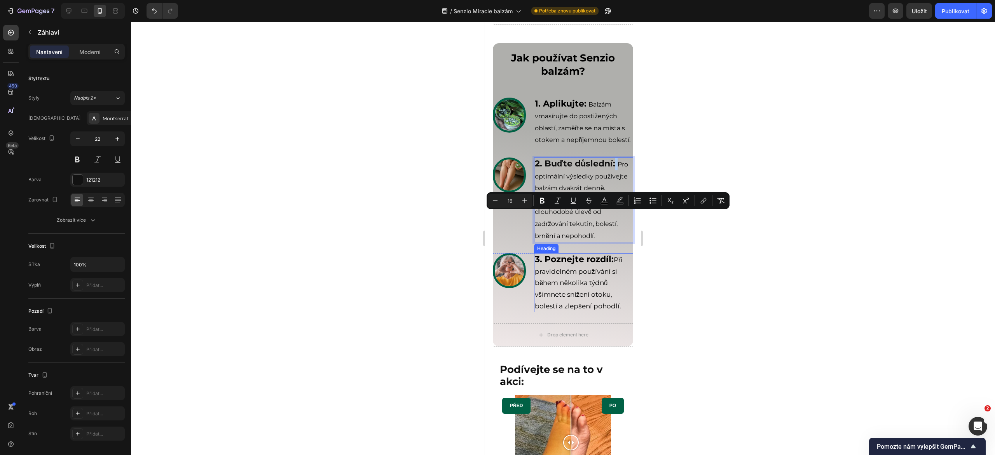
scroll to position [2852, 0]
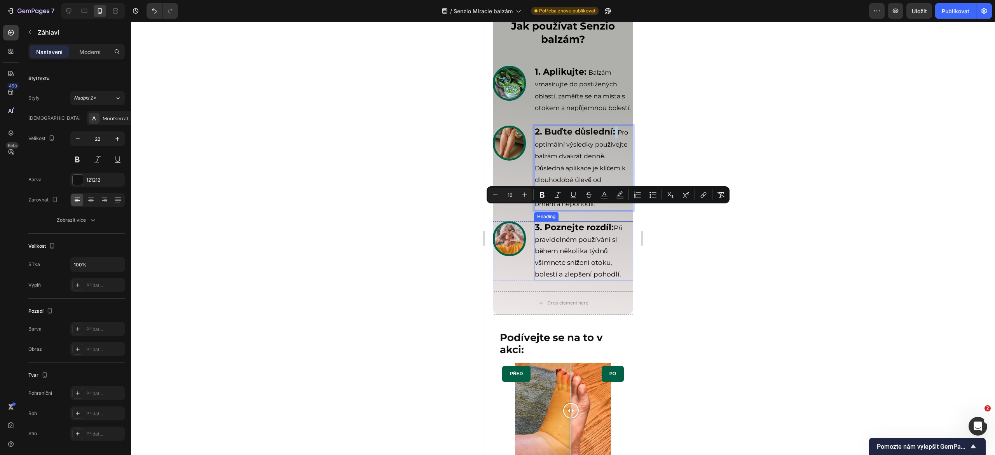
click at [535, 278] on span "Při pravidelném používání si během několika týdnů všimnete snížení otoku, boles…" at bounding box center [579, 251] width 88 height 54
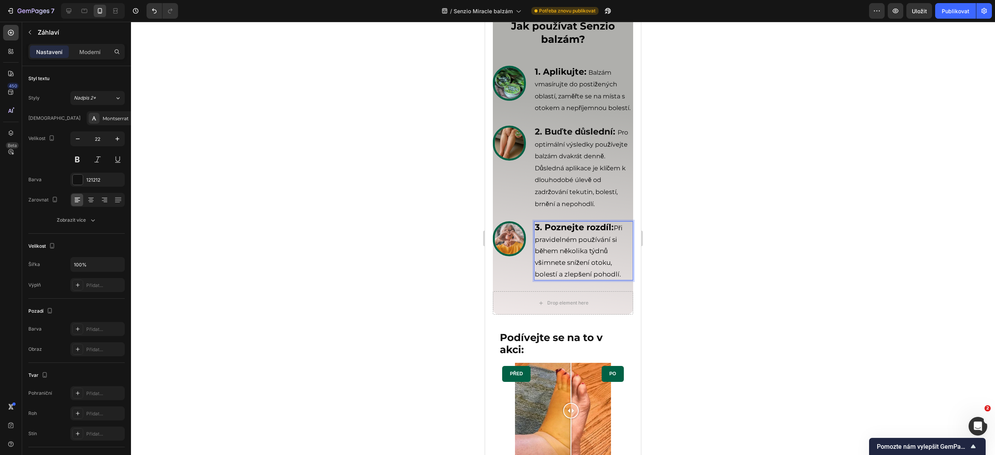
click at [535, 278] on span "Při pravidelném používání si během několika týdnů všimnete snížení otoku, boles…" at bounding box center [579, 251] width 88 height 54
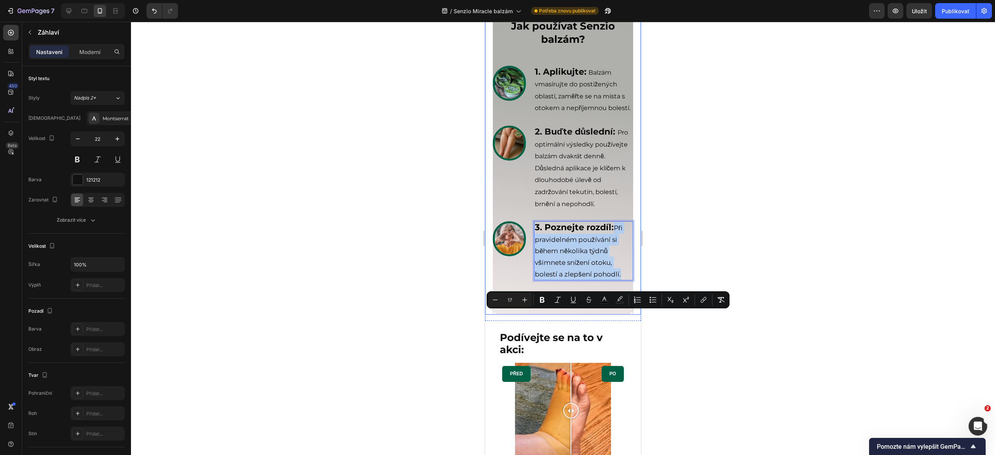
drag, startPoint x: 533, startPoint y: 317, endPoint x: 623, endPoint y: 359, distance: 99.5
click at [623, 315] on div "Jak používat Senzio balzám? Heading Row Image ⁠⁠⁠⁠⁠⁠⁠ 1. Aplikujte: Balzám vmas…" at bounding box center [563, 162] width 156 height 303
click at [495, 300] on icon "Editor contextual toolbar" at bounding box center [495, 299] width 5 height 0
type input "16"
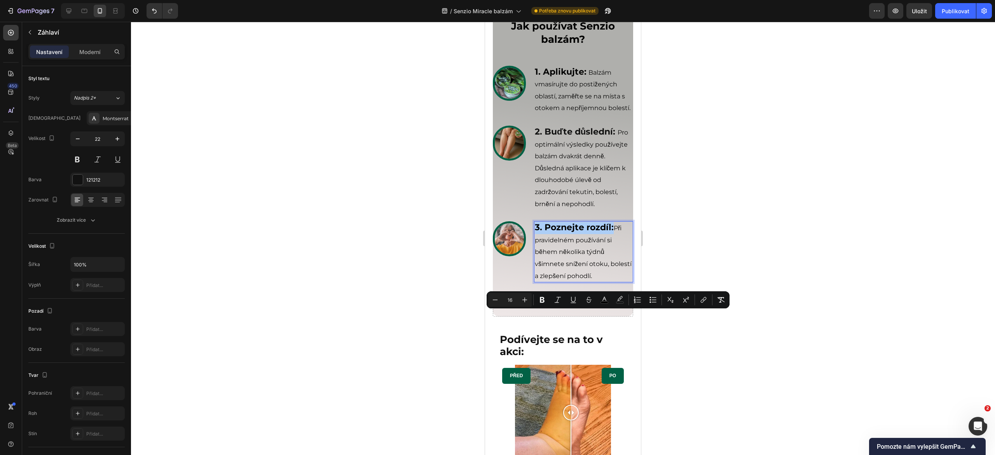
click at [692, 353] on div at bounding box center [563, 238] width 864 height 433
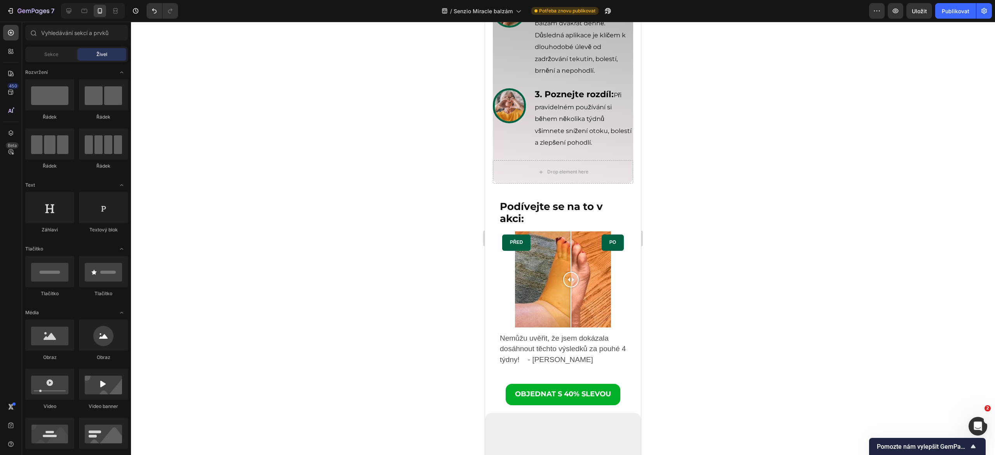
scroll to position [2830, 0]
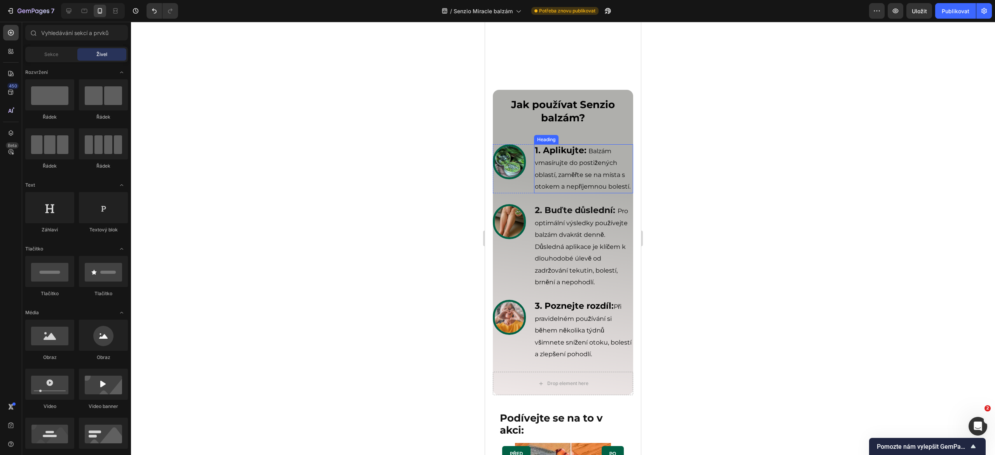
click at [554, 151] on strong "1. Aplikujte:" at bounding box center [561, 150] width 52 height 10
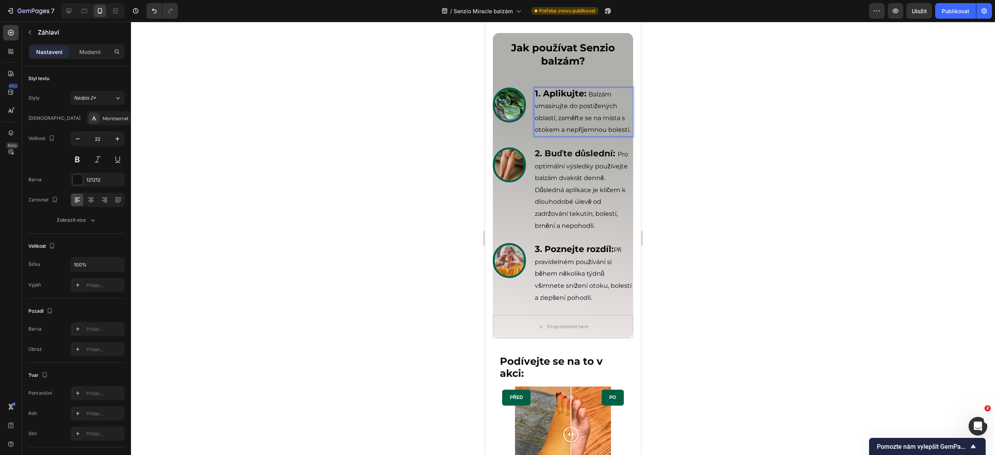
click at [581, 99] on strong "1. Aplikujte:" at bounding box center [561, 93] width 52 height 10
click at [587, 98] on strong "Rich Text Editor. Editing area: main" at bounding box center [588, 94] width 2 height 8
drag, startPoint x: 584, startPoint y: 149, endPoint x: 530, endPoint y: 149, distance: 54.0
click at [530, 136] on div "Image 1. Aplikujte: Balzám vmasírujte do postižených oblastí, zaměřte se na mís…" at bounding box center [563, 111] width 140 height 49
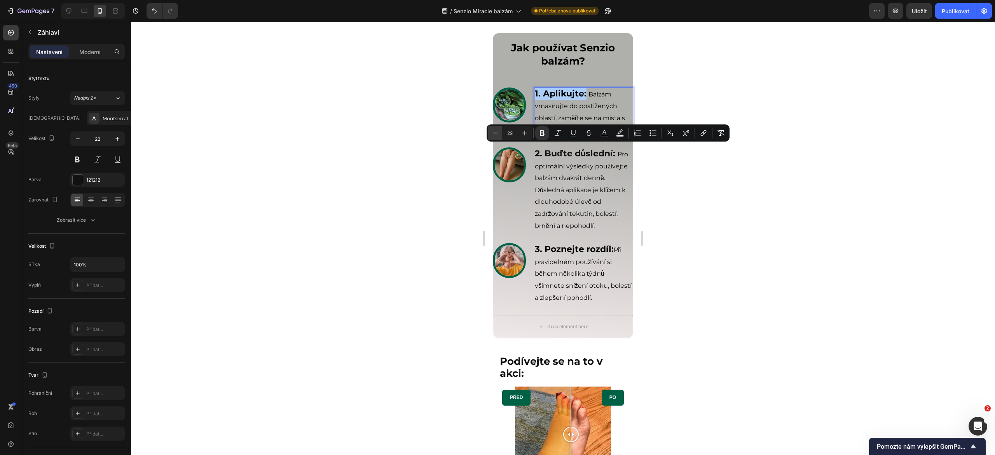
click at [495, 131] on icon "Editor contextual toolbar" at bounding box center [495, 133] width 8 height 8
type input "21"
click at [616, 159] on strong "Rich Text Editor. Editing area: main" at bounding box center [617, 153] width 2 height 10
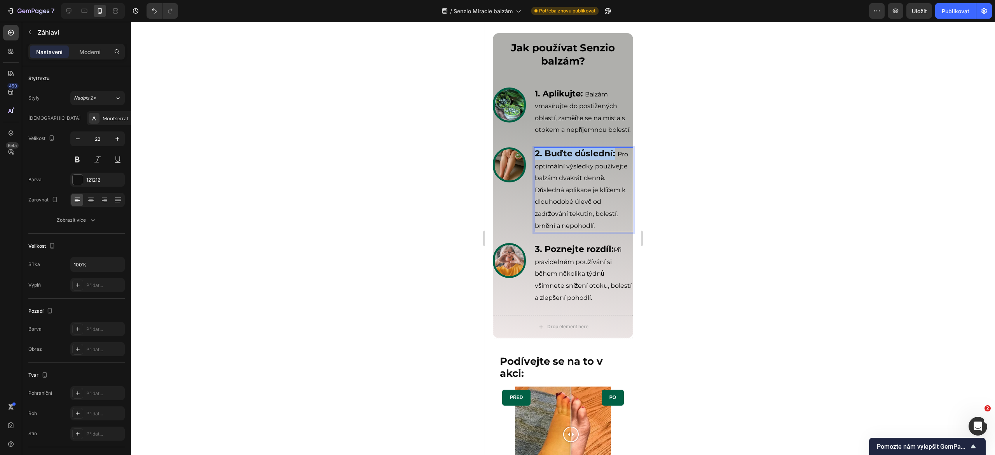
drag, startPoint x: 573, startPoint y: 233, endPoint x: 533, endPoint y: 221, distance: 41.7
click at [535, 221] on p "2. Buďte důslední: Pro optimální výsledky používejte balzám dvakrát denně. Důsl…" at bounding box center [584, 189] width 98 height 83
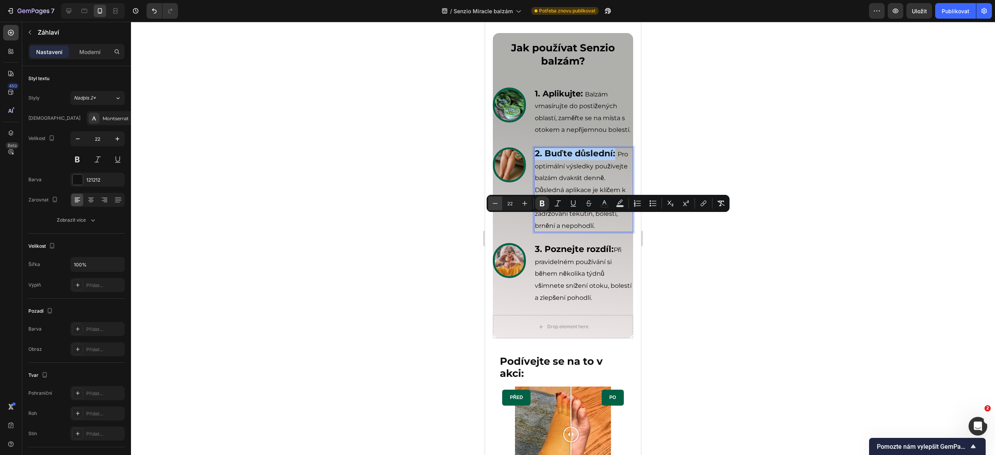
click at [496, 205] on icon "Editor contextual toolbar" at bounding box center [495, 203] width 8 height 8
type input "21"
click at [610, 303] on p "⁠⁠⁠⁠⁠⁠⁠ 3. Poznejte rozdíl: Při pravidelném používání si během několika týdnů v…" at bounding box center [584, 273] width 98 height 59
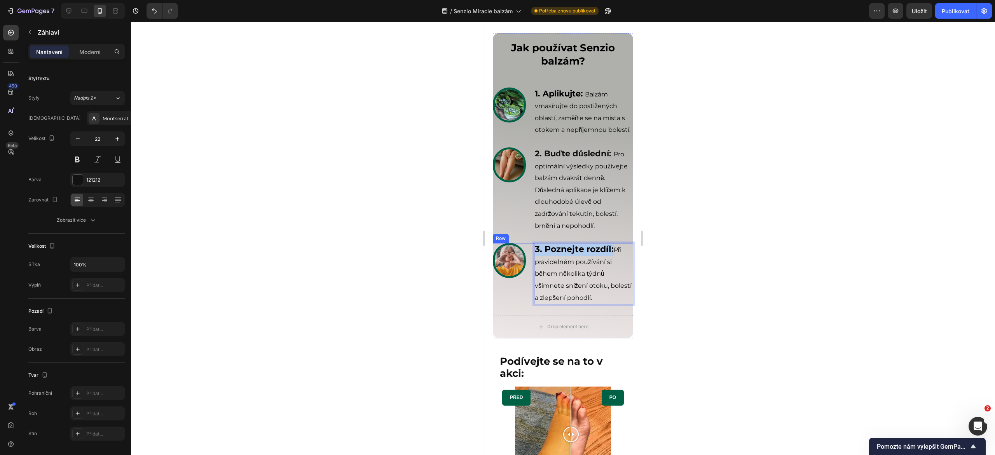
drag, startPoint x: 610, startPoint y: 325, endPoint x: 530, endPoint y: 326, distance: 80.1
click at [530, 304] on div "Image 3. Poznejte rozdíl: Při pravidelném používání si během několika týdnů vši…" at bounding box center [563, 273] width 140 height 61
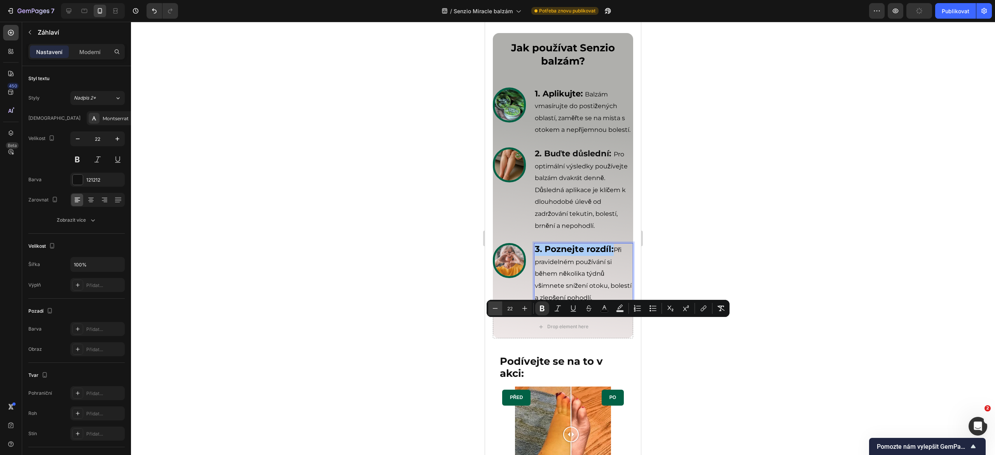
click at [495, 307] on icon "Editor contextual toolbar" at bounding box center [495, 308] width 8 height 8
type input "21"
click at [670, 362] on div at bounding box center [563, 238] width 864 height 433
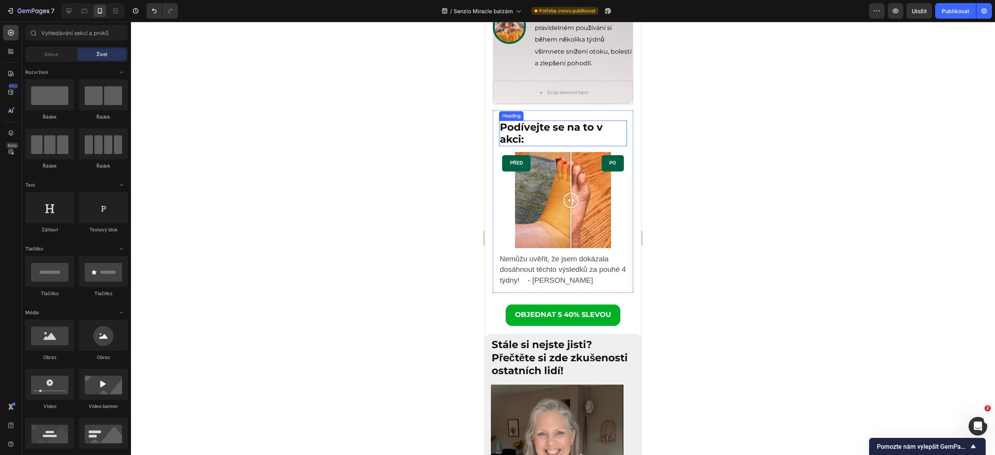
scroll to position [3142, 0]
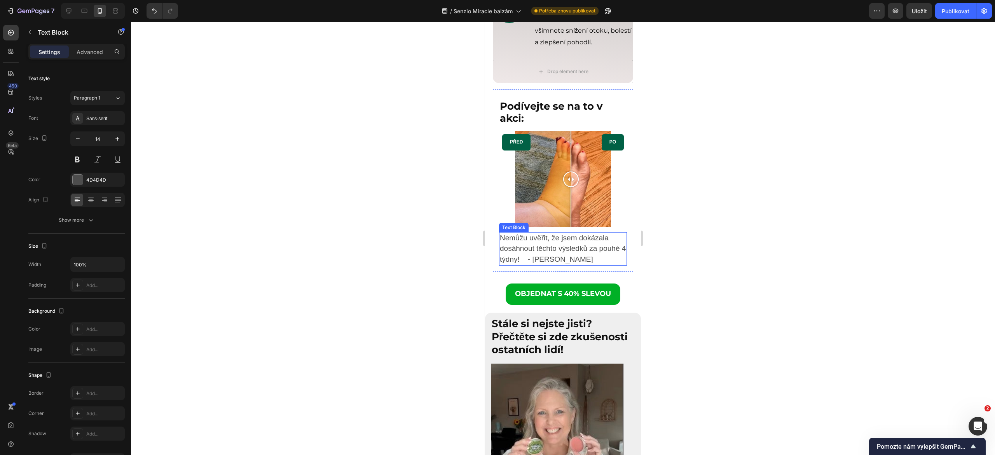
click at [585, 263] on span "Nemůžu uvěřit, že jsem dokázala dosáhnout těchto výsledků za pouhé 4 týdny! - E…" at bounding box center [563, 248] width 126 height 29
click at [562, 263] on span "Nemůžu uvěřit, že jsem dokázala dosáhnout těchto výsledků za pouhé 4 týdny! - E…" at bounding box center [563, 248] width 126 height 29
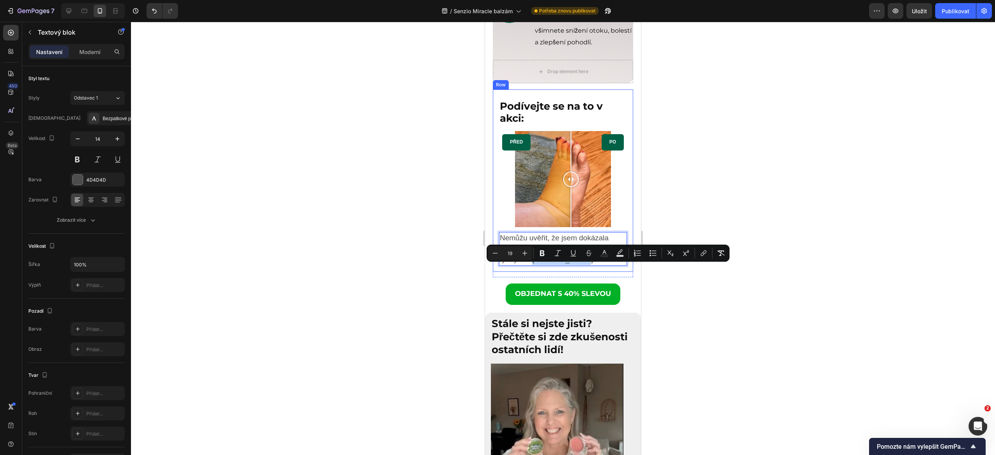
drag, startPoint x: 562, startPoint y: 269, endPoint x: 607, endPoint y: 276, distance: 45.7
click at [607, 272] on div "Podívejte se na to v akci: Heading PŘED PO Image Comparison Nemůžu uvěřit, že j…" at bounding box center [563, 180] width 140 height 182
click at [542, 253] on icon "Editor contextual toolbar" at bounding box center [542, 253] width 5 height 6
click at [677, 296] on div at bounding box center [563, 238] width 864 height 433
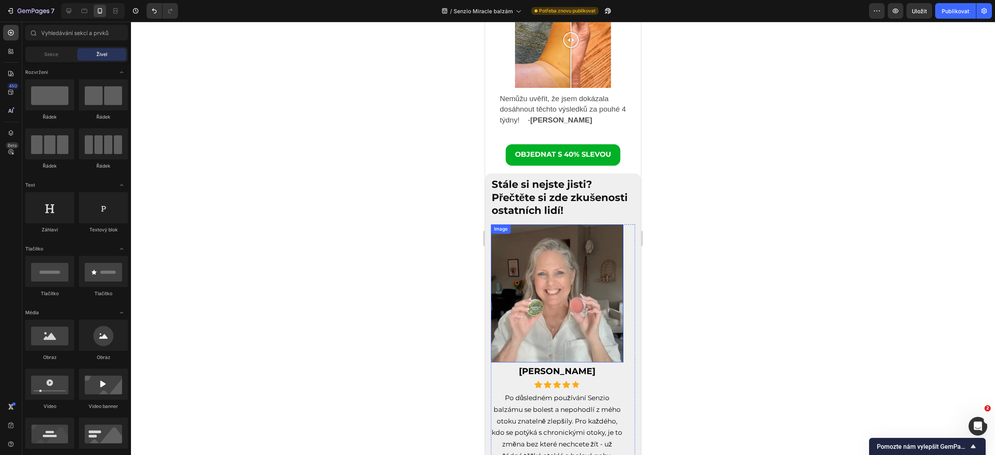
scroll to position [3300, 0]
click at [541, 298] on img at bounding box center [557, 293] width 133 height 138
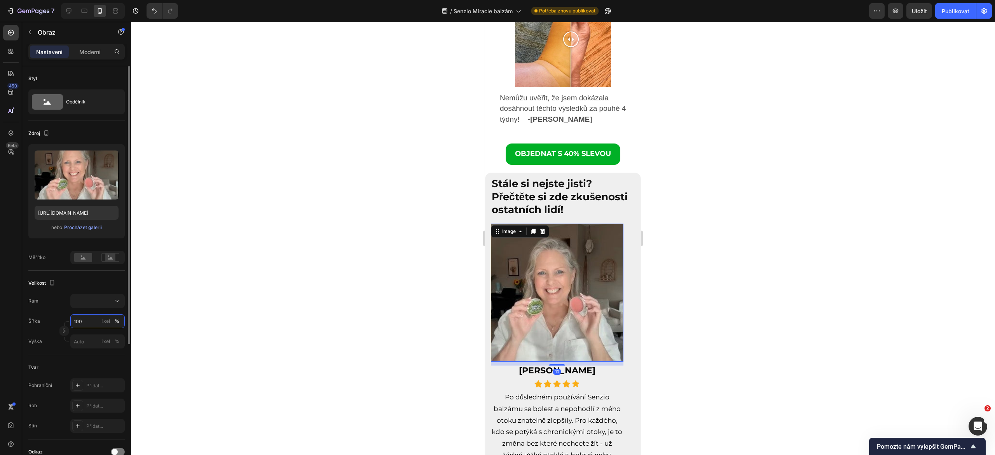
click at [89, 318] on input "100" at bounding box center [97, 321] width 54 height 14
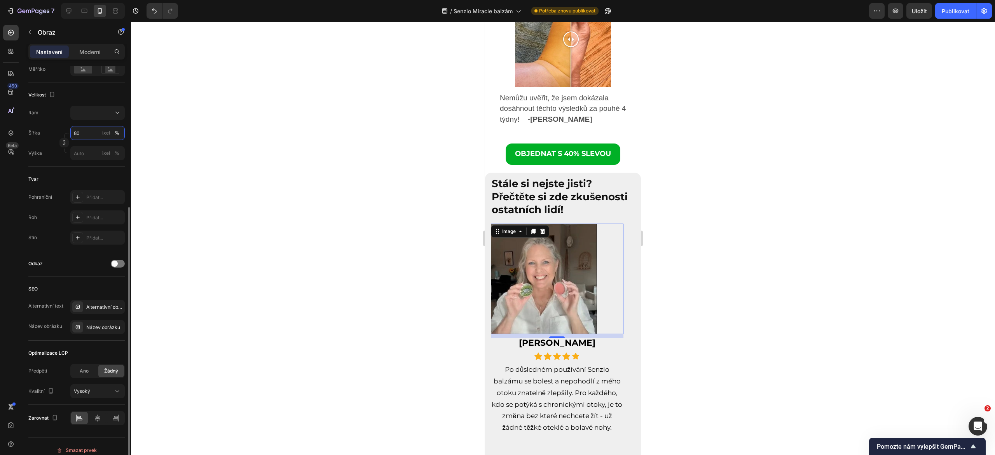
scroll to position [196, 0]
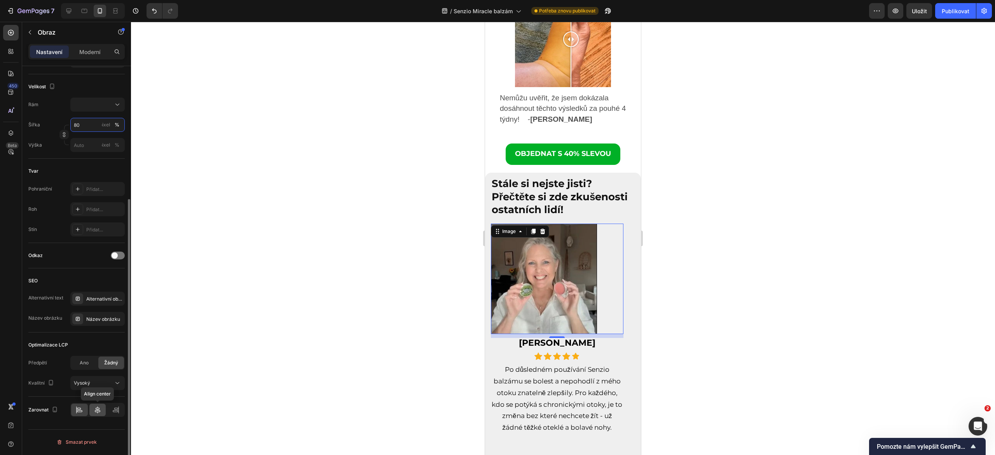
type input "80"
click at [94, 407] on icon at bounding box center [98, 410] width 8 height 8
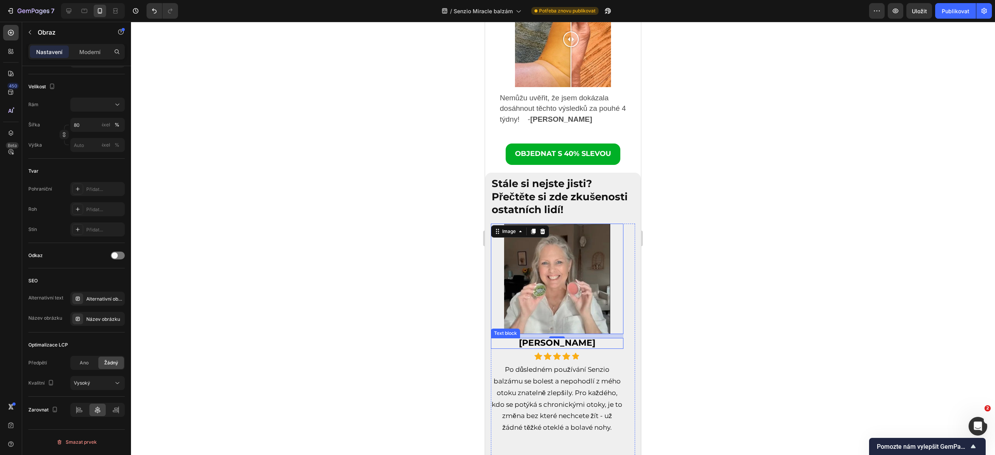
scroll to position [3429, 0]
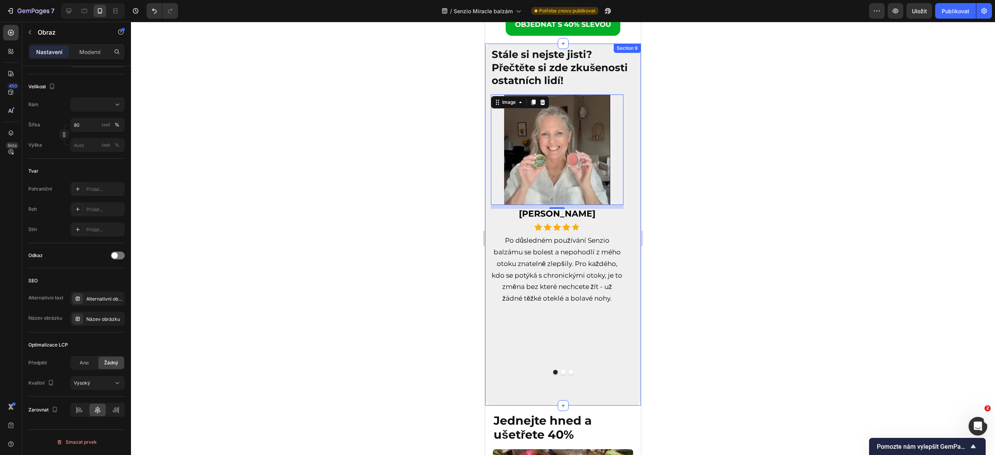
click at [561, 370] on button "Dot" at bounding box center [563, 372] width 5 height 5
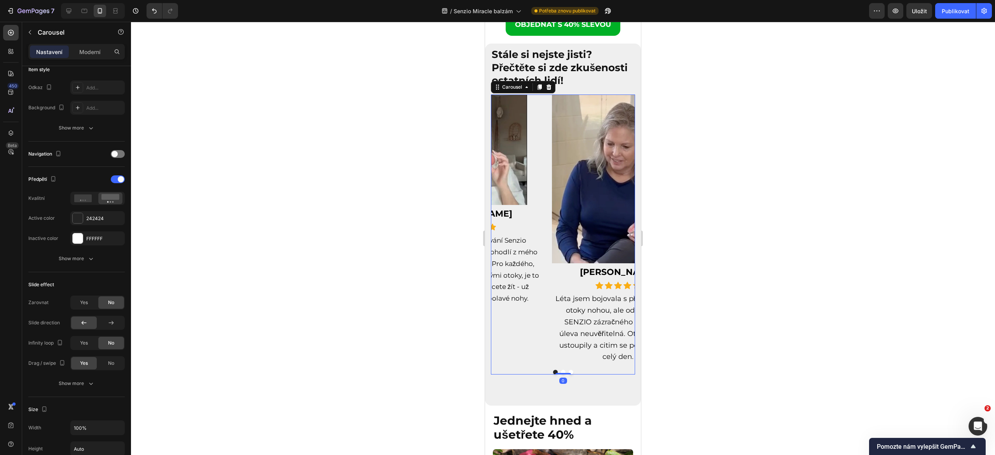
scroll to position [0, 0]
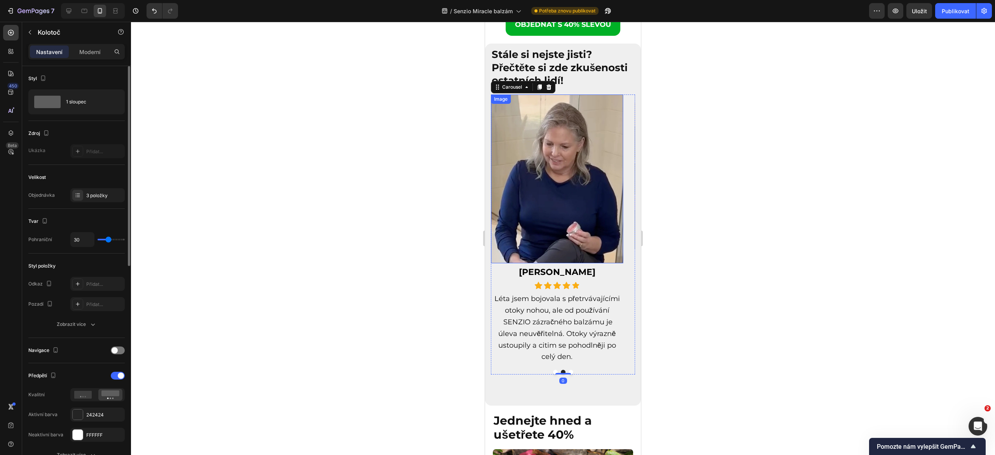
click at [565, 201] on img at bounding box center [557, 178] width 133 height 169
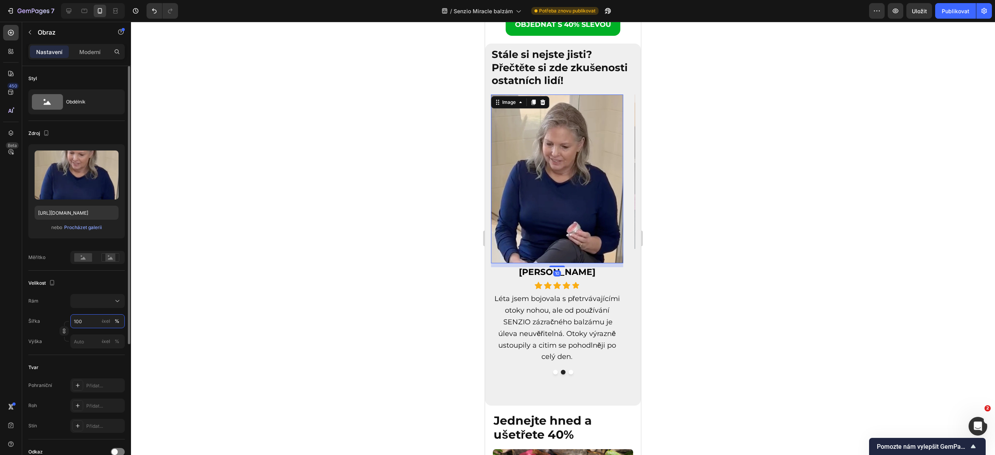
click at [83, 326] on input "100" at bounding box center [97, 321] width 54 height 14
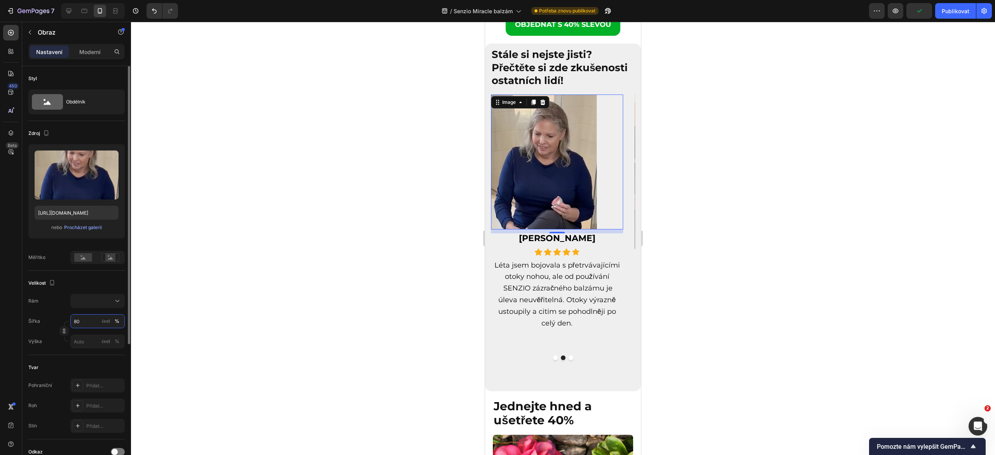
scroll to position [196, 0]
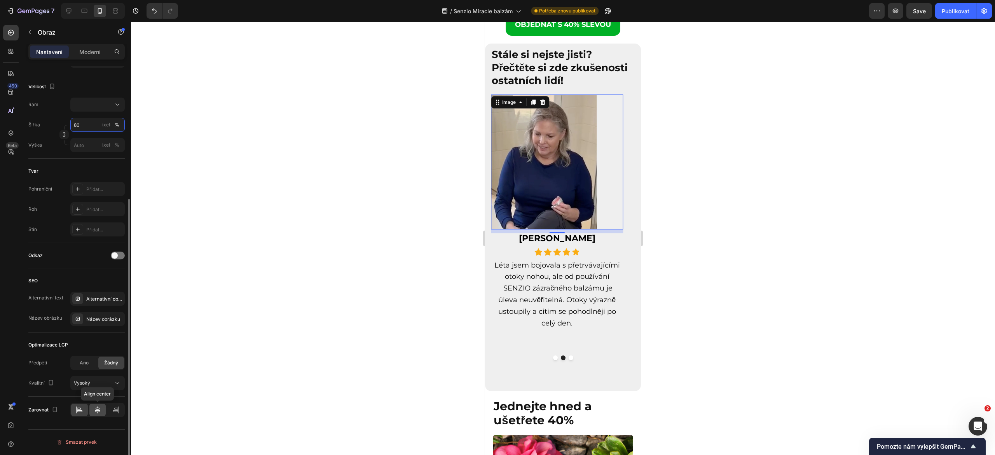
type input "80"
click at [97, 410] on icon at bounding box center [98, 410] width 8 height 8
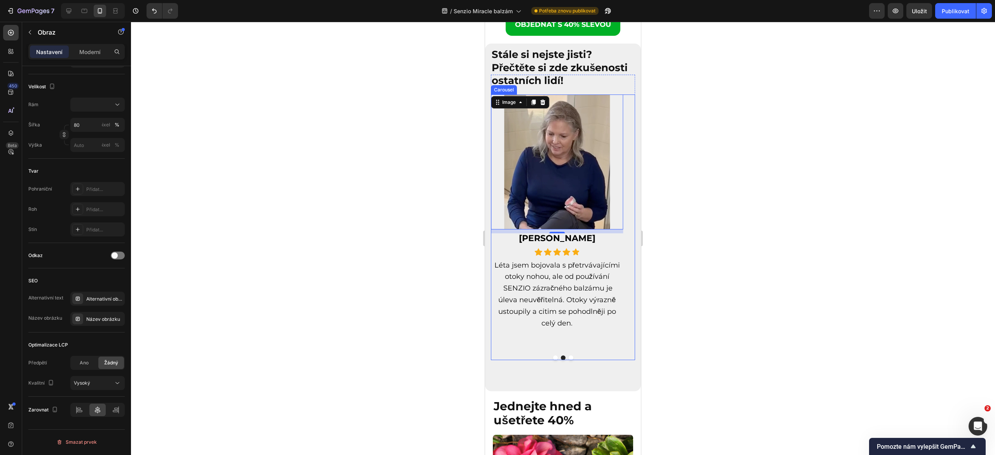
click at [569, 355] on button "Dot" at bounding box center [571, 357] width 5 height 5
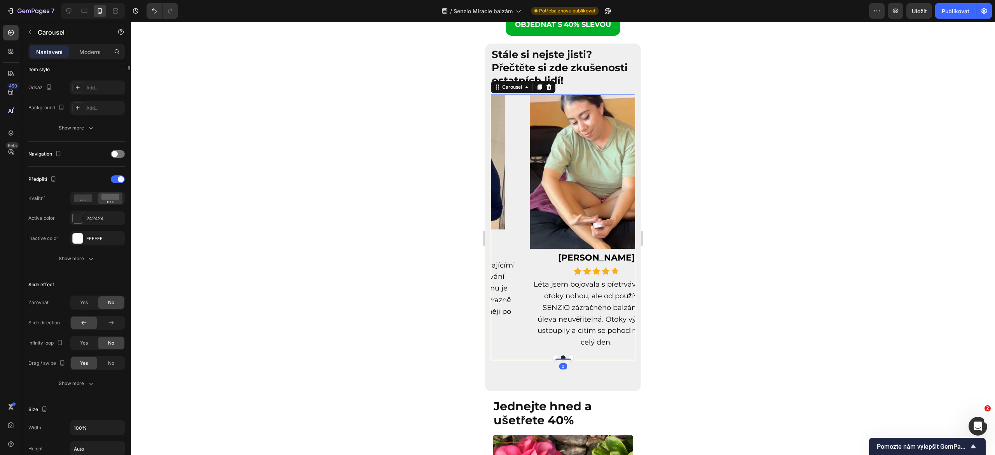
scroll to position [0, 0]
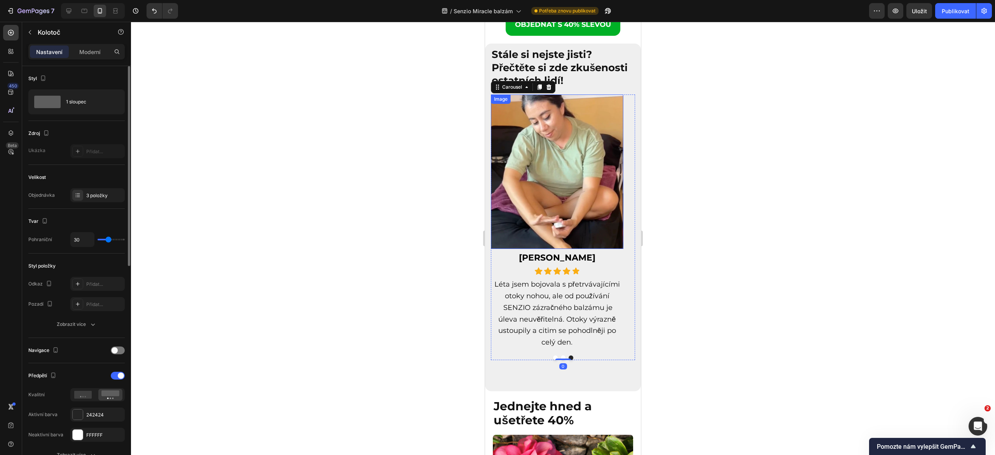
click at [575, 213] on img at bounding box center [557, 171] width 133 height 154
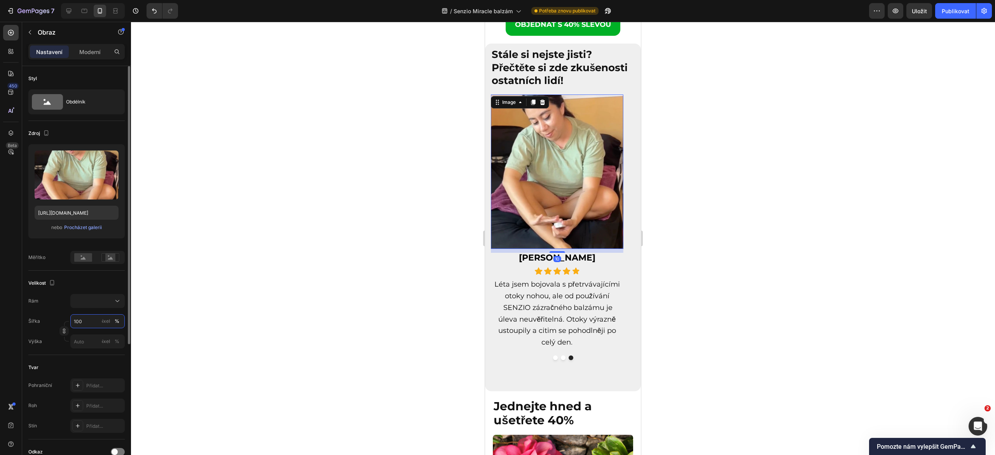
click at [86, 327] on input "100" at bounding box center [97, 321] width 54 height 14
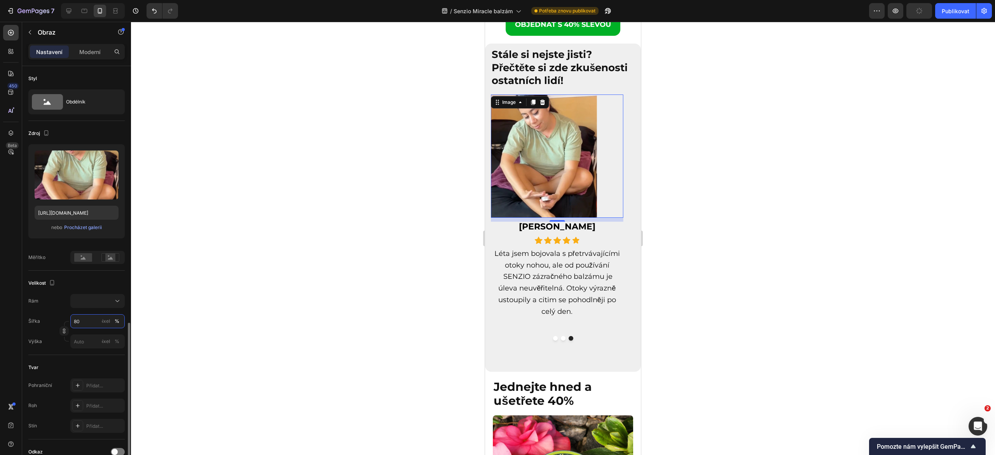
scroll to position [184, 0]
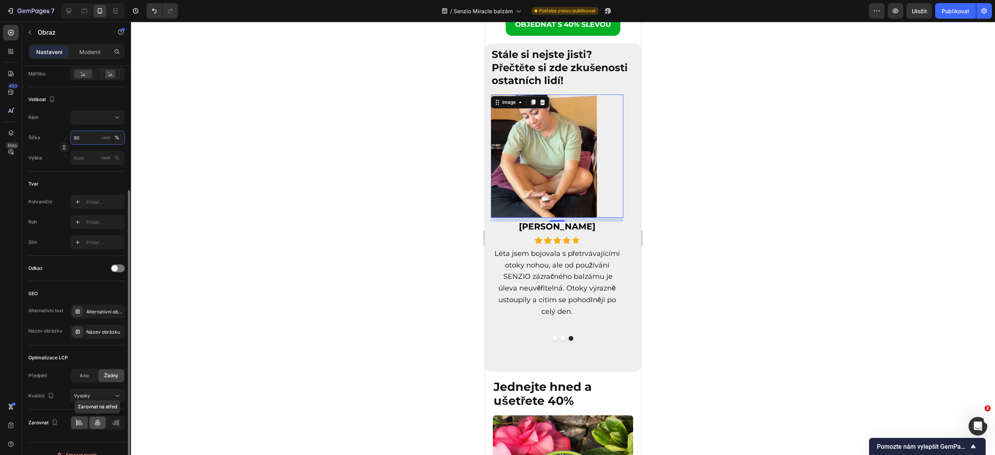
type input "80"
click at [99, 420] on icon at bounding box center [98, 423] width 8 height 8
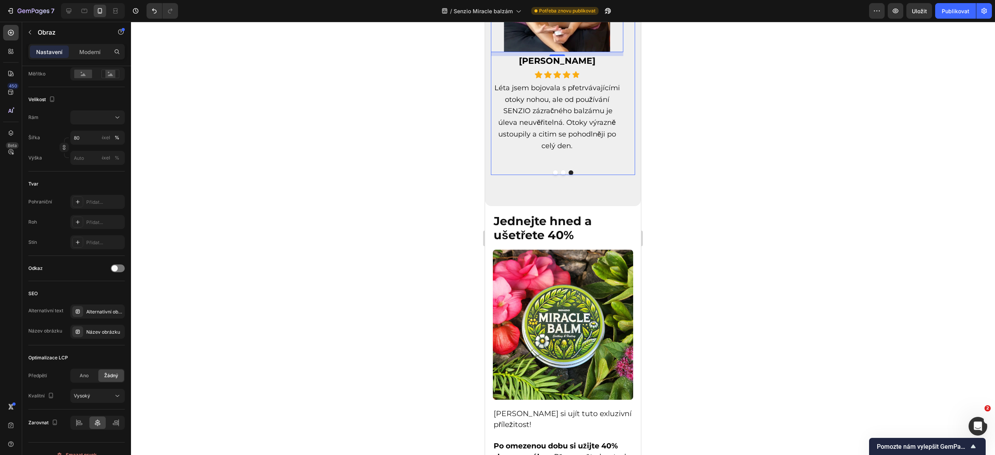
scroll to position [3590, 0]
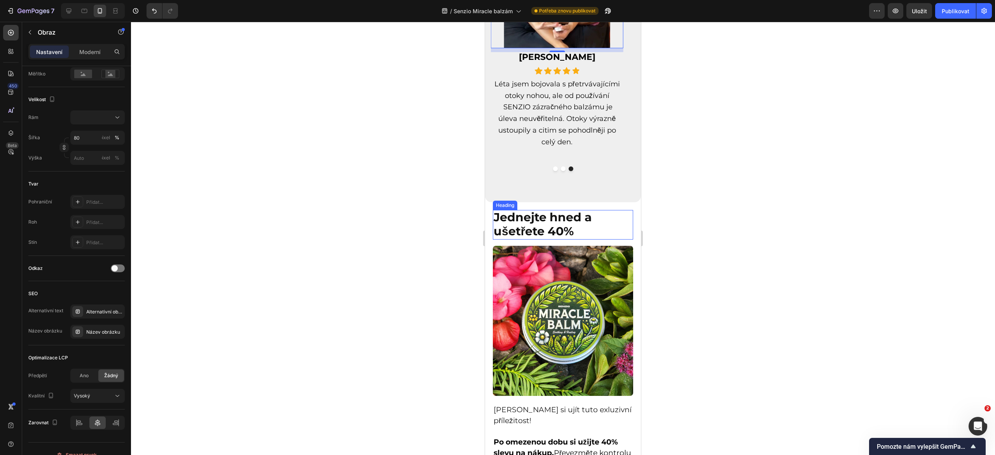
click at [540, 238] on strong "Jednejte hned a ušetřete 40%" at bounding box center [543, 224] width 98 height 28
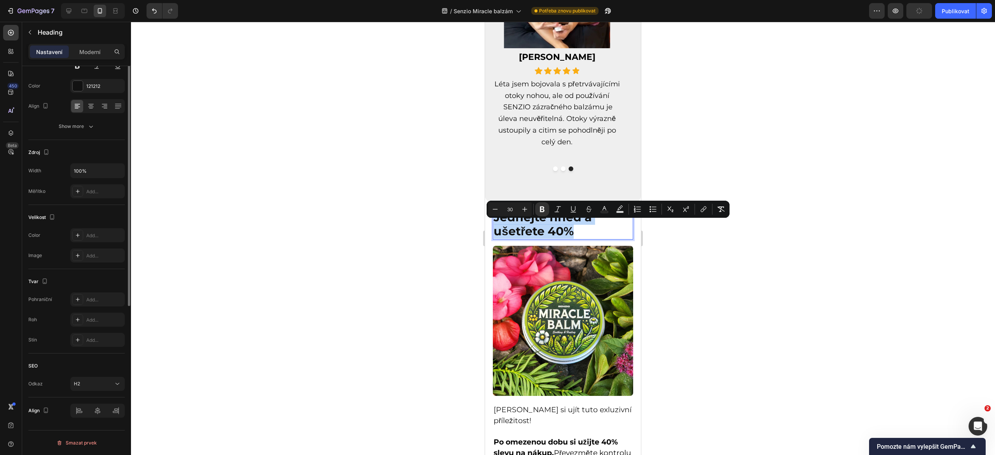
scroll to position [0, 0]
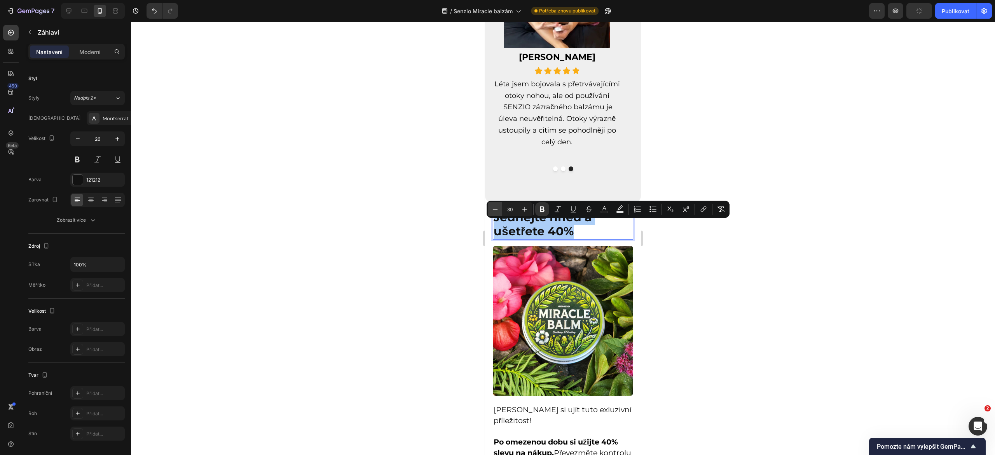
click at [493, 211] on icon "Editor contextual toolbar" at bounding box center [495, 209] width 8 height 8
type input "26"
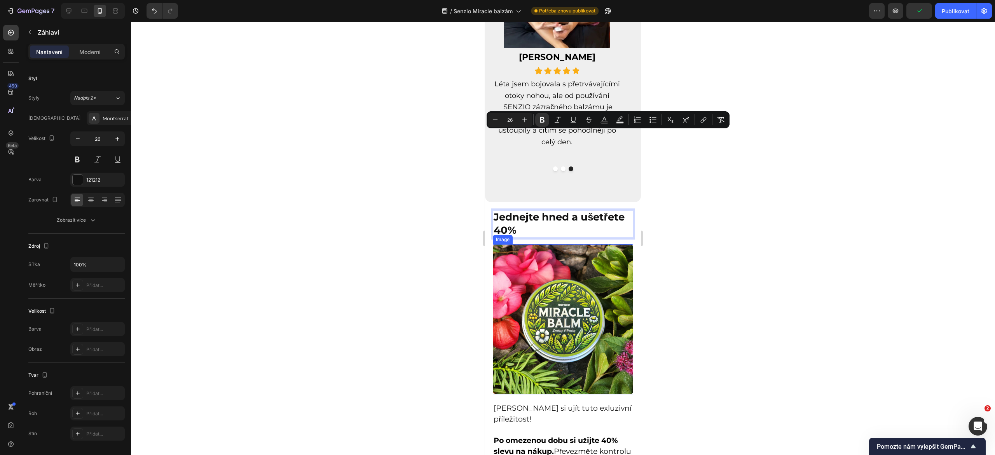
scroll to position [3692, 0]
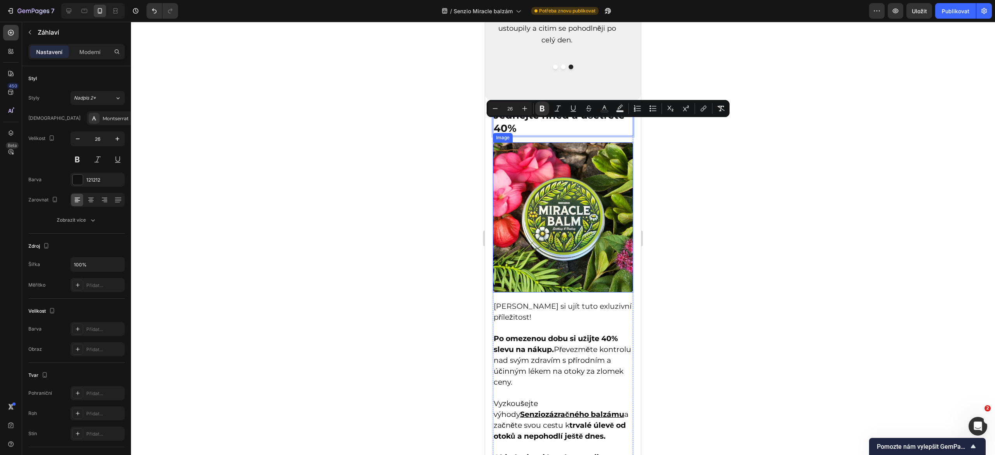
click at [543, 241] on img at bounding box center [563, 217] width 140 height 150
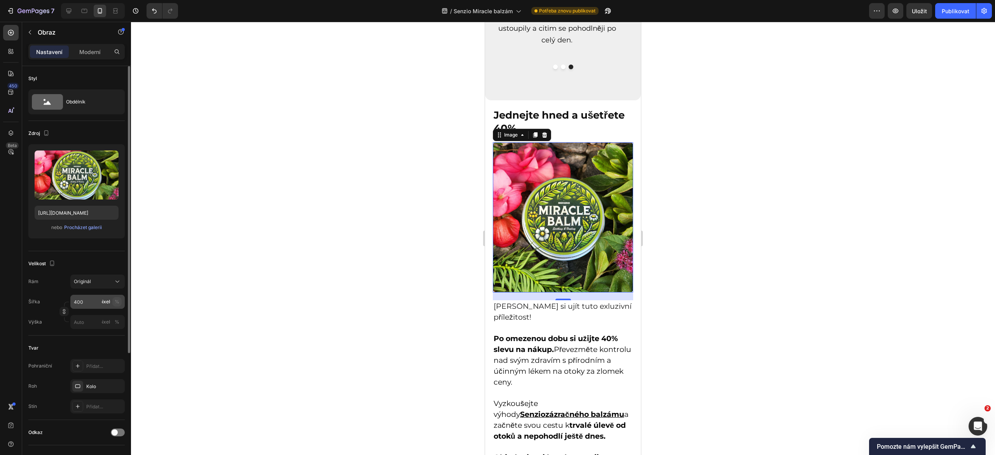
click at [120, 301] on button "%" at bounding box center [116, 301] width 9 height 9
click at [91, 303] on input "400" at bounding box center [97, 302] width 54 height 14
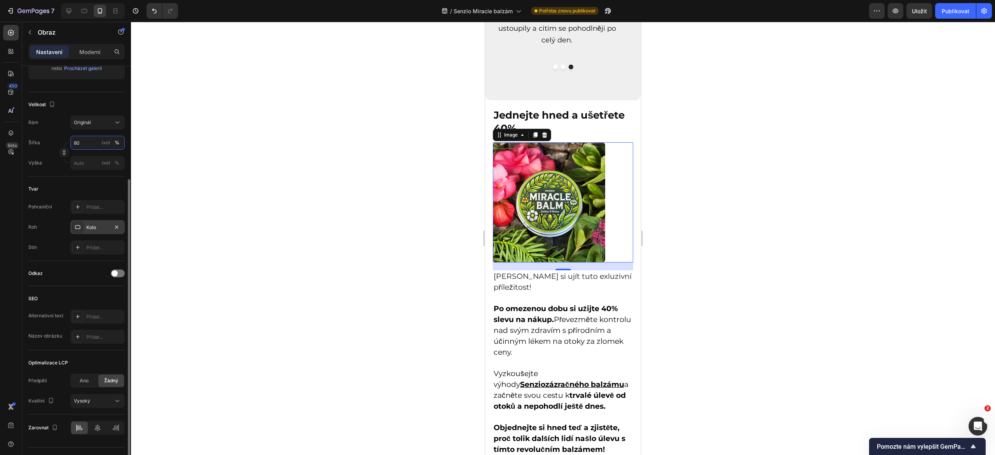
scroll to position [160, 0]
type input "80"
click at [98, 425] on icon at bounding box center [98, 427] width 8 height 8
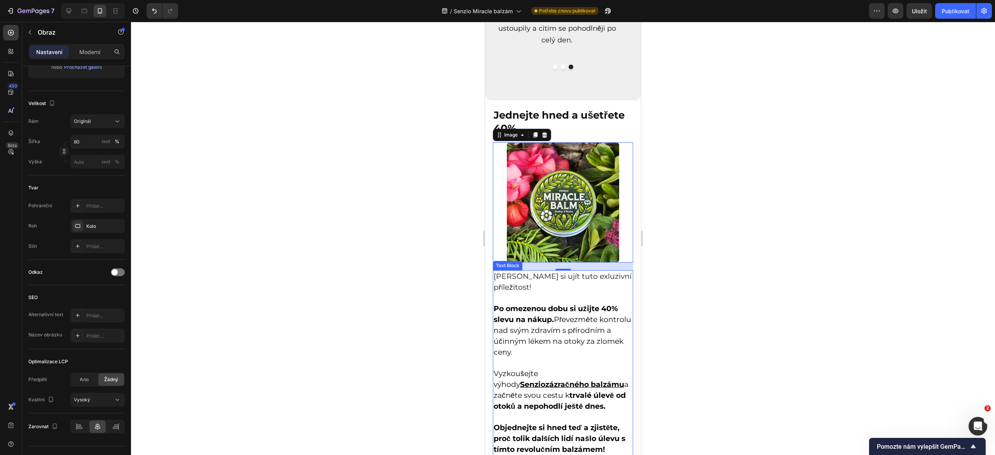
scroll to position [3857, 0]
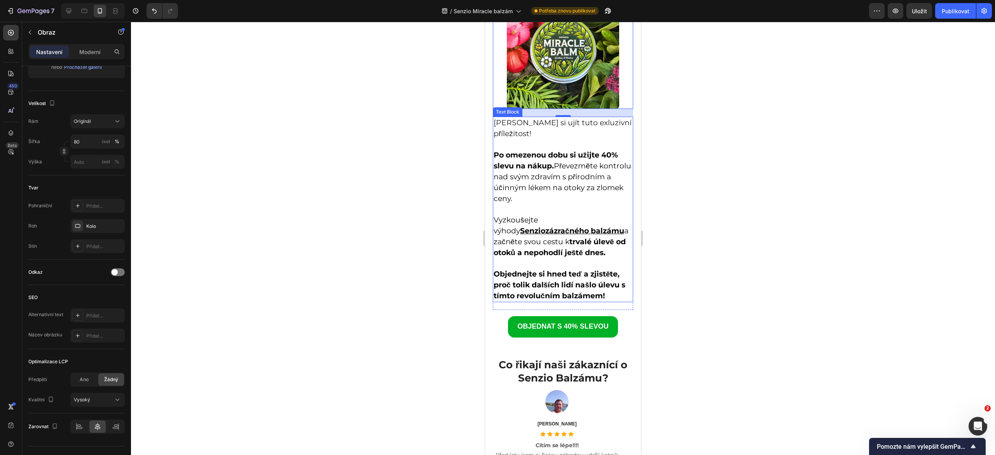
click at [512, 128] on span "[PERSON_NAME] si ujít tuto exluzivní příležitost!" at bounding box center [563, 128] width 138 height 20
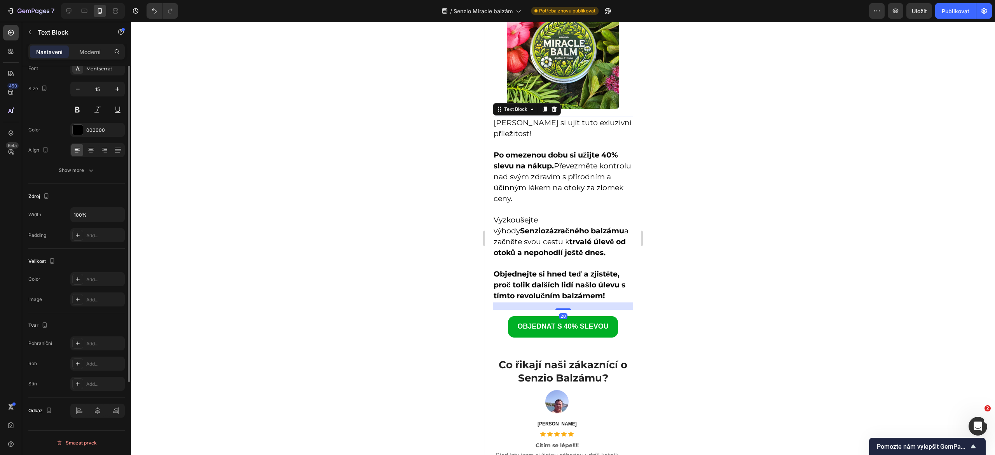
scroll to position [0, 0]
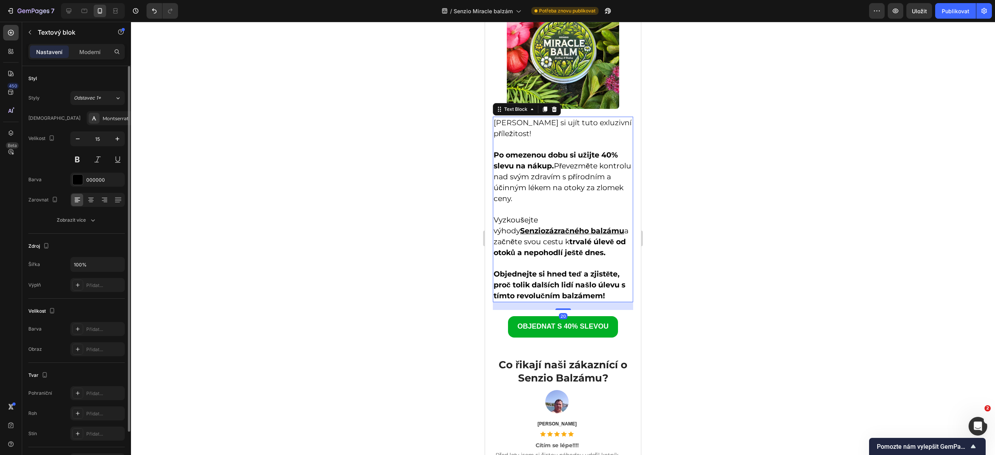
click at [497, 118] on span "[PERSON_NAME] si ujít tuto exluzivní příležitost!" at bounding box center [563, 128] width 138 height 20
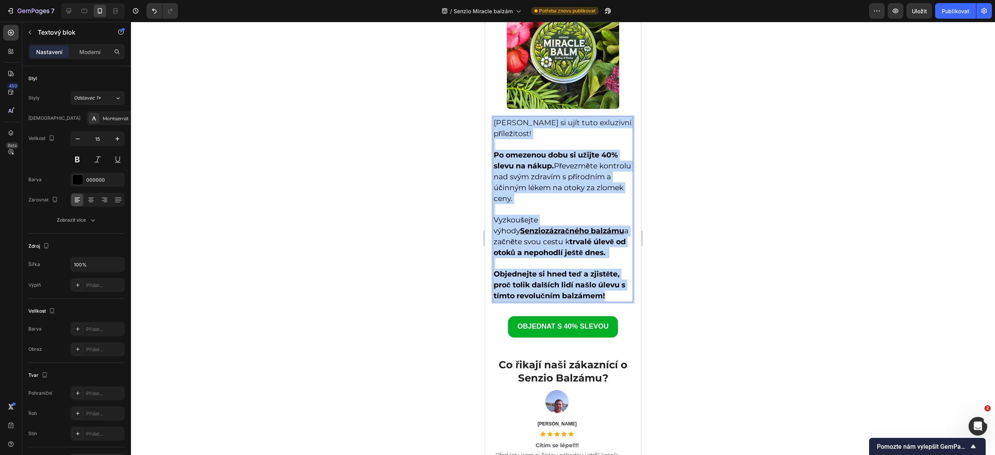
drag, startPoint x: 496, startPoint y: 113, endPoint x: 597, endPoint y: 295, distance: 207.8
click at [597, 295] on div "Nenechte si ujít tuto exluzivní příležitost! Po omezenou dobu si užijte 40% sle…" at bounding box center [563, 209] width 140 height 185
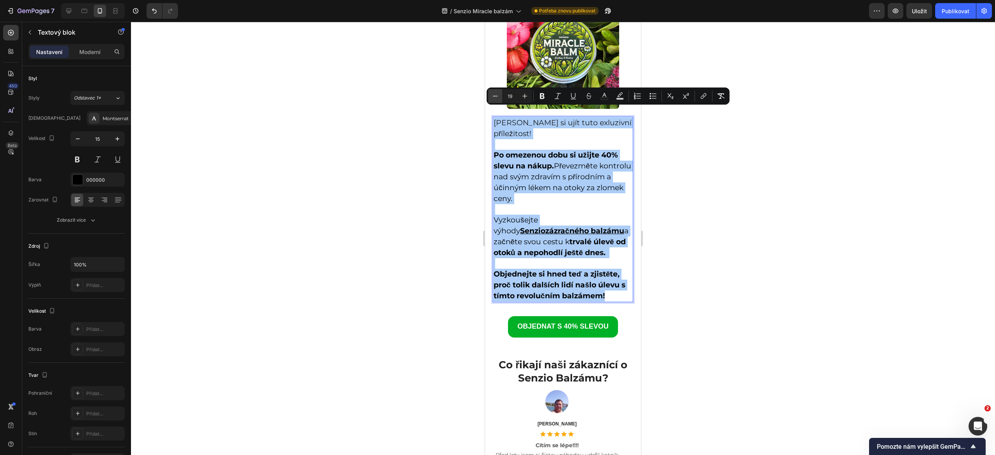
click at [493, 93] on icon "Editor contextual toolbar" at bounding box center [495, 96] width 8 height 8
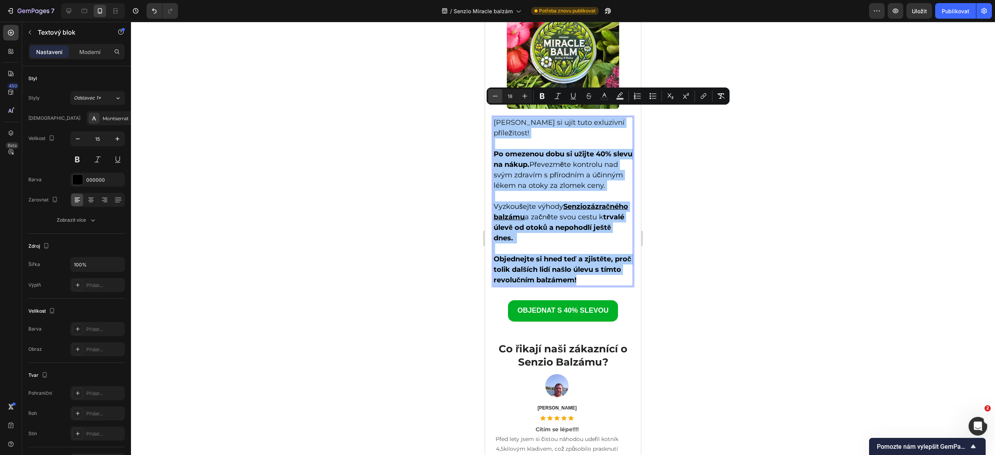
click at [493, 93] on icon "Editor contextual toolbar" at bounding box center [495, 96] width 8 height 8
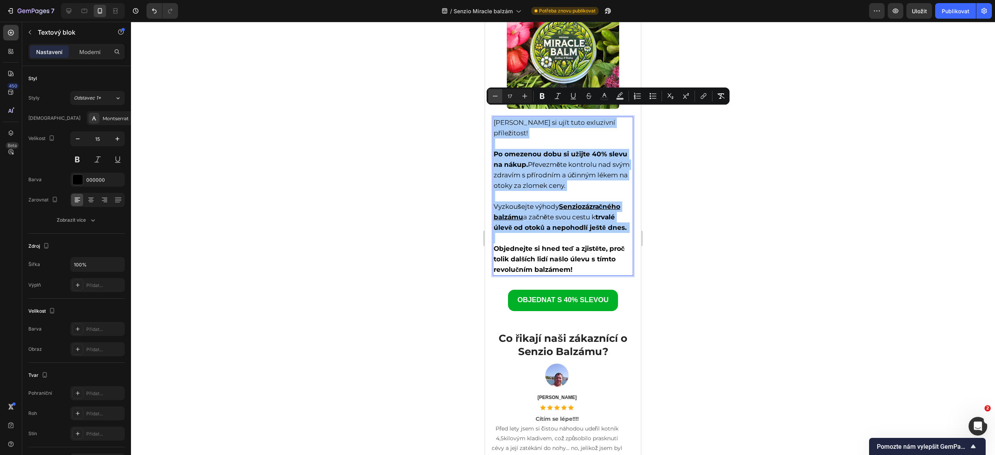
click at [493, 93] on icon "Editor contextual toolbar" at bounding box center [495, 96] width 8 height 8
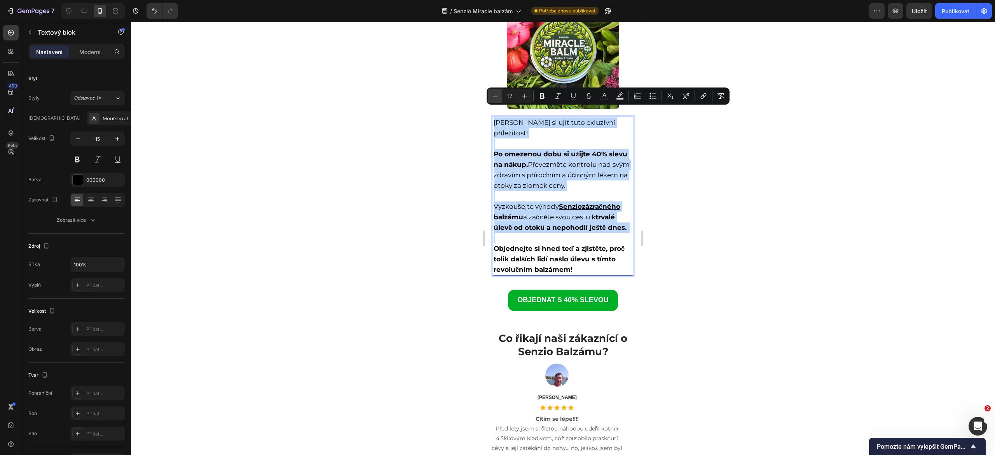
type input "16"
click at [493, 272] on div "Nenechte si ujít tuto exluzivní příležitost! Po omezenou dobu si užijte 40% sle…" at bounding box center [563, 200] width 140 height 167
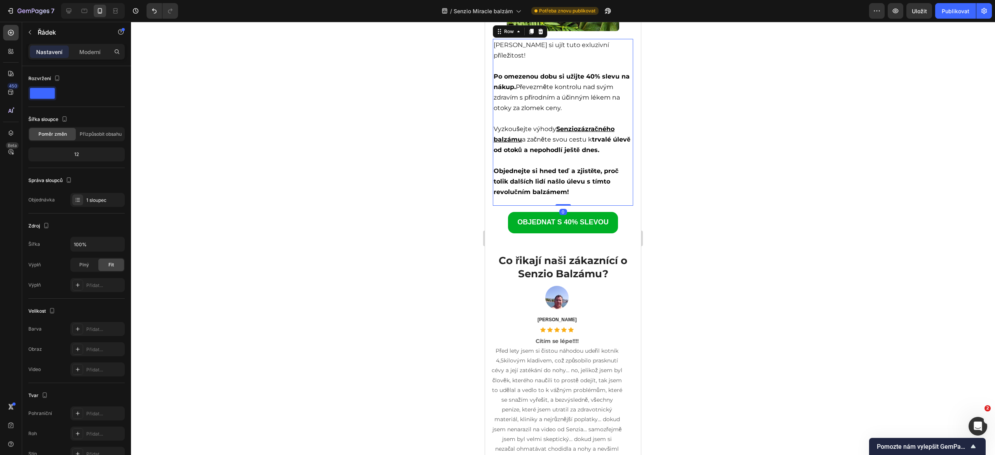
scroll to position [3965, 0]
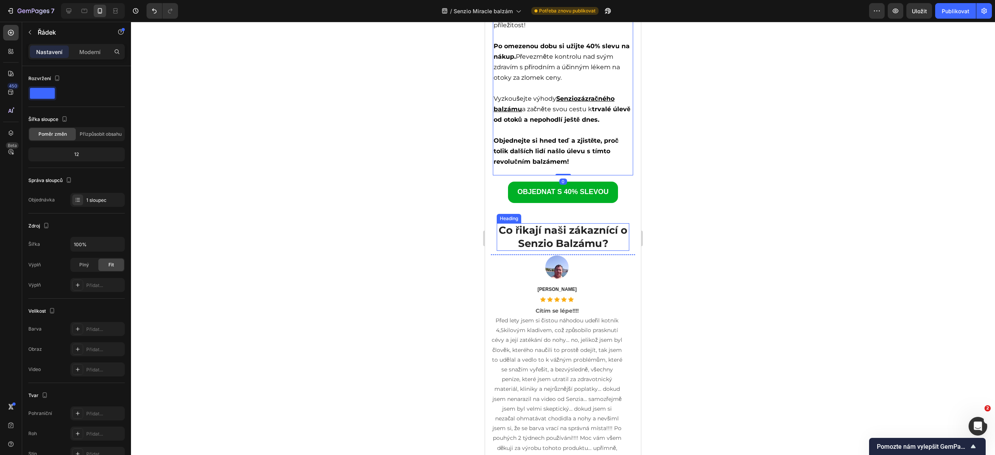
click at [545, 239] on strong "Co řikají naši zákaznící o Senzio Balzámu?" at bounding box center [563, 237] width 129 height 26
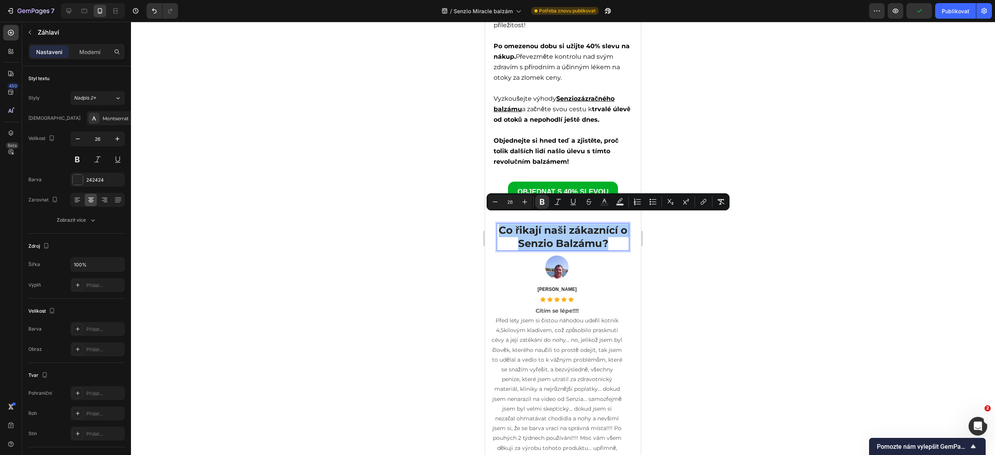
click at [680, 335] on div at bounding box center [563, 238] width 864 height 433
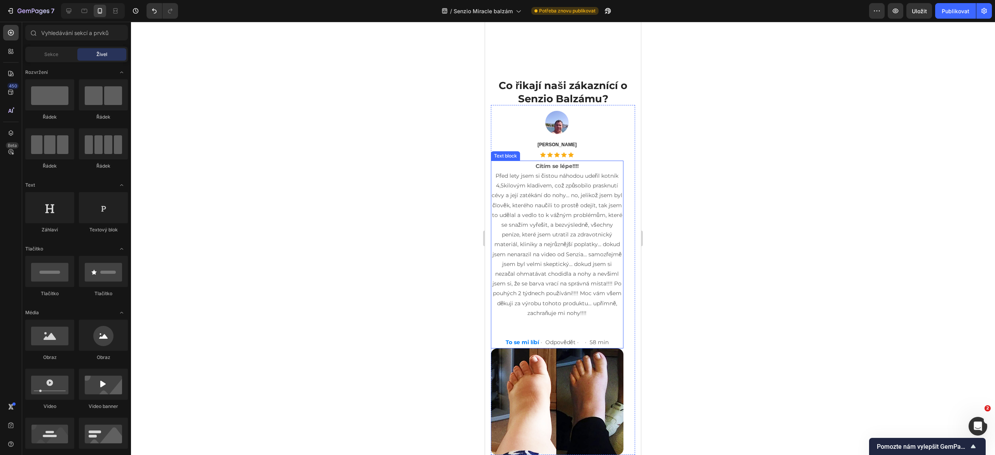
scroll to position [4336, 0]
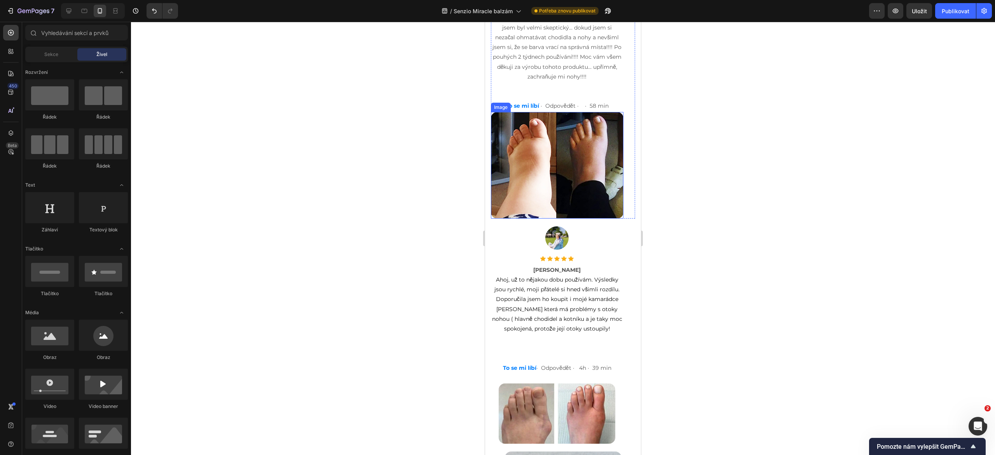
click at [521, 181] on img at bounding box center [557, 165] width 133 height 107
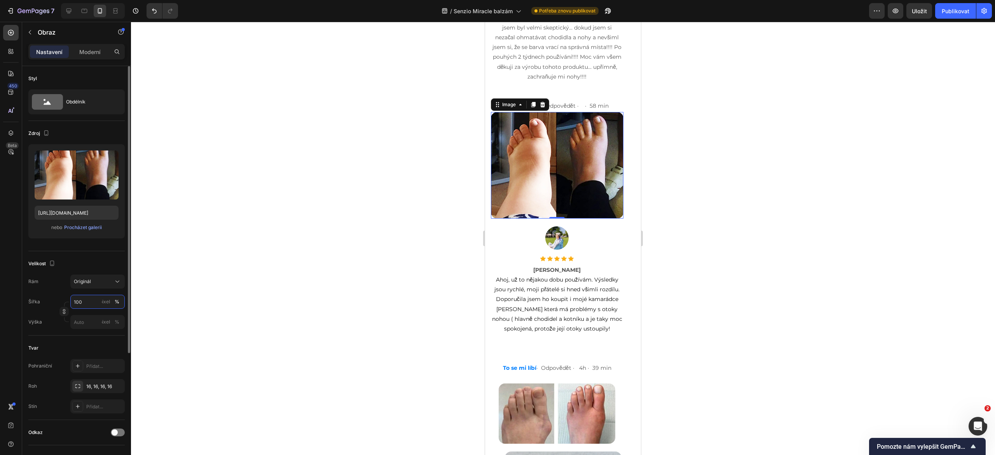
click at [87, 295] on input "100" at bounding box center [97, 302] width 54 height 14
type input "80"
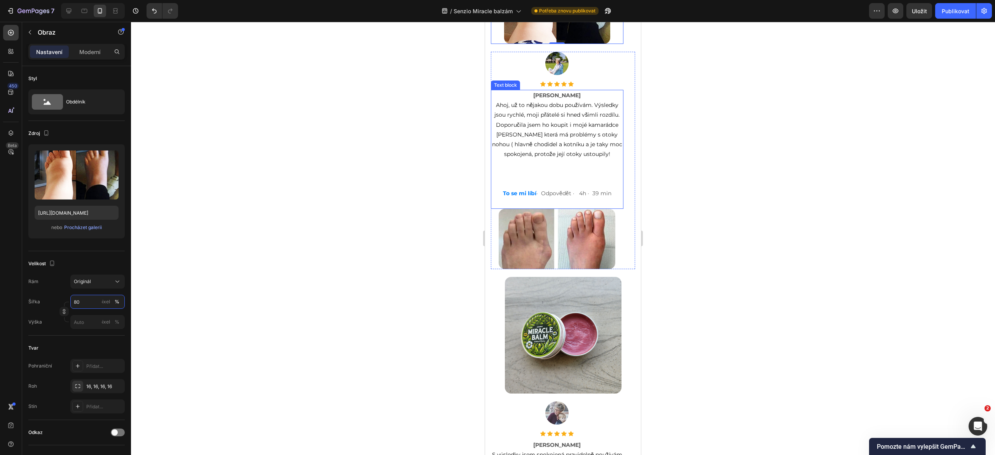
scroll to position [4490, 0]
click at [534, 257] on img at bounding box center [557, 238] width 117 height 60
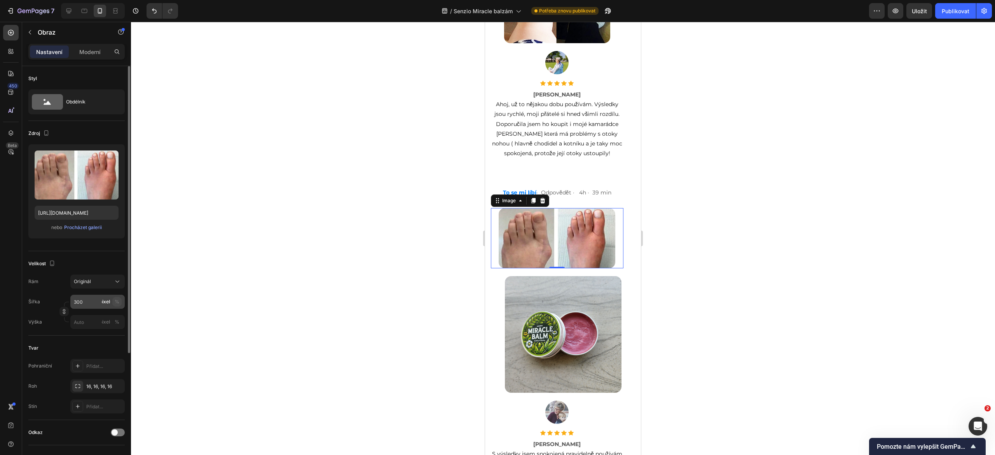
click at [119, 303] on font "%" at bounding box center [117, 302] width 5 height 6
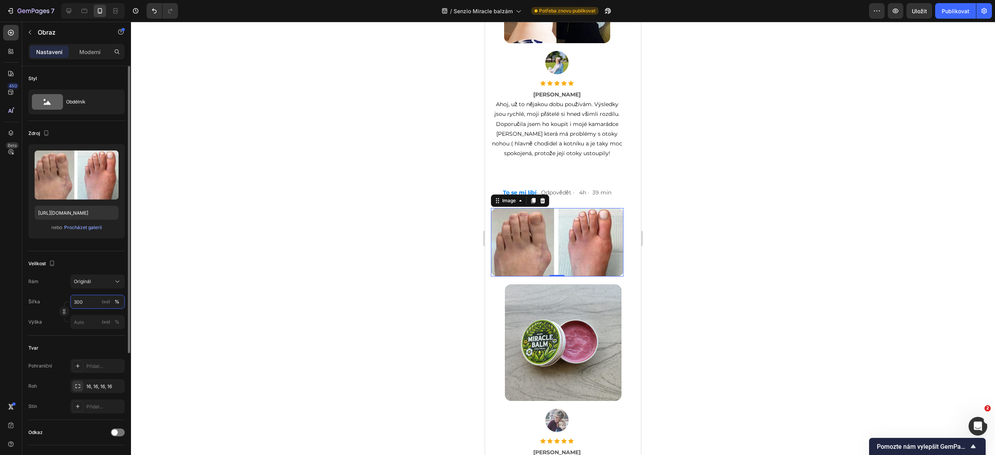
click at [87, 304] on input "300" at bounding box center [97, 302] width 54 height 14
type input "80"
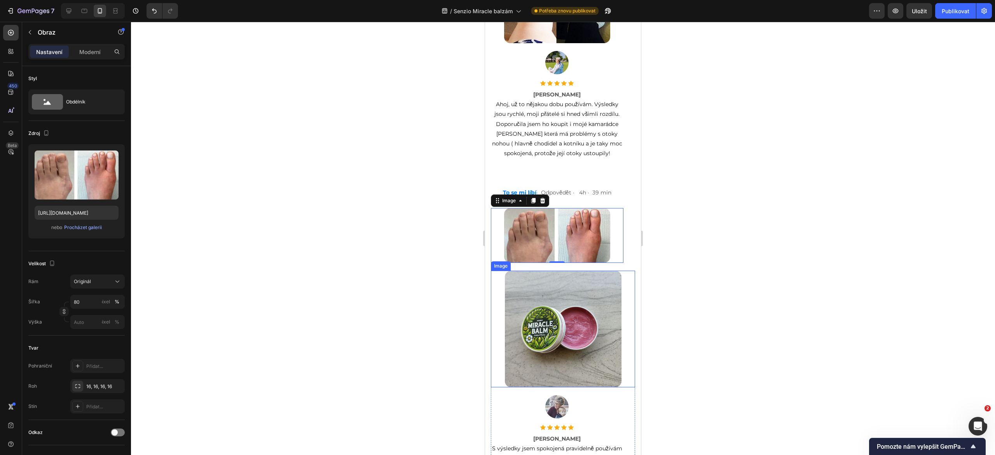
click at [544, 351] on img at bounding box center [563, 329] width 117 height 117
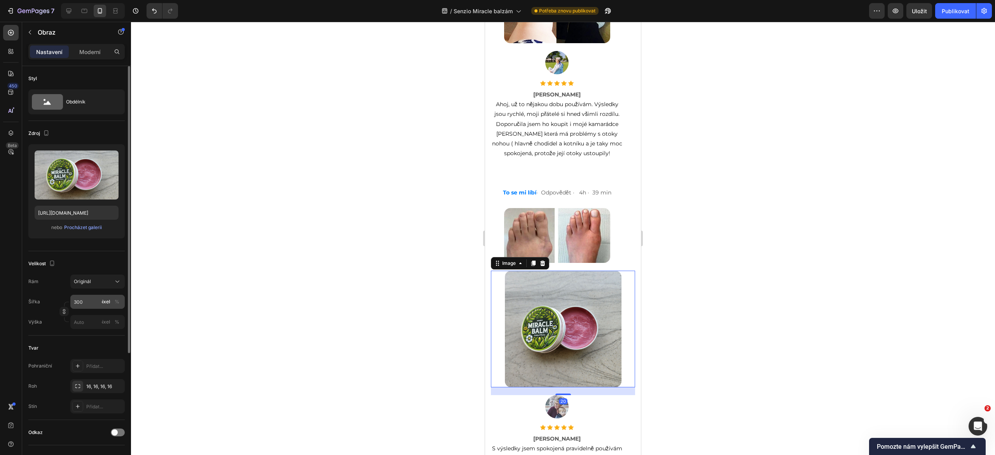
click at [117, 303] on font "%" at bounding box center [117, 302] width 5 height 6
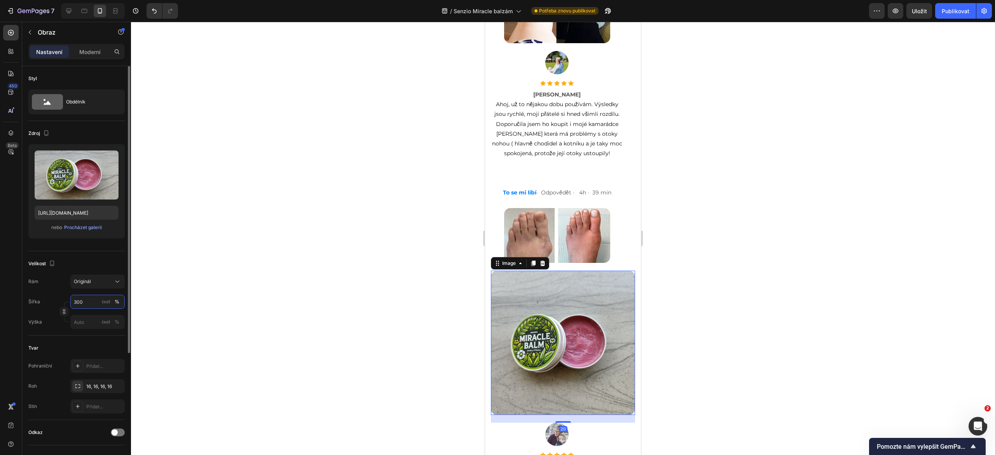
click at [90, 301] on input "300" at bounding box center [97, 302] width 54 height 14
type input "80"
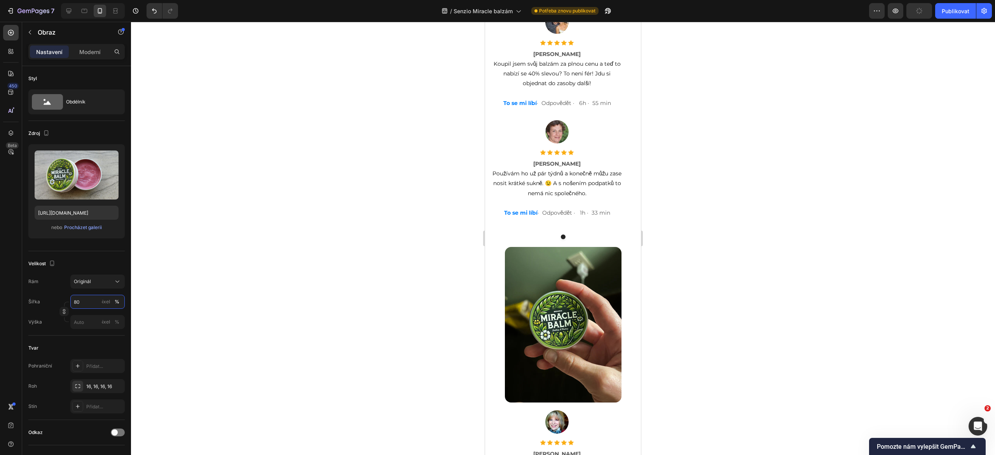
scroll to position [5039, 0]
click at [546, 342] on img at bounding box center [563, 324] width 117 height 156
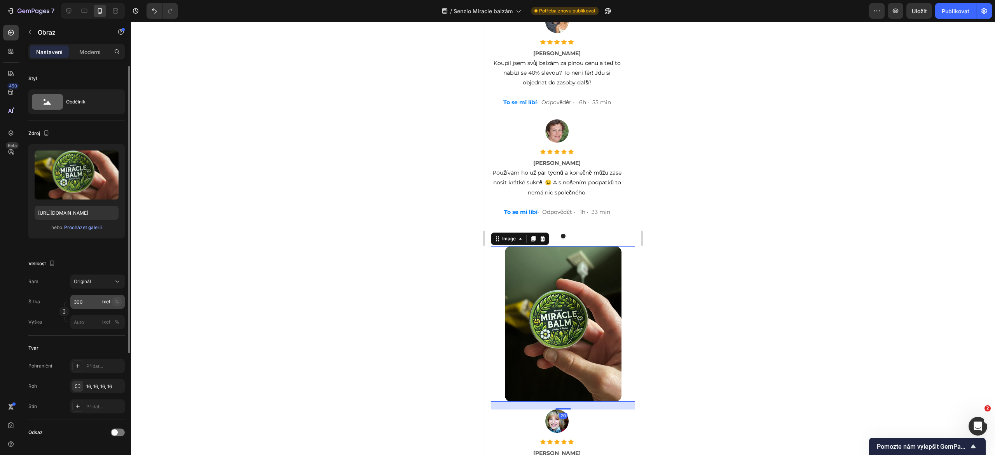
click at [118, 301] on font "%" at bounding box center [117, 302] width 5 height 6
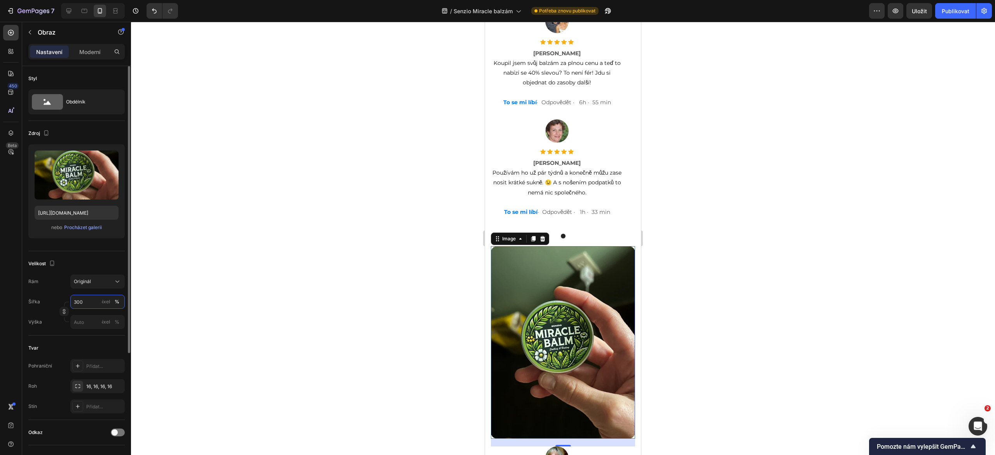
click at [90, 303] on input "300" at bounding box center [97, 302] width 54 height 14
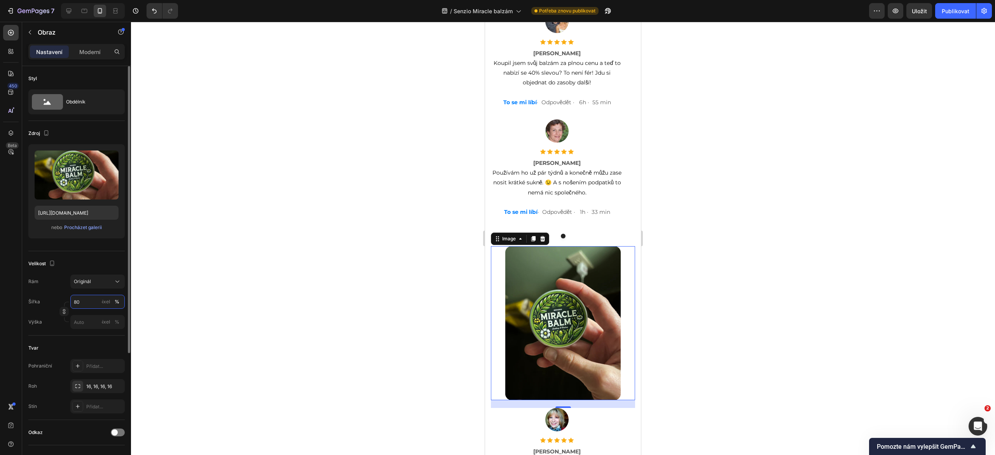
type input "8"
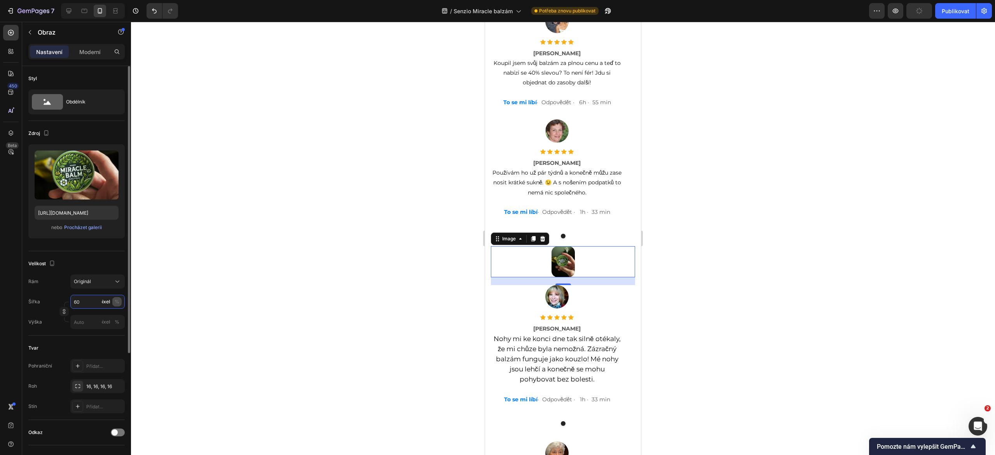
type input "60"
click at [119, 303] on font "%" at bounding box center [117, 302] width 5 height 6
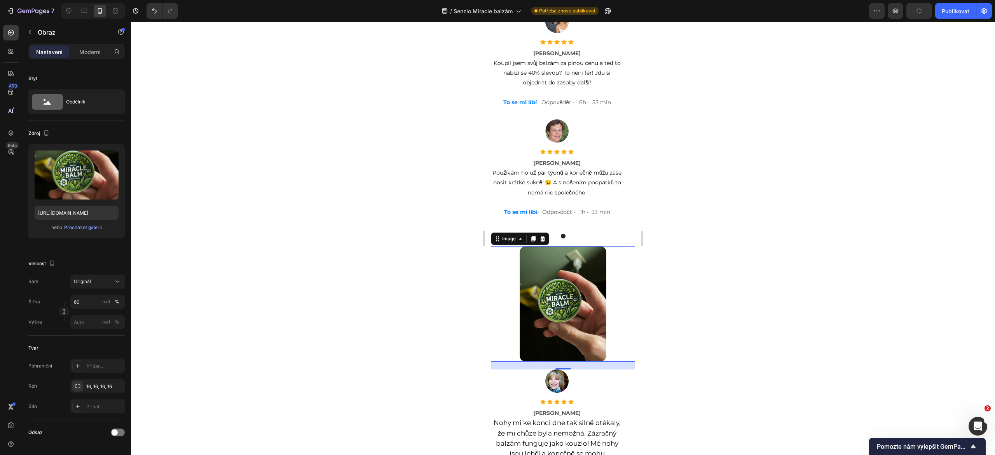
click at [278, 295] on div at bounding box center [563, 238] width 864 height 433
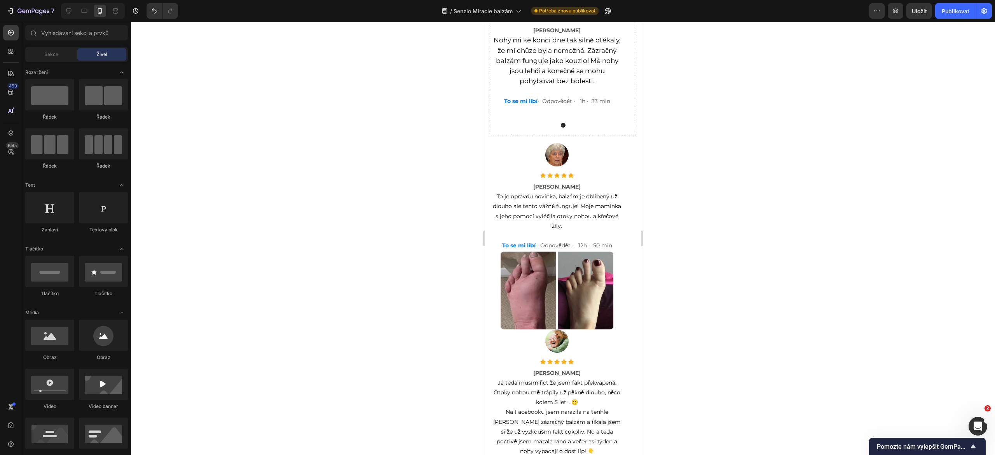
scroll to position [5426, 0]
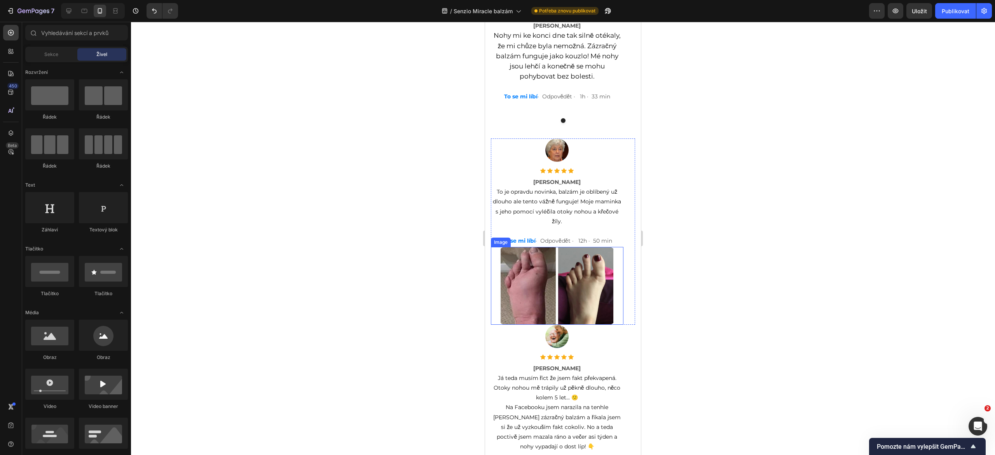
click at [541, 277] on img at bounding box center [557, 286] width 117 height 78
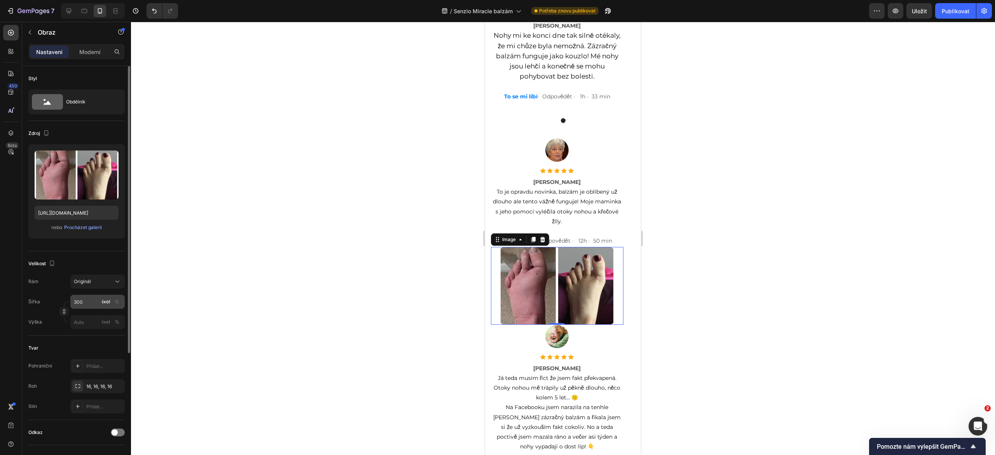
click at [117, 302] on font "%" at bounding box center [117, 302] width 5 height 6
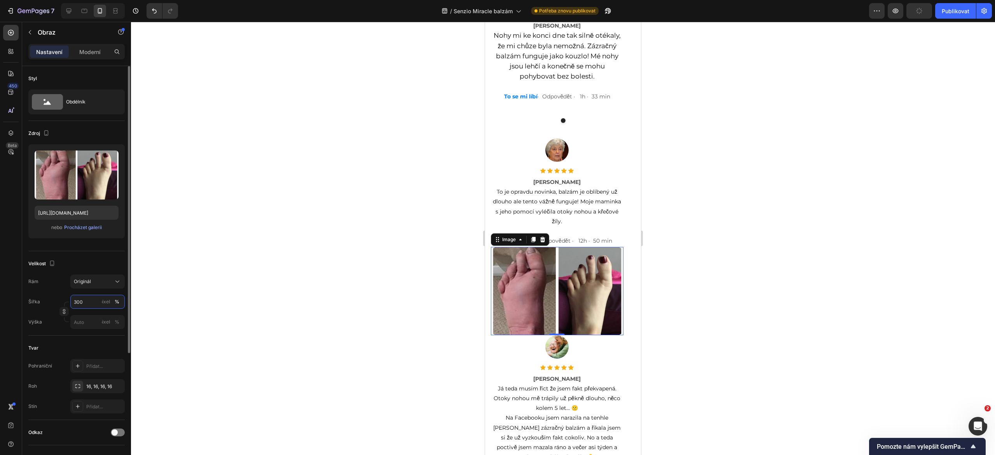
click at [92, 300] on input "300" at bounding box center [97, 302] width 54 height 14
type input "5"
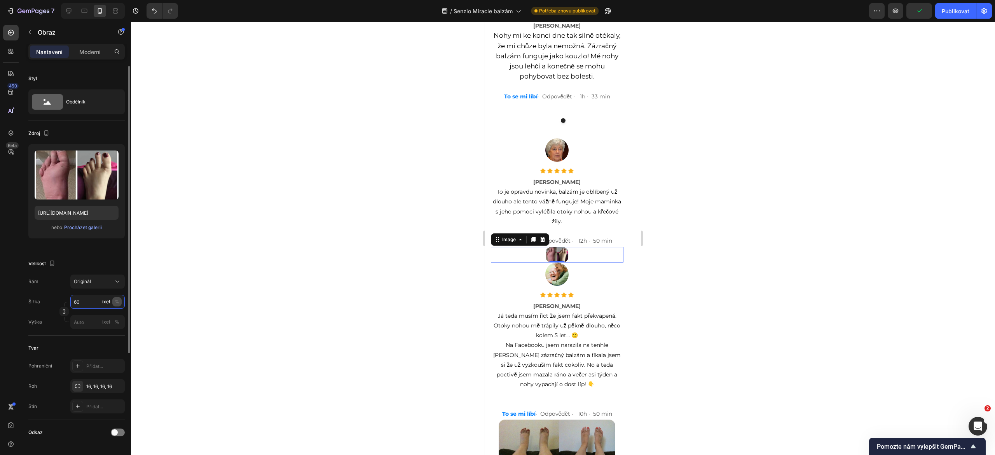
type input "60"
click at [116, 303] on font "%" at bounding box center [117, 302] width 5 height 6
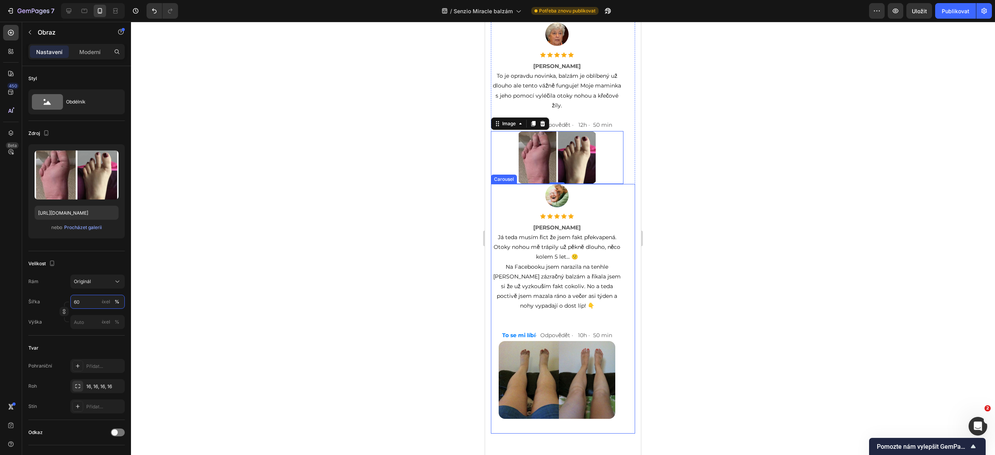
scroll to position [5543, 0]
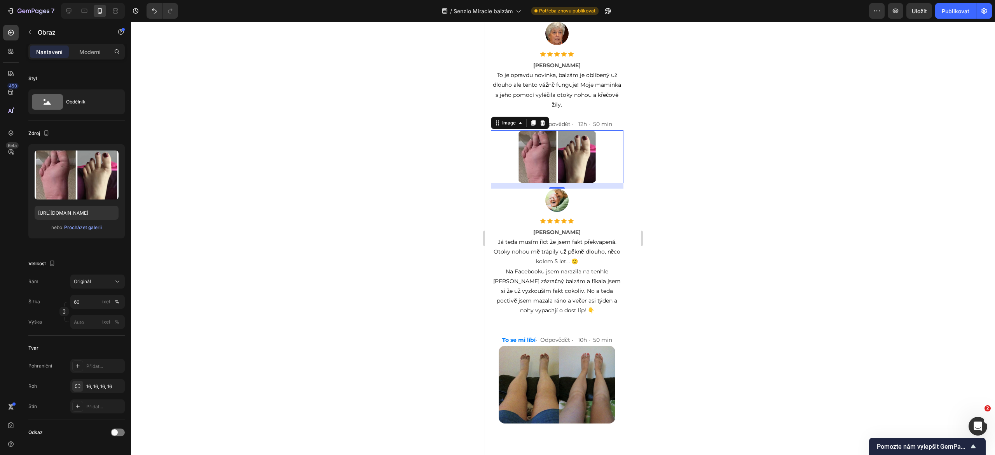
drag, startPoint x: 557, startPoint y: 173, endPoint x: 557, endPoint y: 178, distance: 5.4
click at [557, 187] on div at bounding box center [557, 188] width 16 height 2
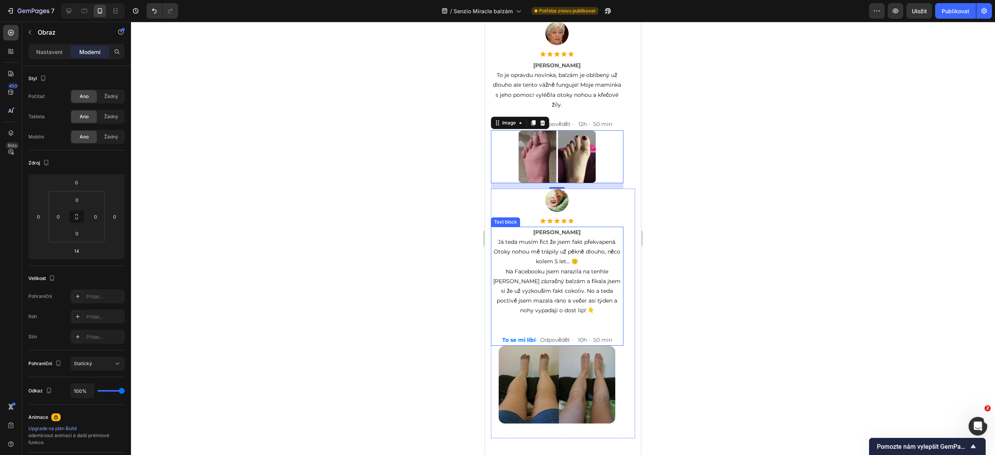
scroll to position [5615, 0]
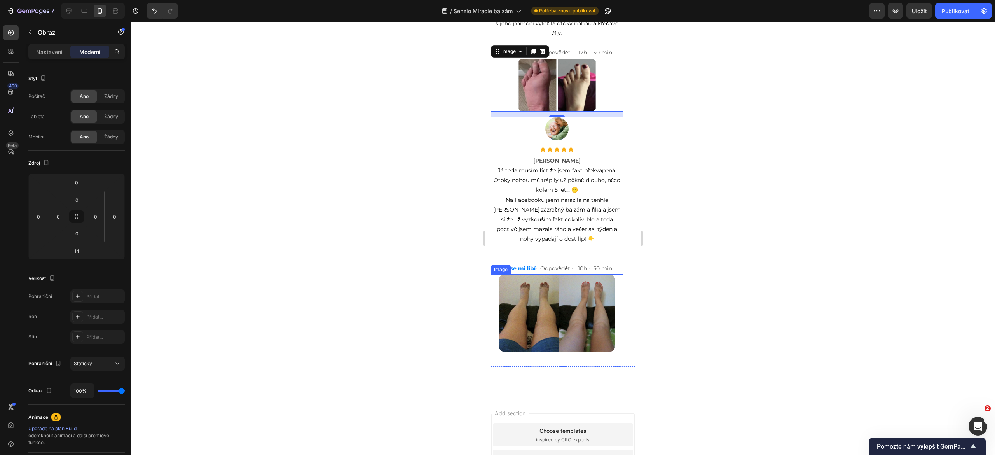
click at [538, 327] on img at bounding box center [557, 313] width 117 height 78
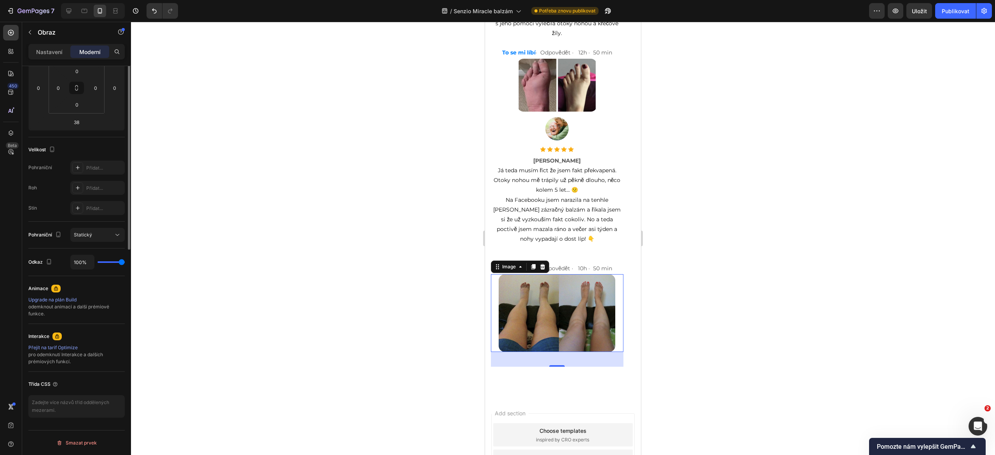
scroll to position [0, 0]
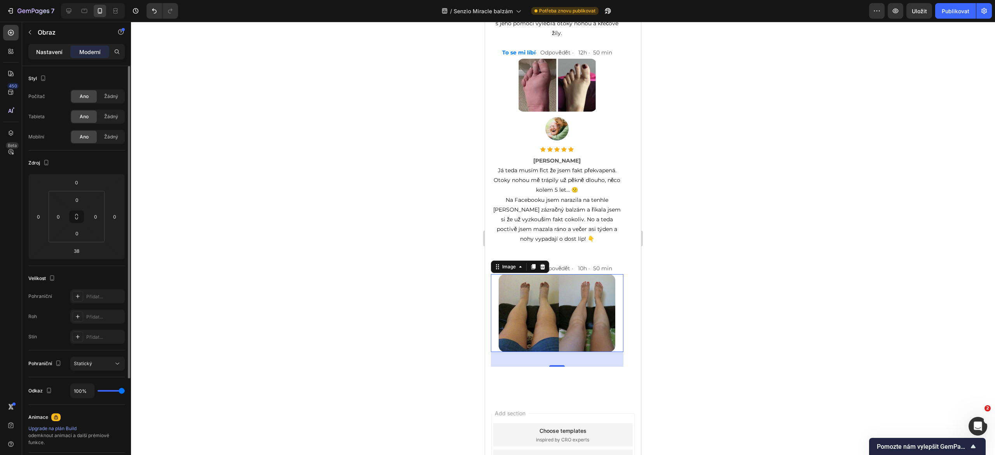
click at [39, 52] on font "Nastavení" at bounding box center [49, 52] width 26 height 7
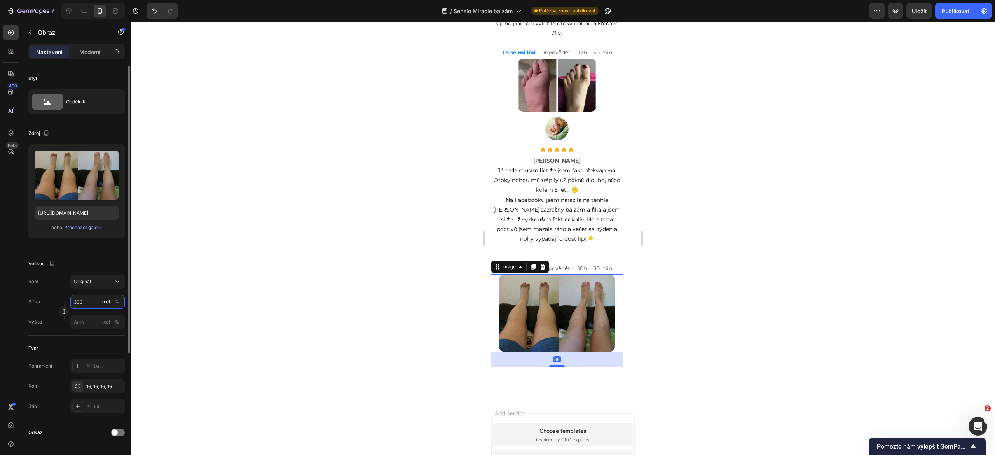
click at [122, 301] on input "300" at bounding box center [97, 302] width 54 height 14
click at [118, 301] on font "%" at bounding box center [117, 302] width 5 height 6
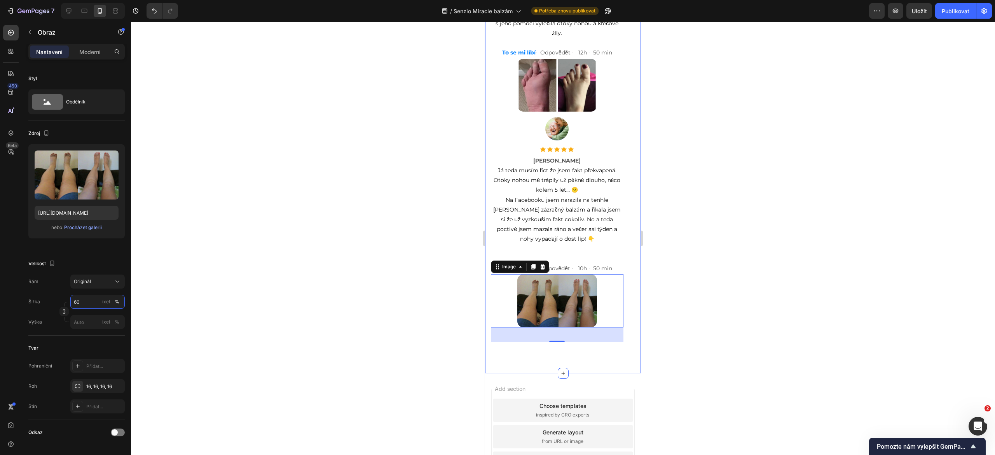
scroll to position [5690, 0]
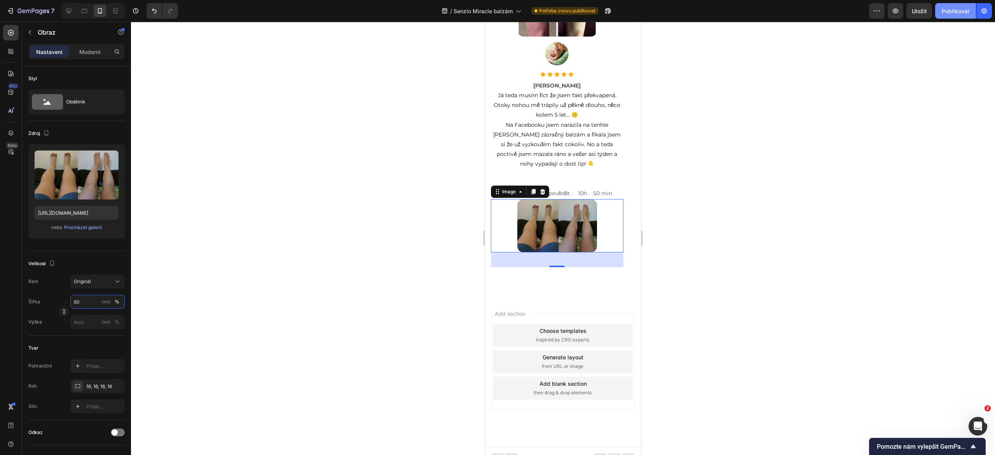
type input "60"
click at [953, 12] on font "Publikovat" at bounding box center [956, 11] width 28 height 7
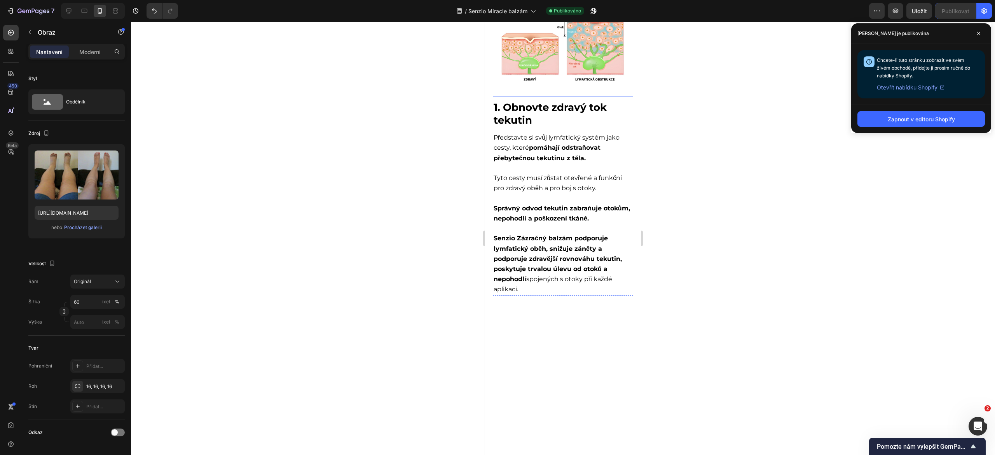
scroll to position [121, 0]
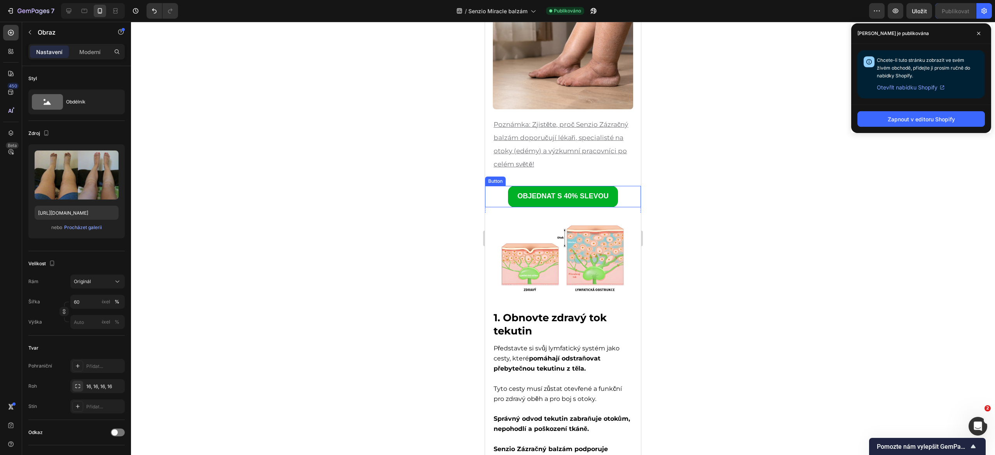
click at [489, 196] on div "OBJEDNAT S 40% SLEVOU Button" at bounding box center [563, 196] width 156 height 21
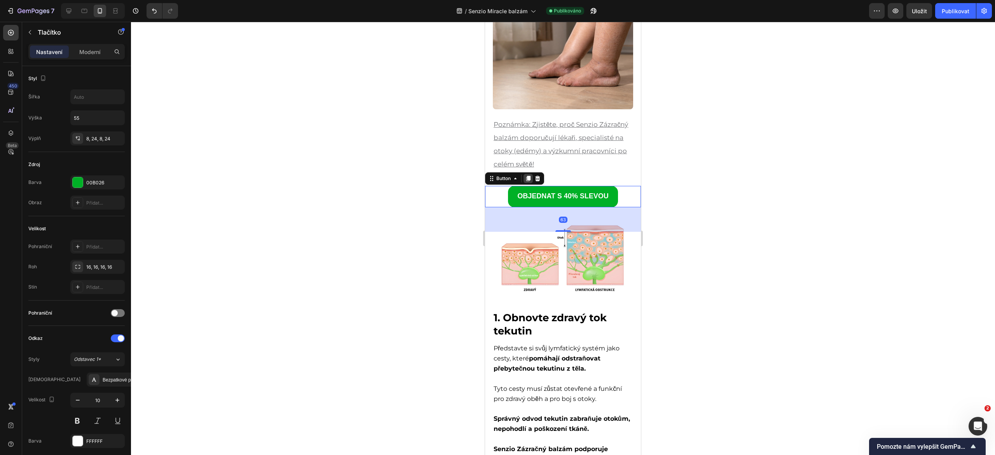
click at [529, 175] on div at bounding box center [528, 178] width 9 height 9
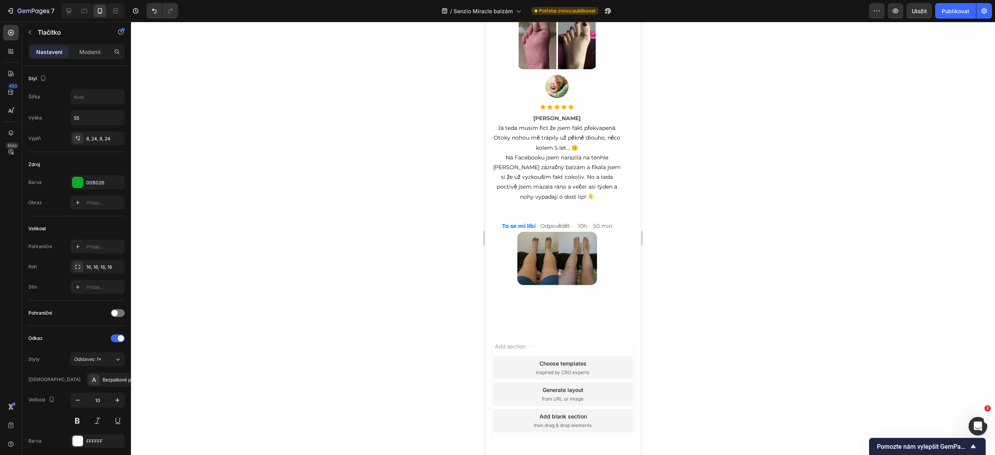
scroll to position [5733, 0]
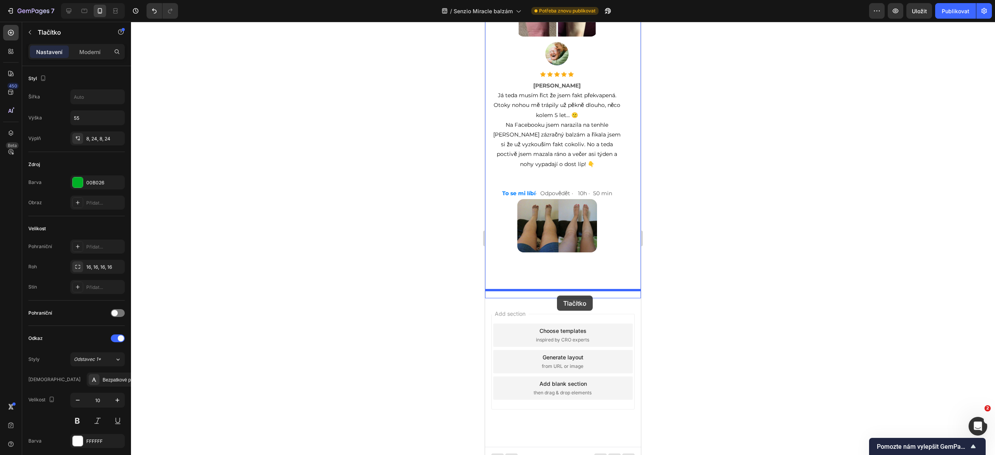
drag, startPoint x: 491, startPoint y: 222, endPoint x: 557, endPoint y: 296, distance: 99.4
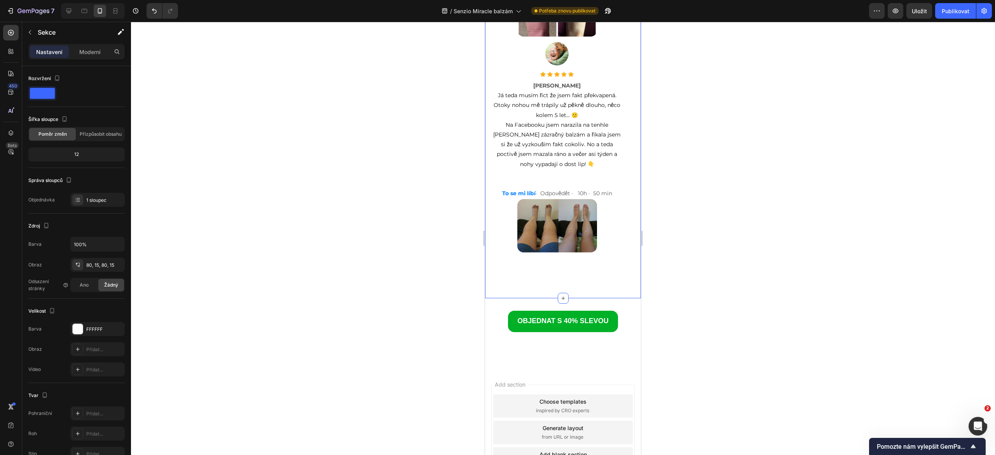
click at [510, 298] on div "OBJEDNAT S 40% SLEVOU Button Section 12" at bounding box center [563, 333] width 156 height 71
click at [92, 49] on font "Moderní" at bounding box center [89, 52] width 21 height 7
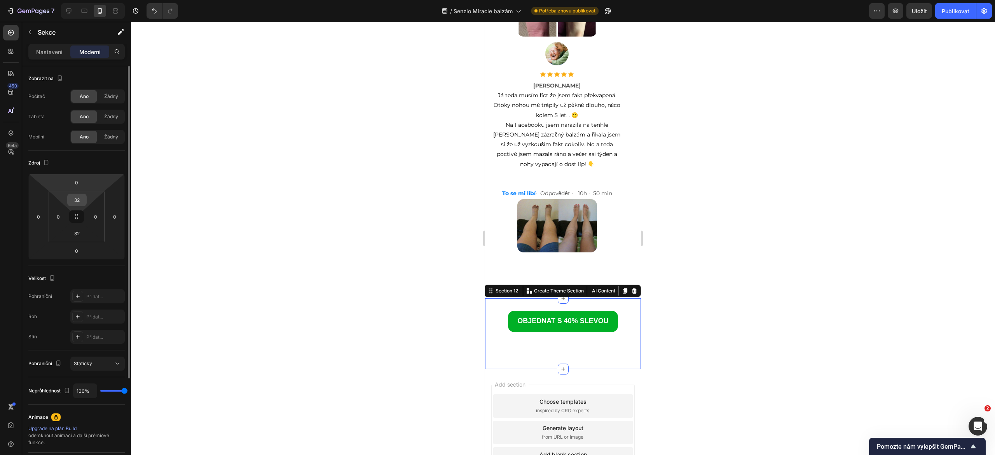
click at [79, 196] on input "32" at bounding box center [77, 200] width 16 height 12
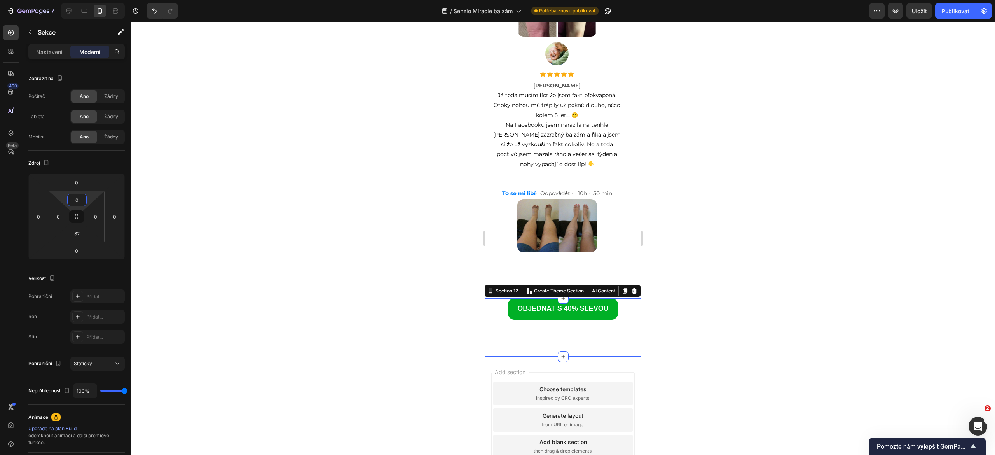
click at [321, 239] on div at bounding box center [563, 238] width 864 height 433
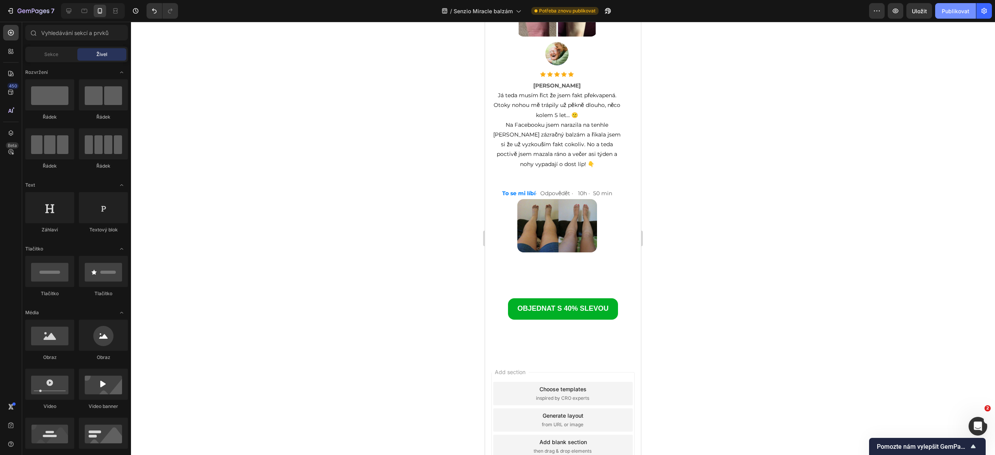
click at [949, 14] on font "Publikovat" at bounding box center [956, 11] width 28 height 7
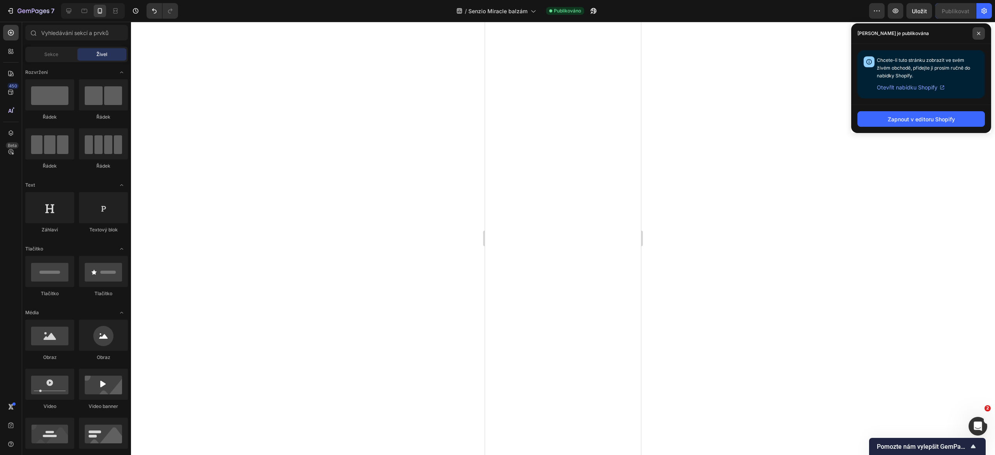
scroll to position [0, 0]
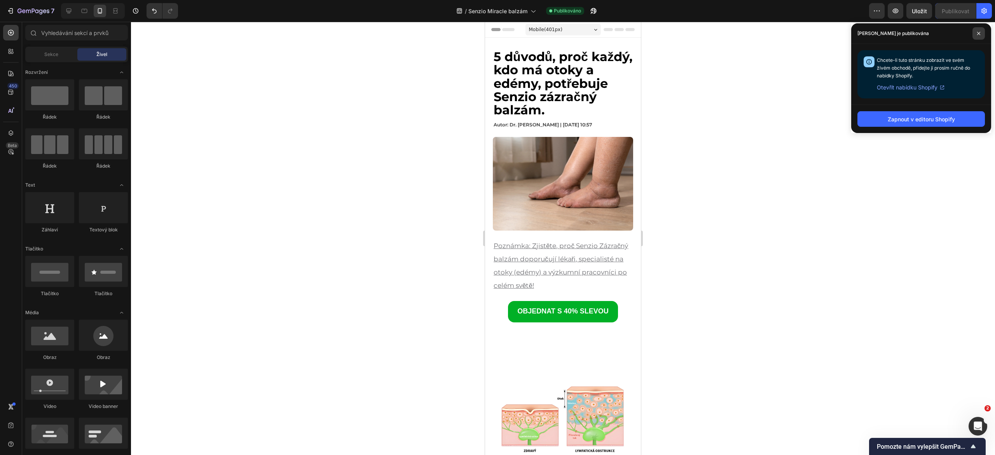
click at [980, 32] on icon at bounding box center [979, 33] width 3 height 3
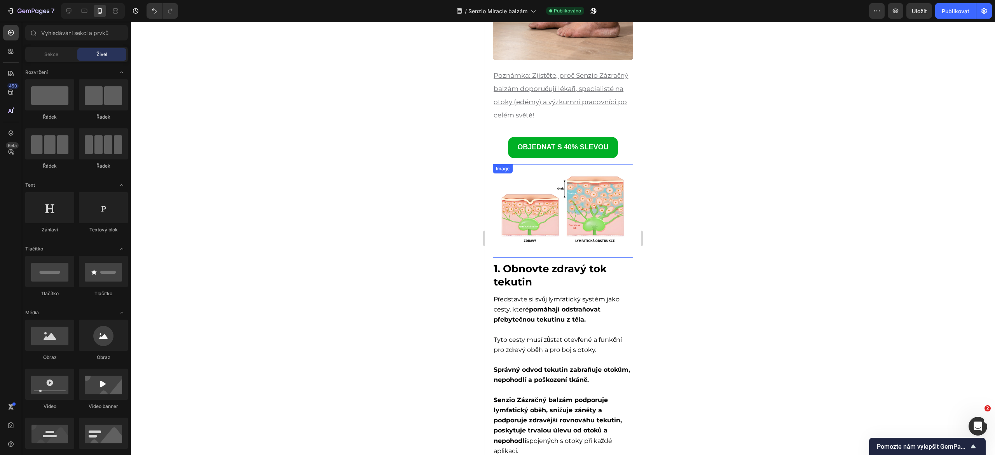
scroll to position [359, 0]
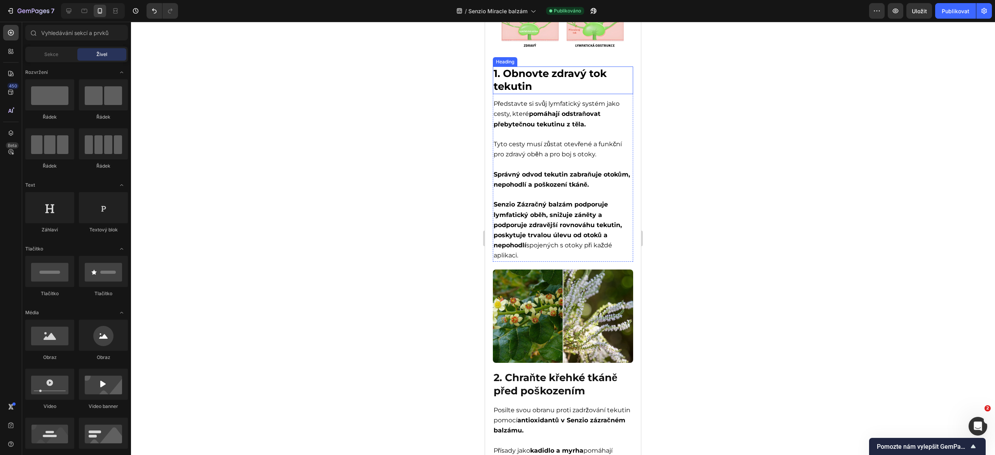
click at [534, 76] on h2 "1. Obnovte zdravý tok tekutin" at bounding box center [563, 80] width 140 height 28
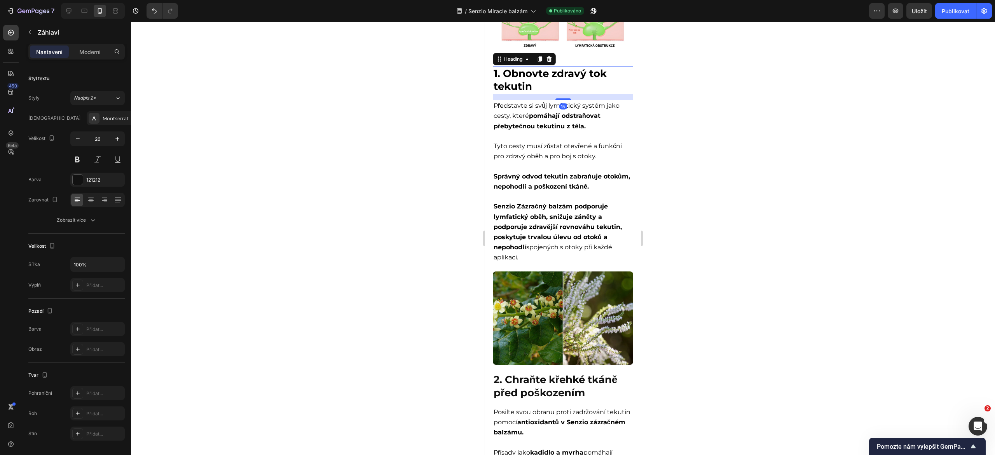
drag, startPoint x: 554, startPoint y: 89, endPoint x: 576, endPoint y: 91, distance: 21.9
click at [576, 94] on div "15" at bounding box center [563, 94] width 140 height 0
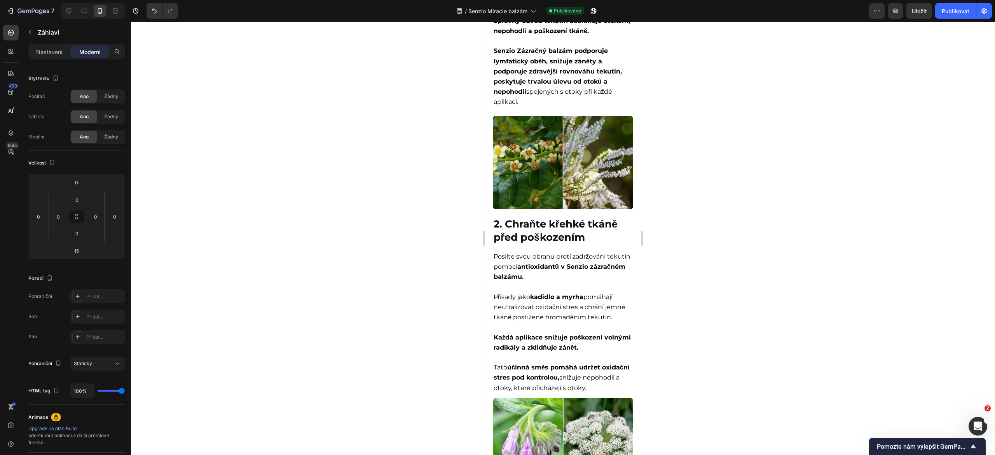
scroll to position [533, 0]
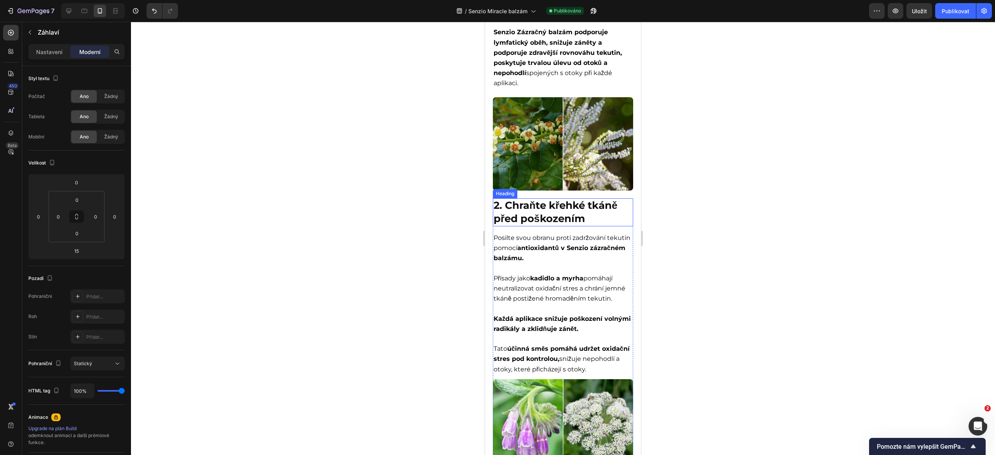
click at [540, 221] on strong "2. Chraňte křehké tkáně před poškozením" at bounding box center [556, 212] width 124 height 26
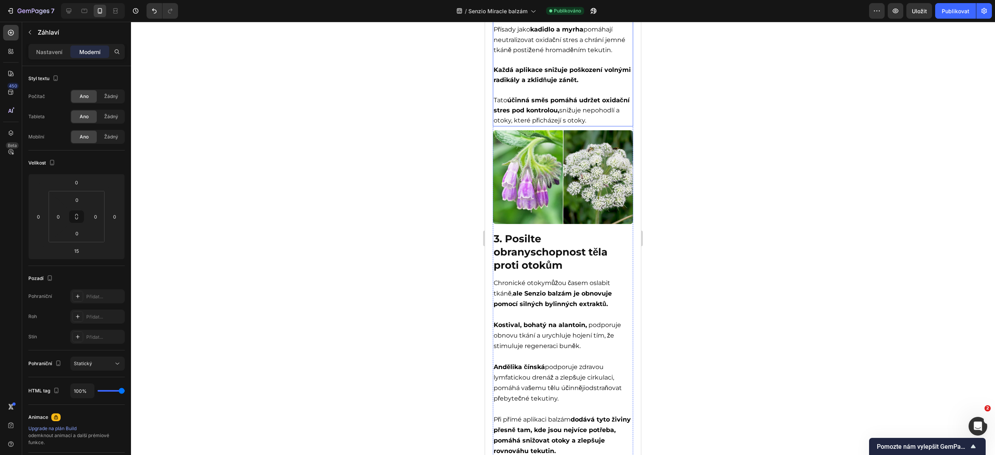
scroll to position [855, 0]
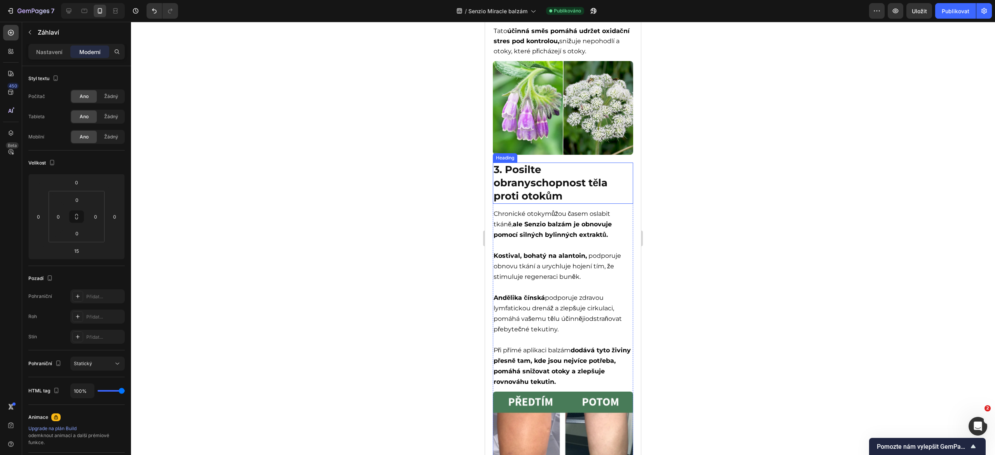
click at [543, 203] on h2 "3. Posilte obranyschopnost těla proti otokům" at bounding box center [563, 183] width 140 height 41
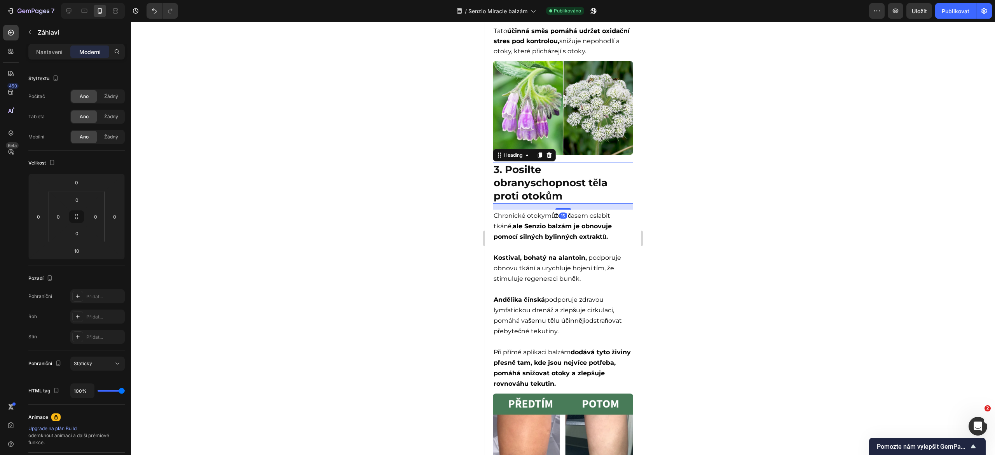
drag, startPoint x: 558, startPoint y: 226, endPoint x: 569, endPoint y: 228, distance: 11.1
click at [569, 204] on div "15" at bounding box center [563, 204] width 140 height 0
type input "15"
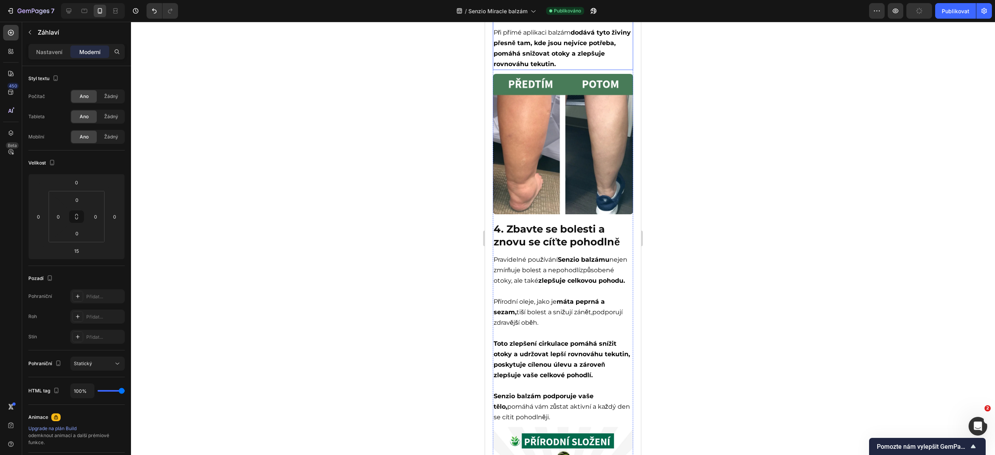
scroll to position [1185, 0]
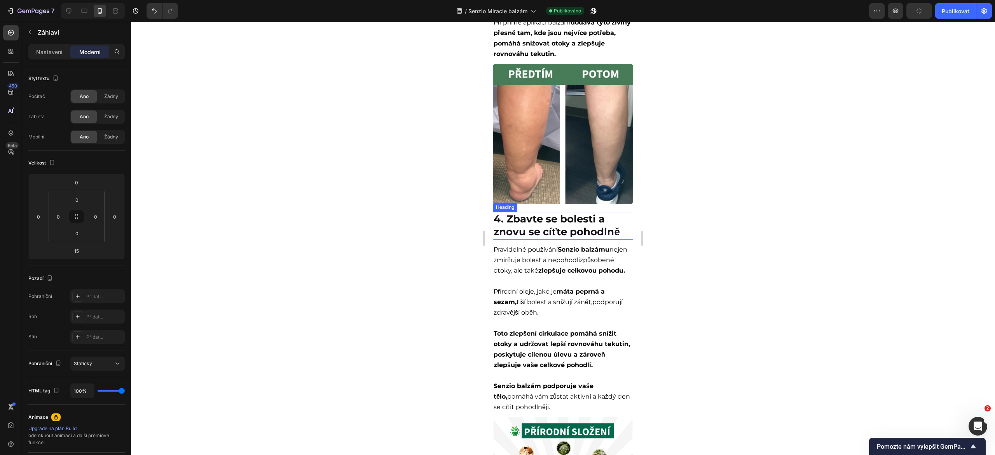
click at [574, 236] on strong "4. Zbavte se bolesti a znovu se cíťte pohodlně" at bounding box center [557, 226] width 126 height 26
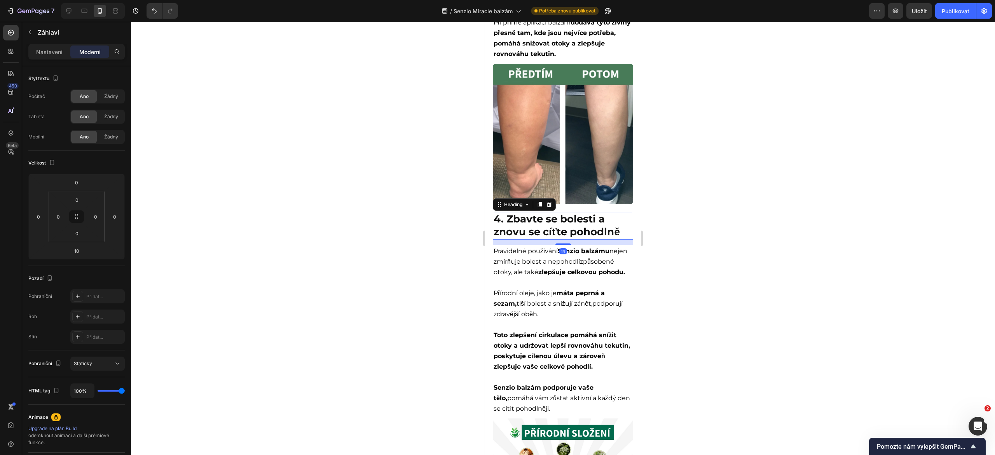
drag, startPoint x: 564, startPoint y: 250, endPoint x: 571, endPoint y: 252, distance: 7.2
click at [571, 240] on div "14" at bounding box center [563, 240] width 140 height 0
type input "14"
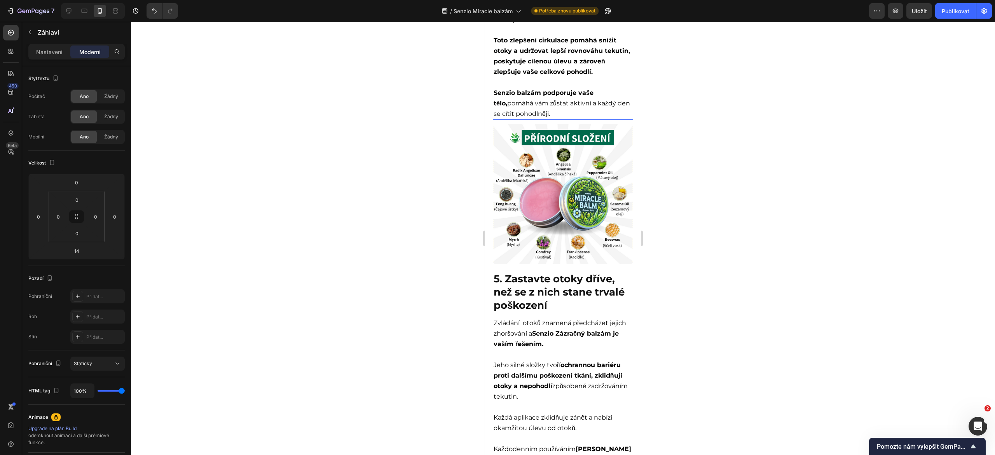
scroll to position [1506, 0]
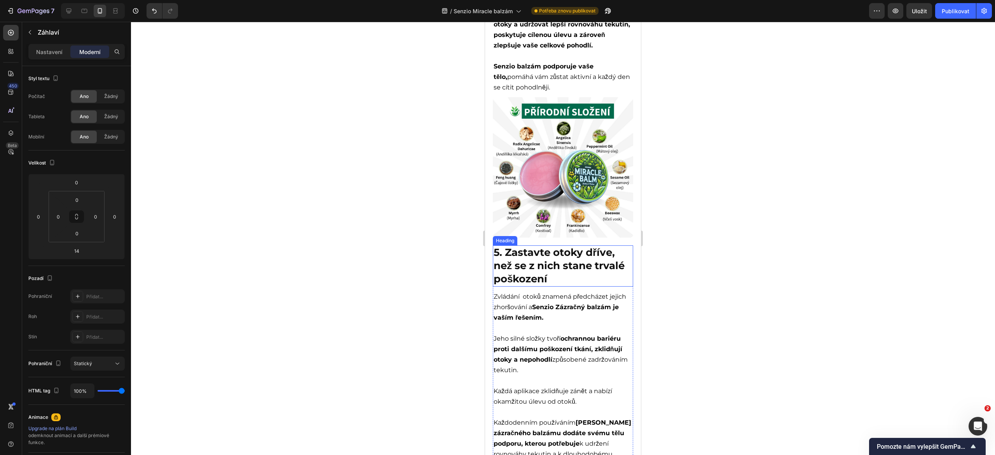
click at [571, 278] on strong "5. Zastavte otoky dříve, než se z nich stane trvalé poškození" at bounding box center [559, 265] width 131 height 39
click at [567, 287] on div "16" at bounding box center [563, 287] width 140 height 0
type input "16"
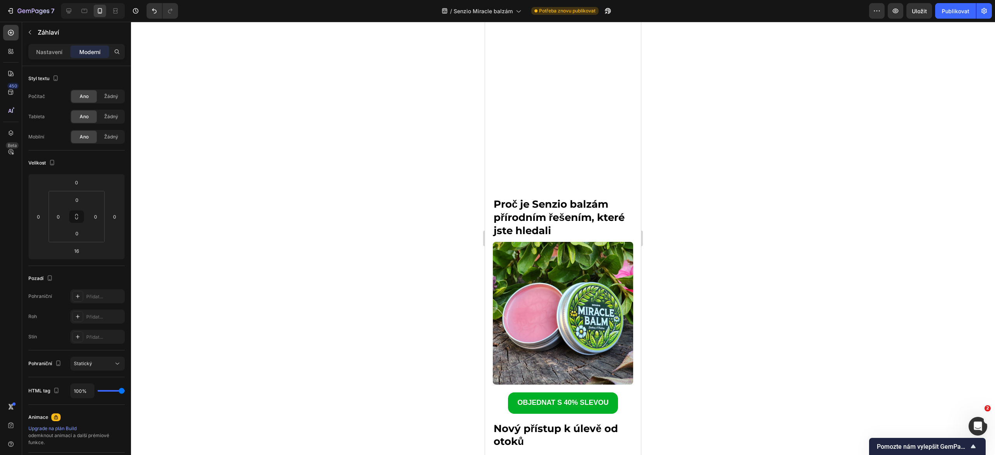
scroll to position [1992, 0]
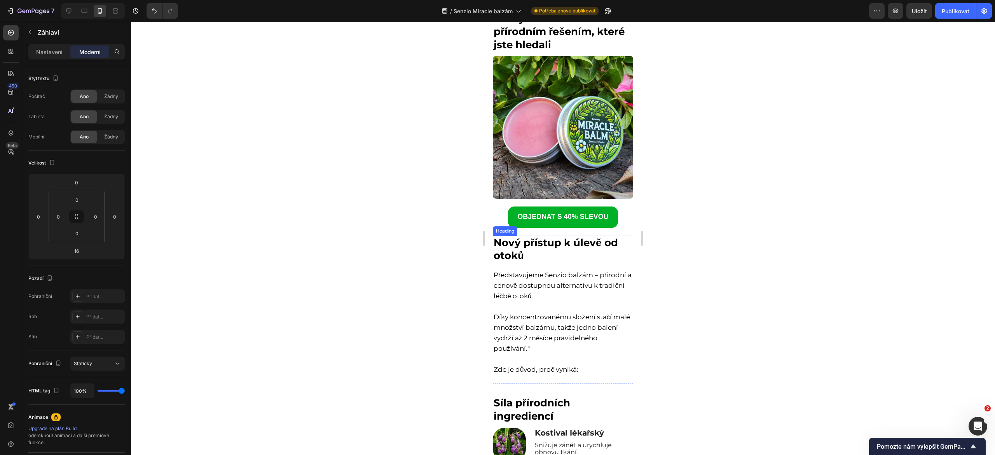
click at [561, 242] on h2 "Nový přístup k úlevě od otoků" at bounding box center [563, 250] width 140 height 28
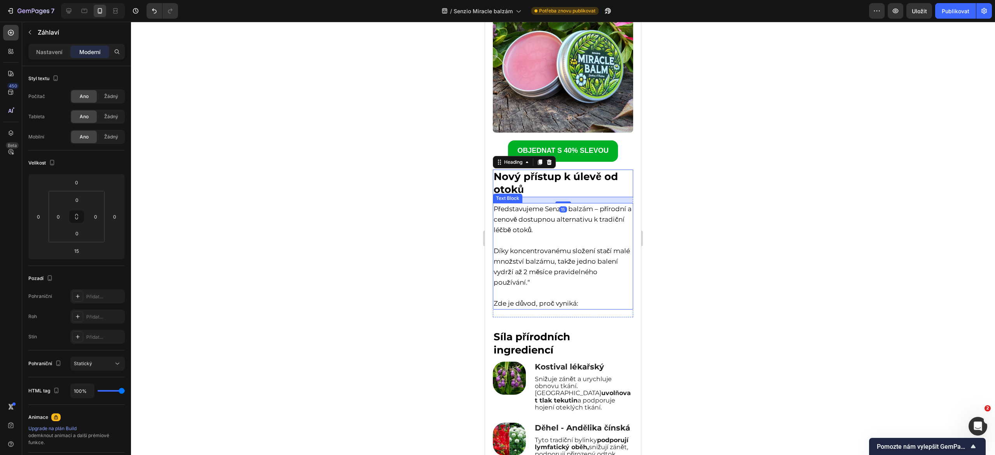
scroll to position [2067, 0]
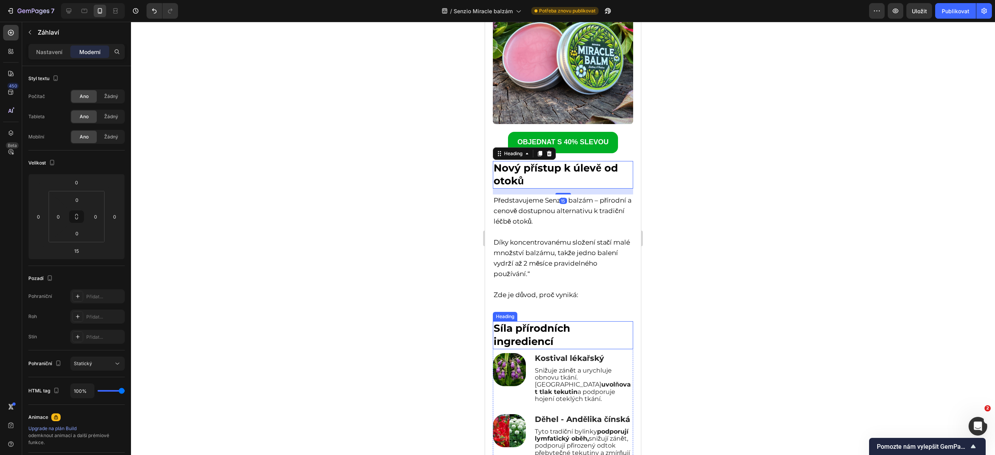
click at [567, 322] on strong "Síla přírodních ingrediencí" at bounding box center [532, 335] width 77 height 26
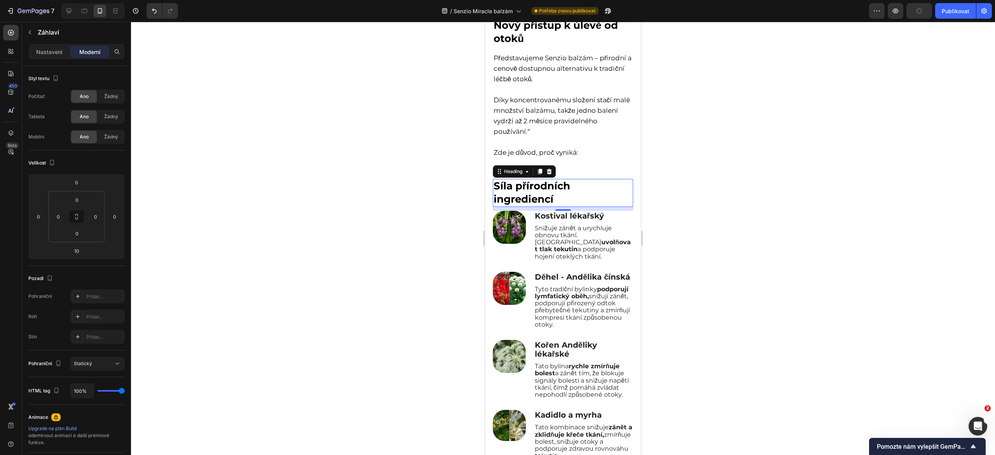
scroll to position [2067, 0]
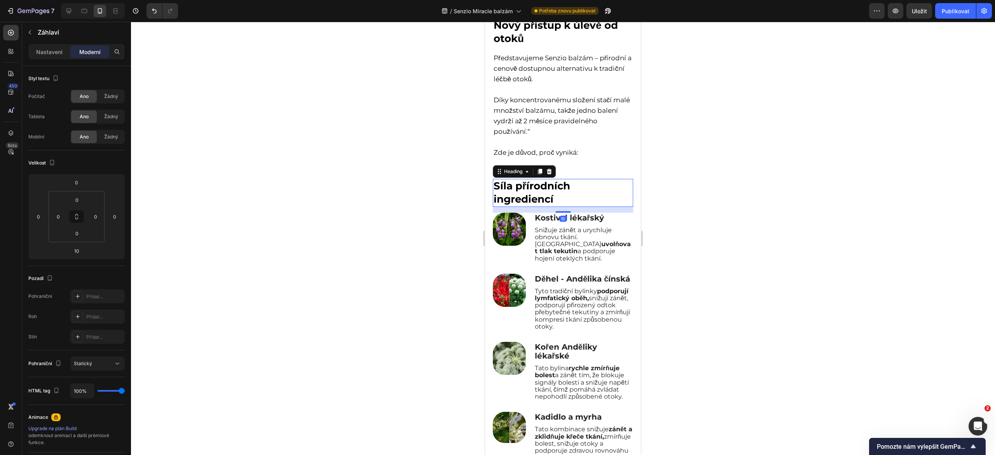
drag, startPoint x: 485, startPoint y: 22, endPoint x: 572, endPoint y: 342, distance: 331.4
click at [572, 207] on div "15" at bounding box center [563, 207] width 140 height 0
type input "15"
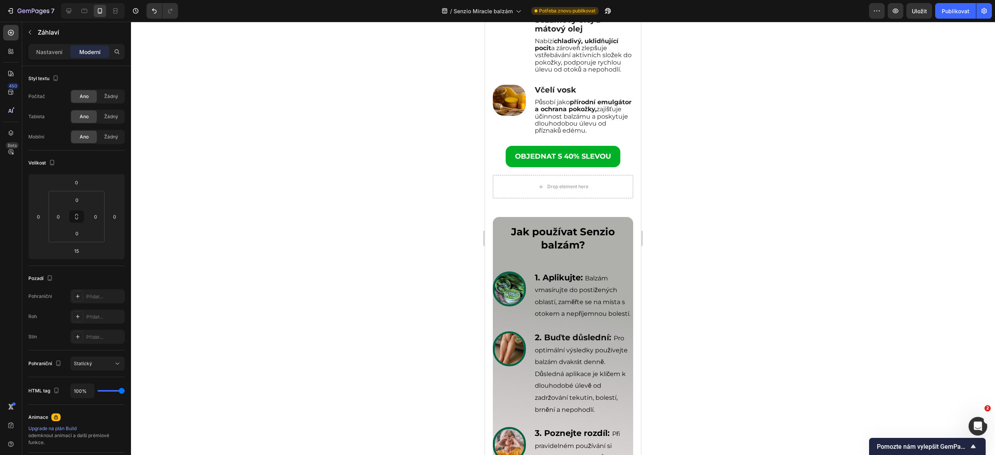
scroll to position [2739, 0]
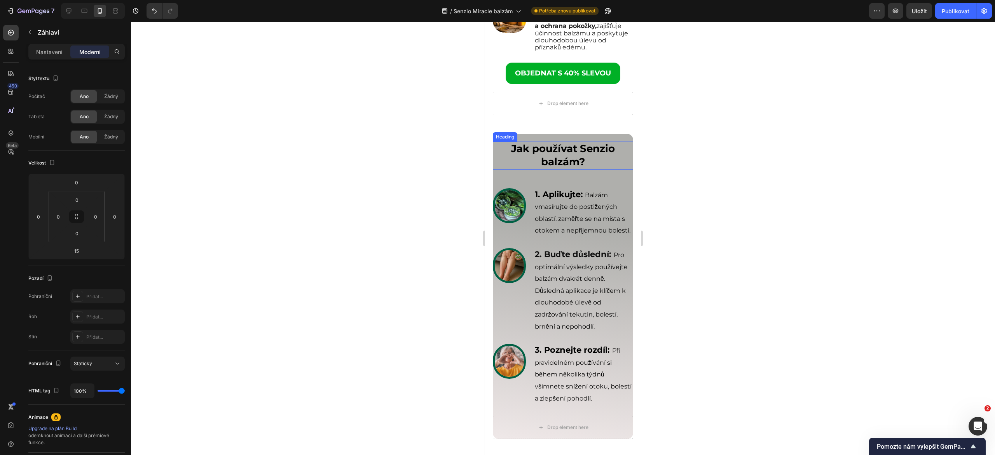
click at [567, 168] on strong "Jak používat Senzio balzám?" at bounding box center [563, 155] width 104 height 26
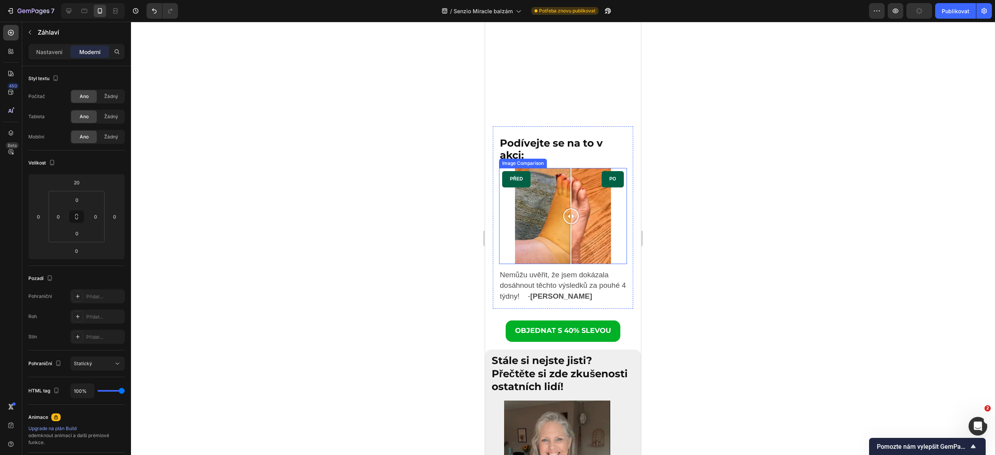
scroll to position [3321, 0]
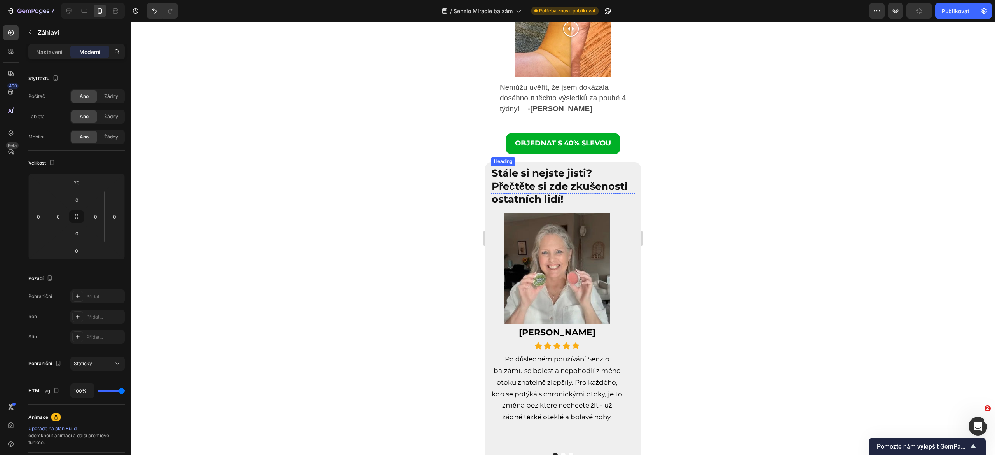
click at [548, 192] on strong "Stále si nejste jisti? Přečtěte si zde zkušenosti ostatních lidí!" at bounding box center [560, 186] width 136 height 39
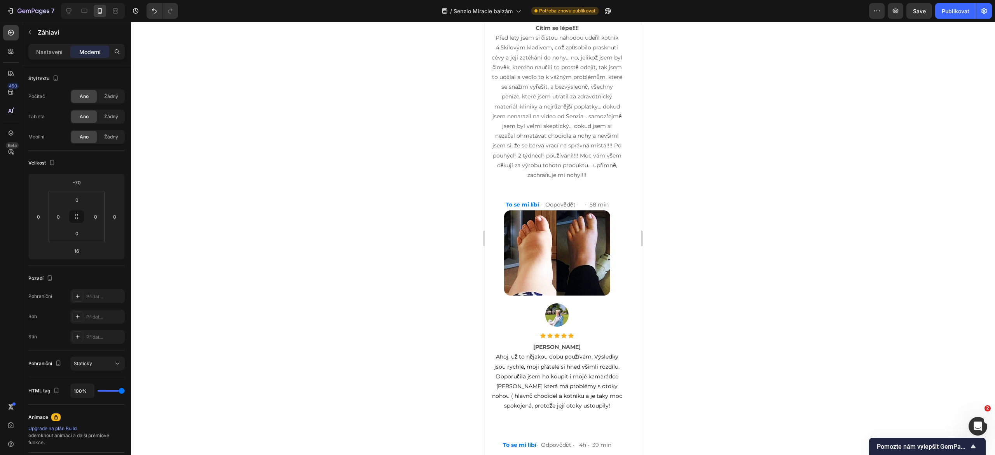
scroll to position [4246, 0]
click at [951, 14] on font "Publikovat" at bounding box center [956, 11] width 28 height 8
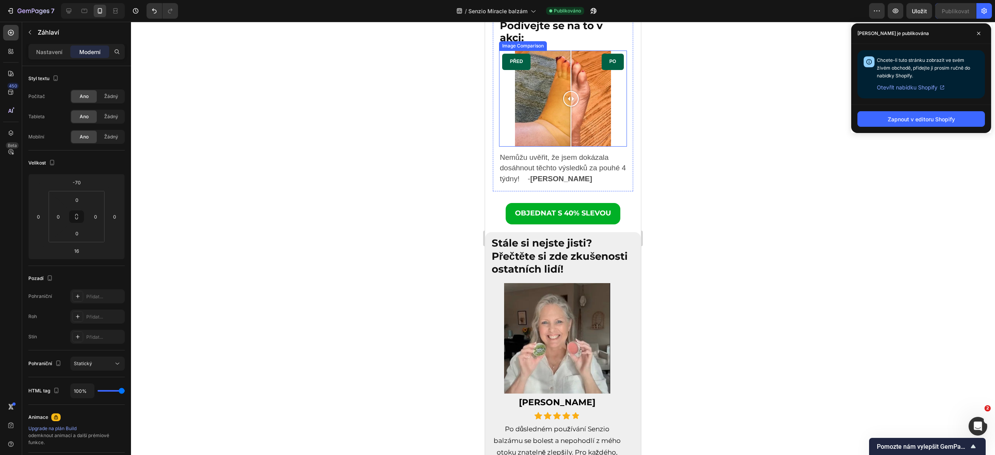
scroll to position [3191, 0]
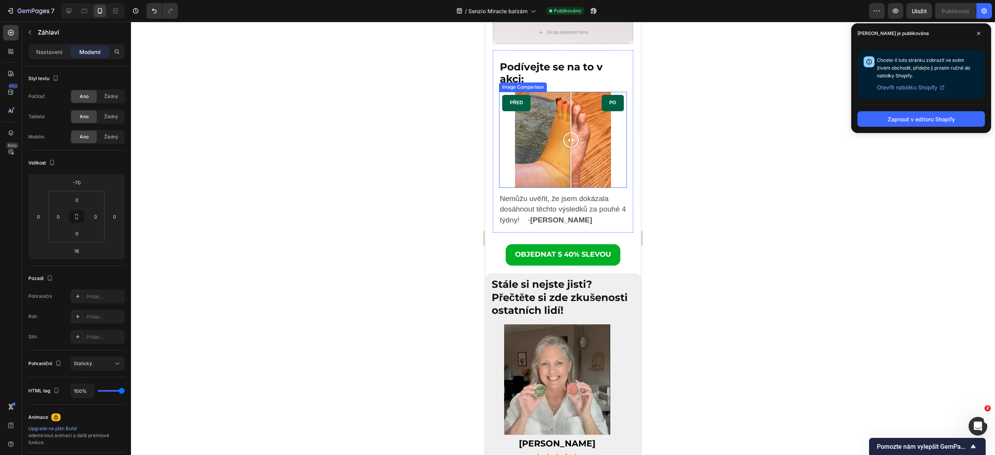
click at [505, 172] on div "PŘED PO" at bounding box center [563, 140] width 128 height 96
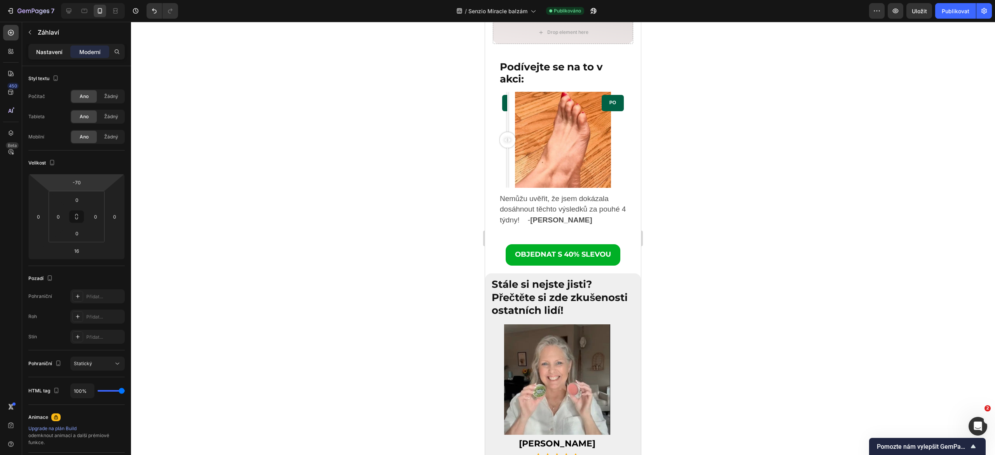
click at [45, 55] on p "Nastavení" at bounding box center [49, 52] width 26 height 8
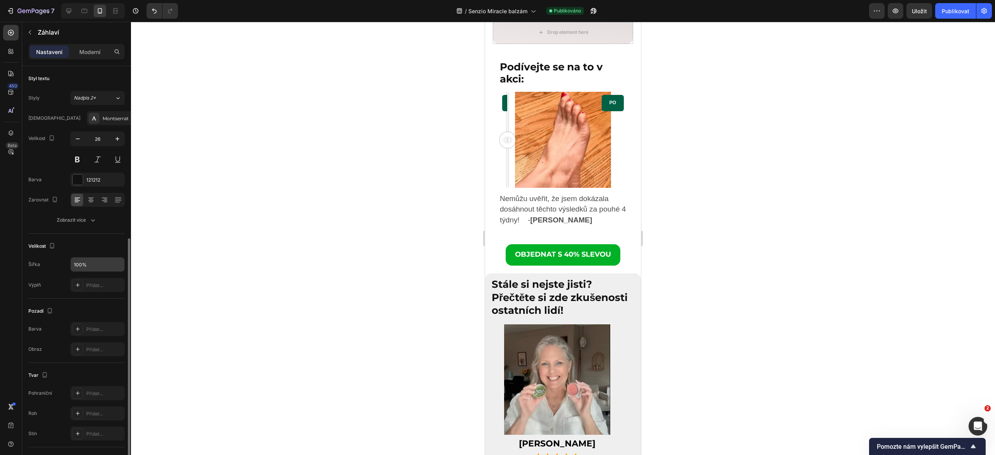
scroll to position [95, 0]
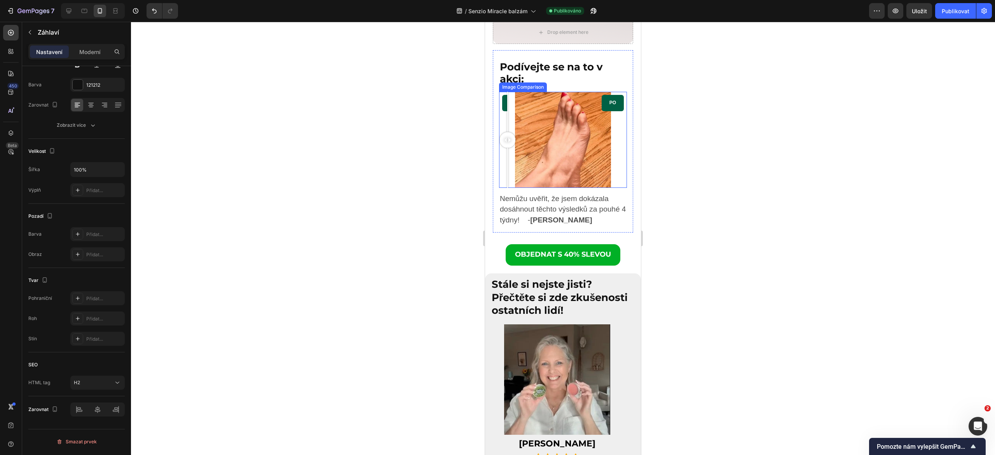
click at [503, 175] on div at bounding box center [508, 140] width 16 height 96
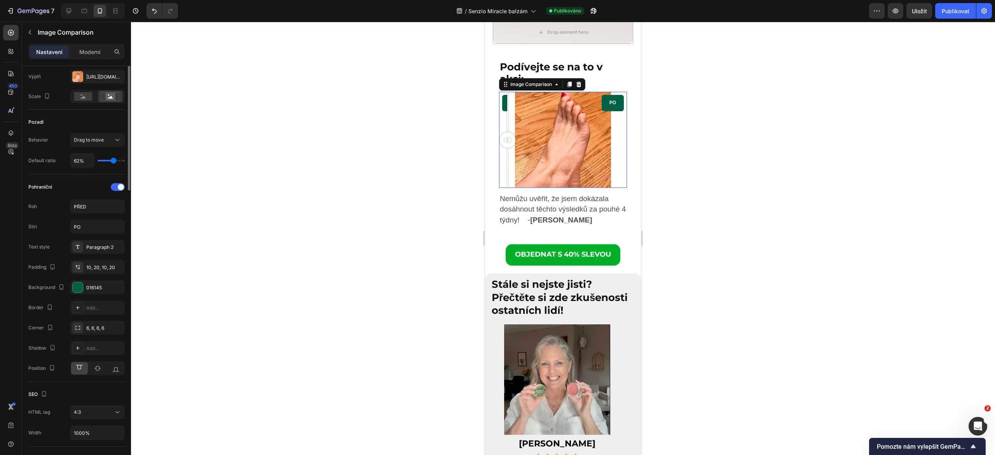
scroll to position [0, 0]
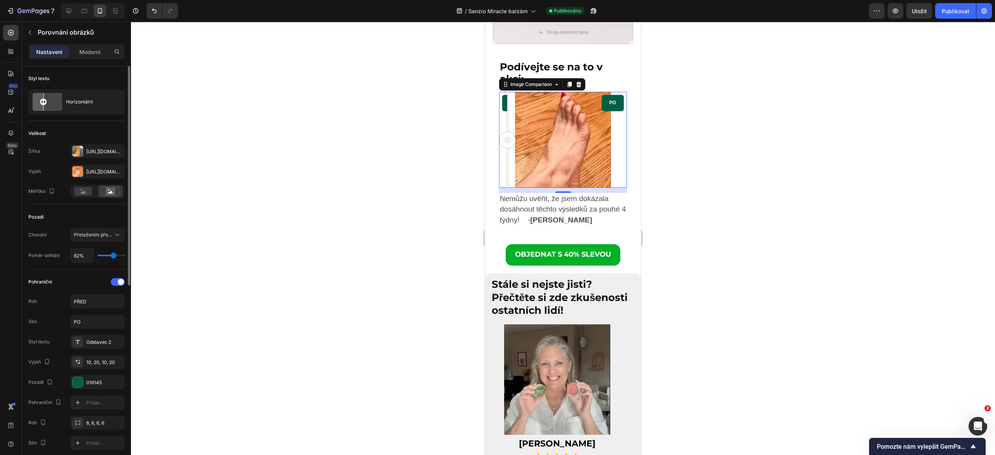
click at [116, 255] on input "range" at bounding box center [111, 256] width 27 height 2
type input "63"
type input "63%"
type input "64"
type input "64%"
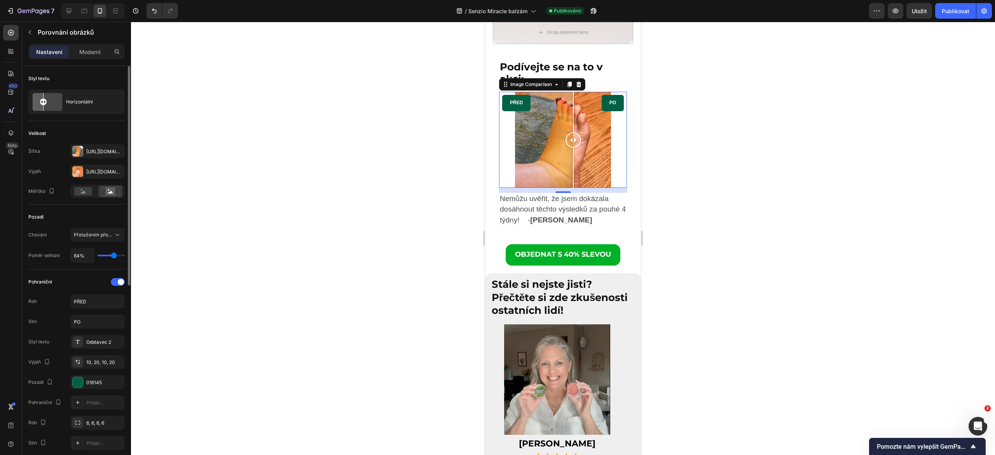
type input "65"
type input "65%"
type input "66"
type input "66%"
type input "67"
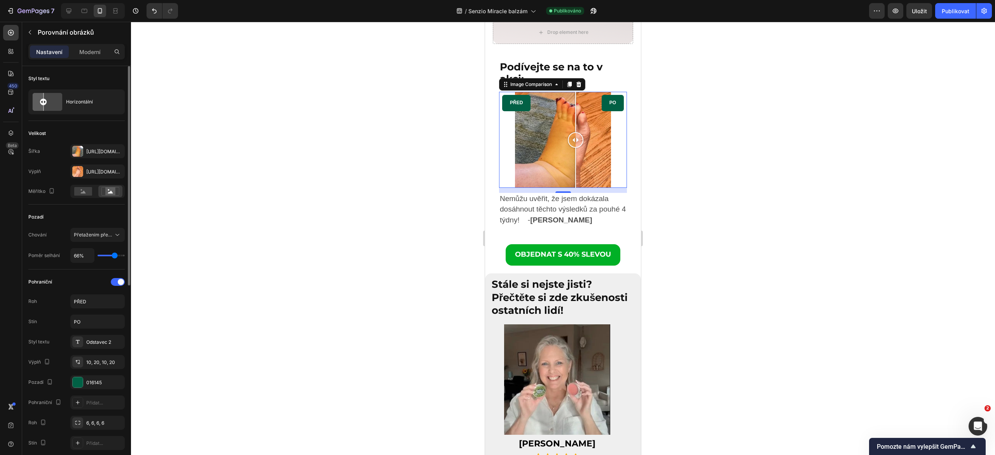
type input "67%"
type input "68"
type input "68%"
type input "69"
type input "69%"
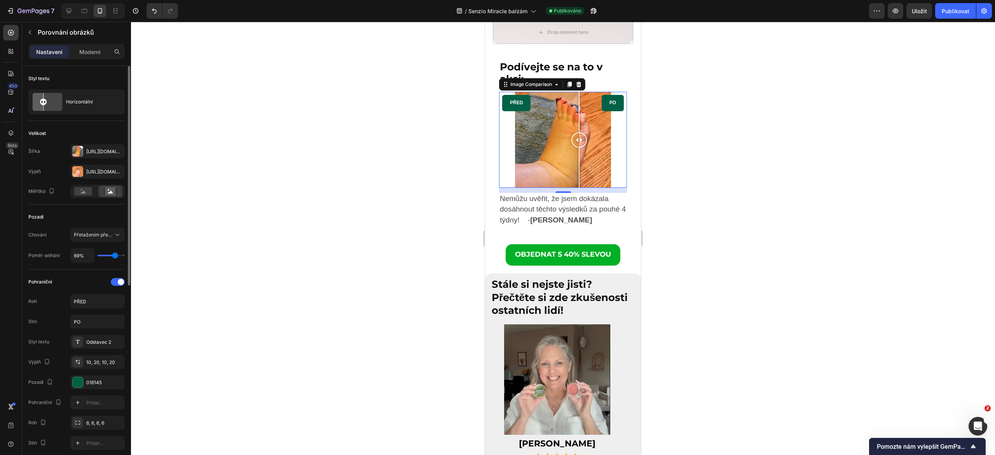
type input "70"
type input "70%"
type input "71"
type input "71%"
type input "72"
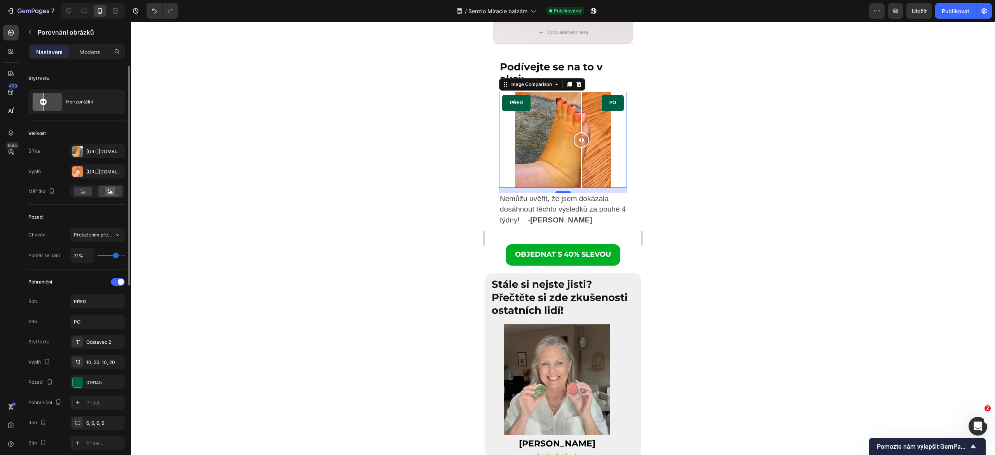
type input "72%"
click at [278, 222] on div at bounding box center [563, 238] width 864 height 433
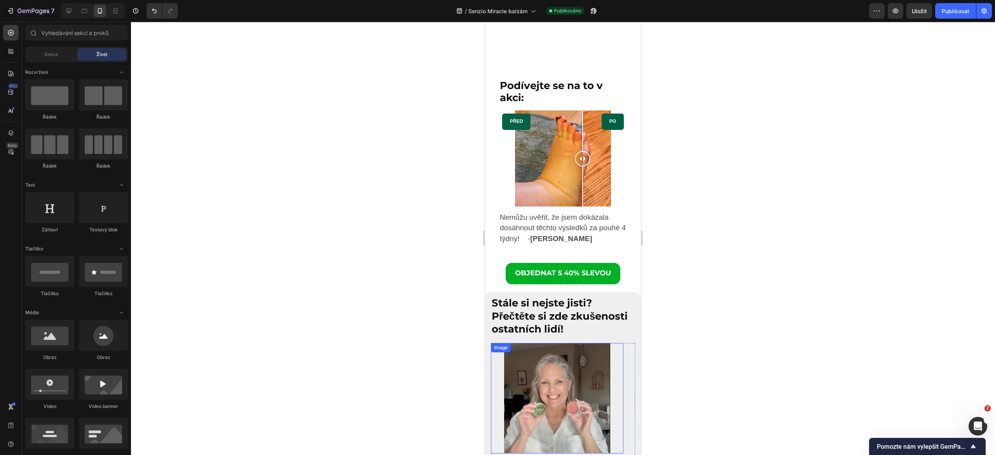
scroll to position [3279, 0]
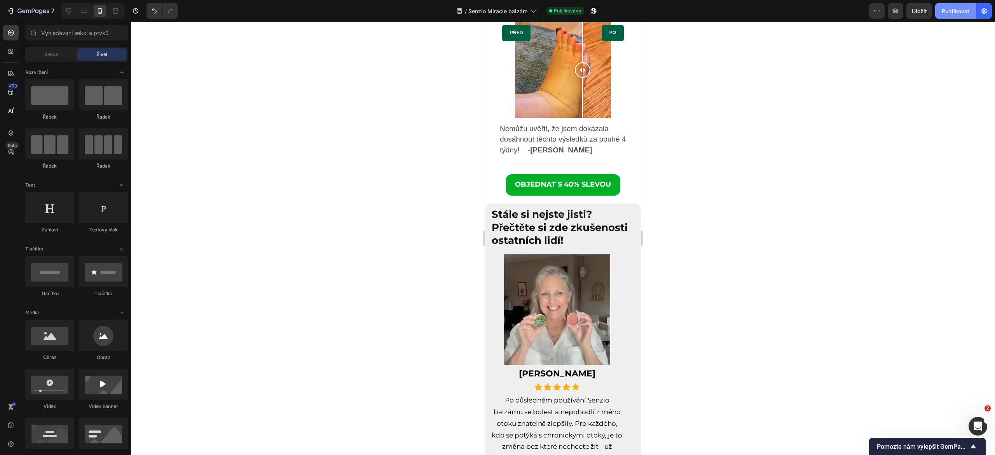
click at [953, 11] on font "Publikovat" at bounding box center [956, 11] width 28 height 7
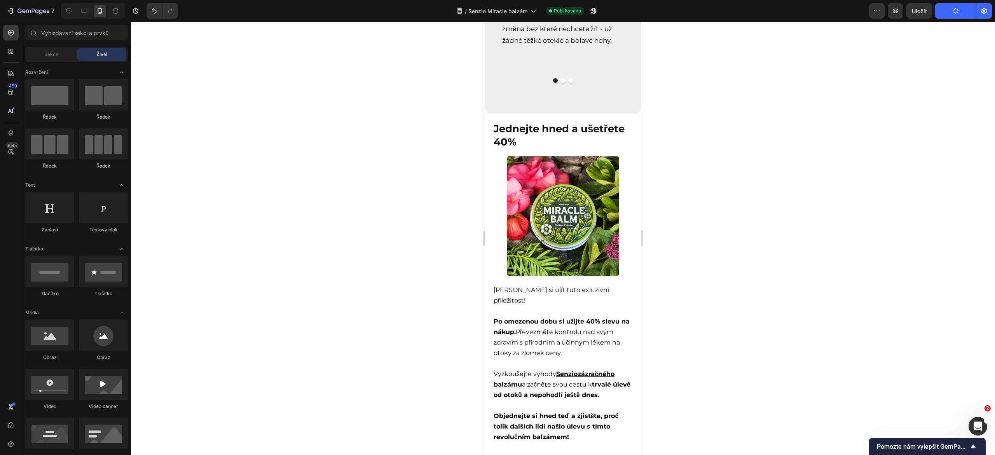
scroll to position [3783, 0]
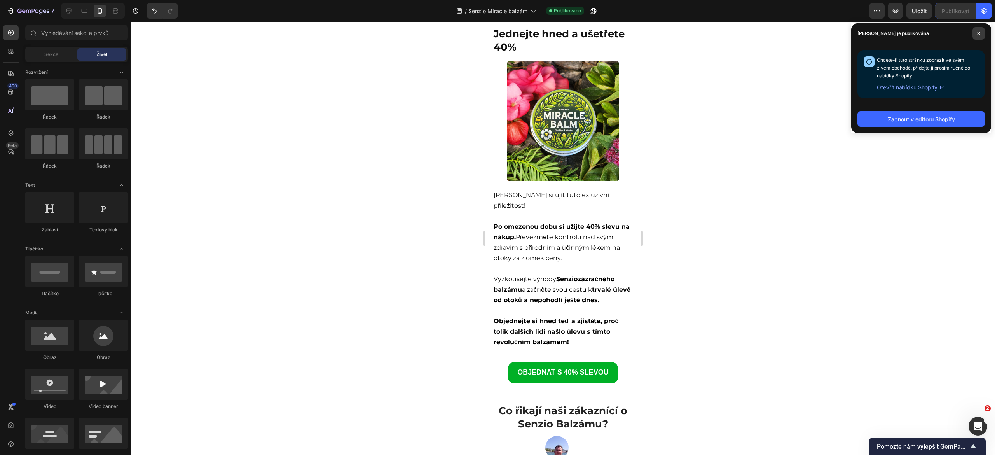
click at [977, 31] on icon at bounding box center [979, 33] width 4 height 4
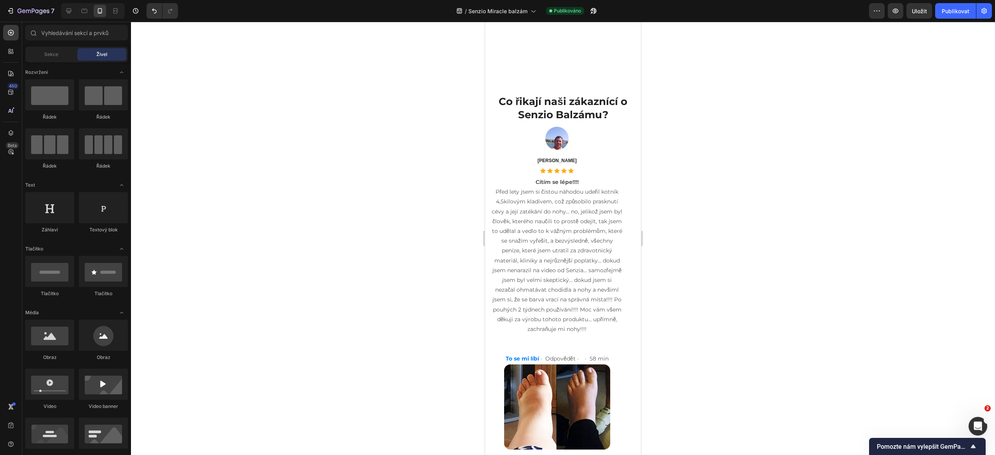
scroll to position [4245, 0]
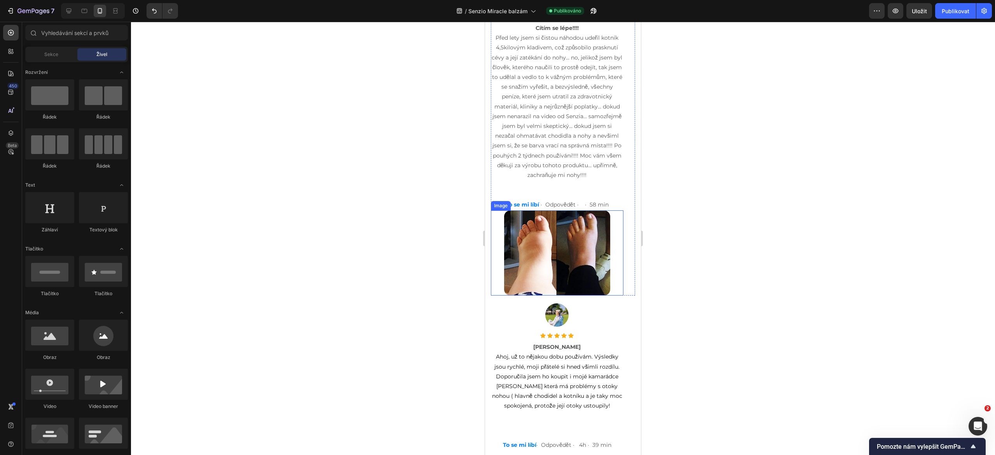
click at [565, 272] on img at bounding box center [557, 252] width 106 height 85
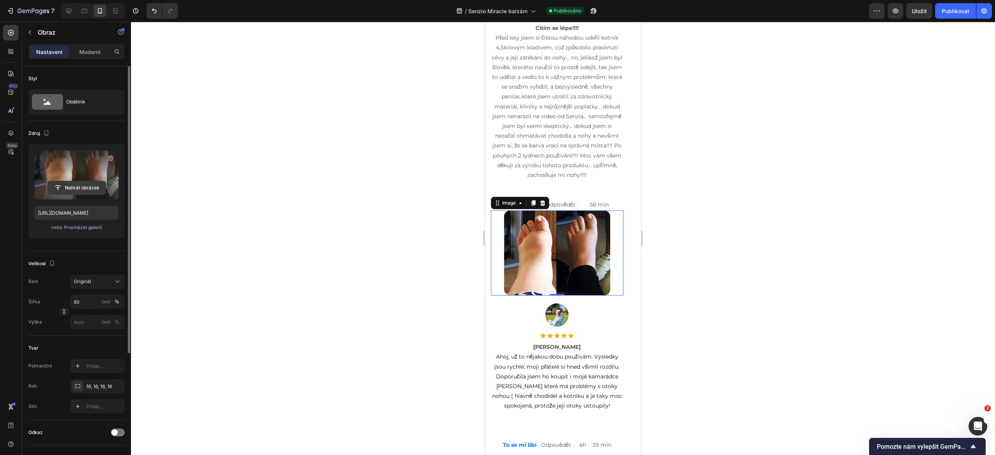
click at [62, 188] on input "file" at bounding box center [77, 187] width 58 height 13
type input "[URL][DOMAIN_NAME]"
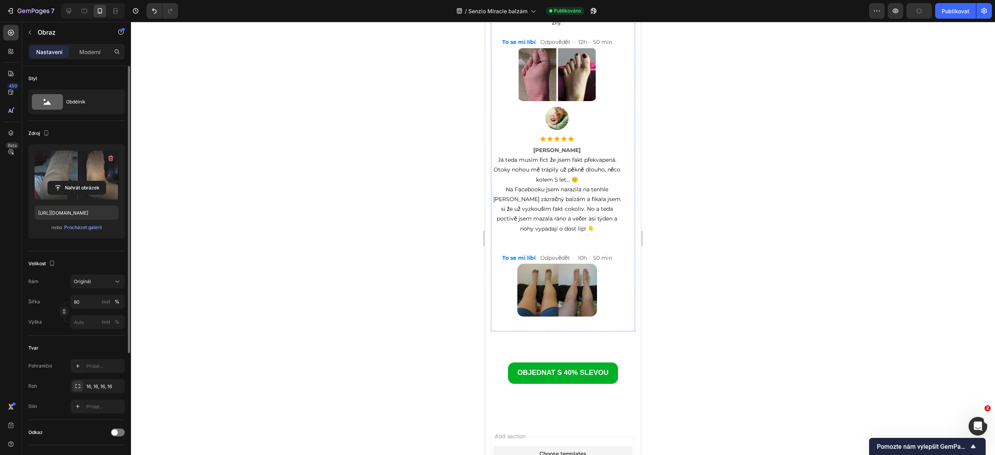
scroll to position [5749, 0]
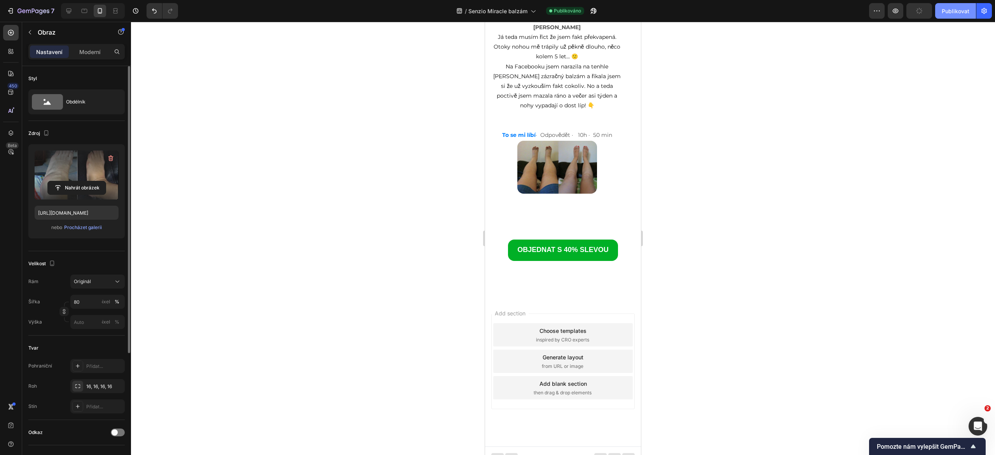
click at [950, 15] on font "Publikovat" at bounding box center [956, 11] width 28 height 8
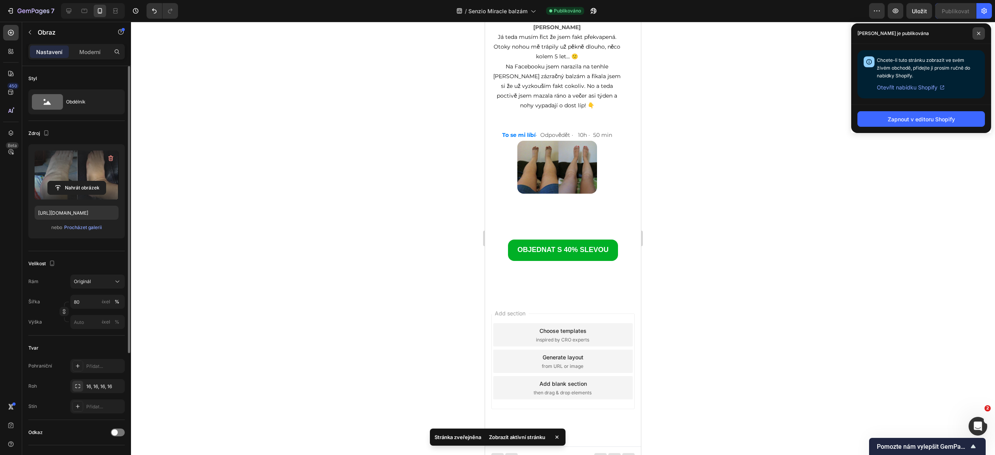
click at [981, 37] on span at bounding box center [979, 33] width 12 height 12
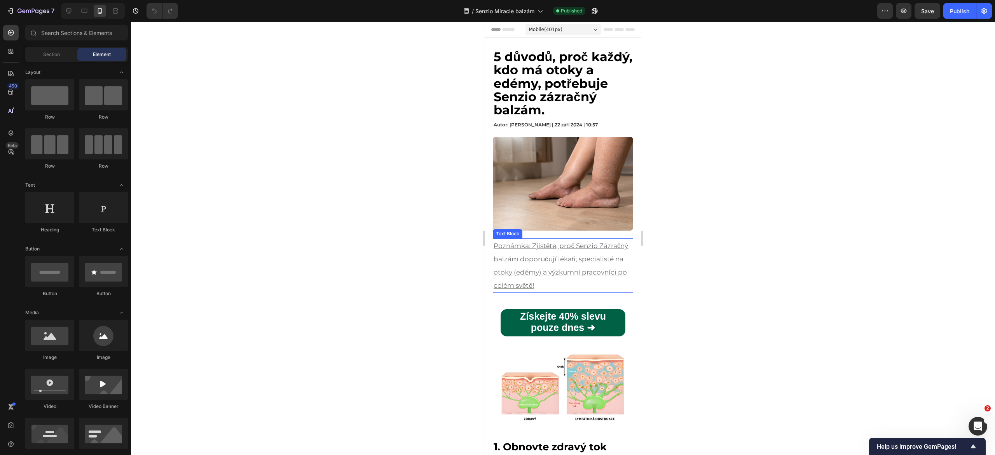
click at [532, 256] on u "Poznámka: Zjistěte, proč Senzio Zázračný balzám doporučují lékaři, specialisté …" at bounding box center [561, 266] width 135 height 48
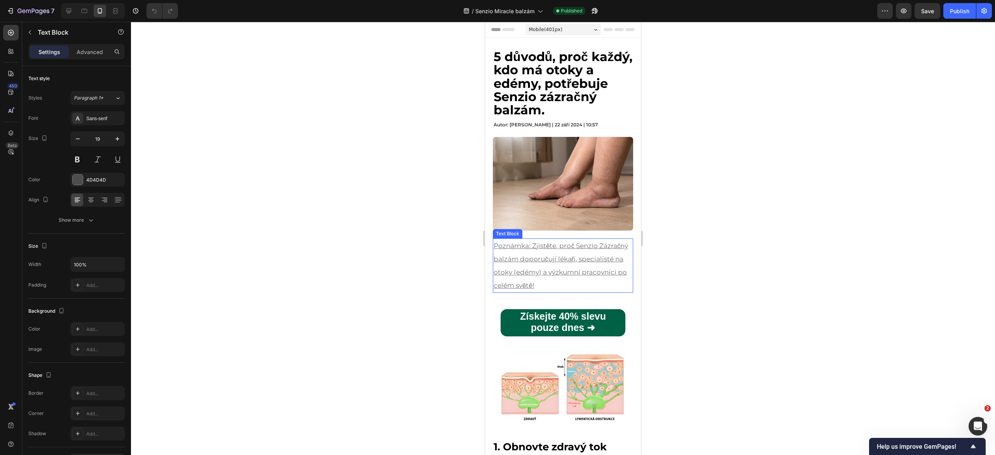
click at [532, 256] on u "Poznámka: Zjistěte, proč Senzio Zázračný balzám doporučují lékaři, specialisté …" at bounding box center [561, 266] width 135 height 48
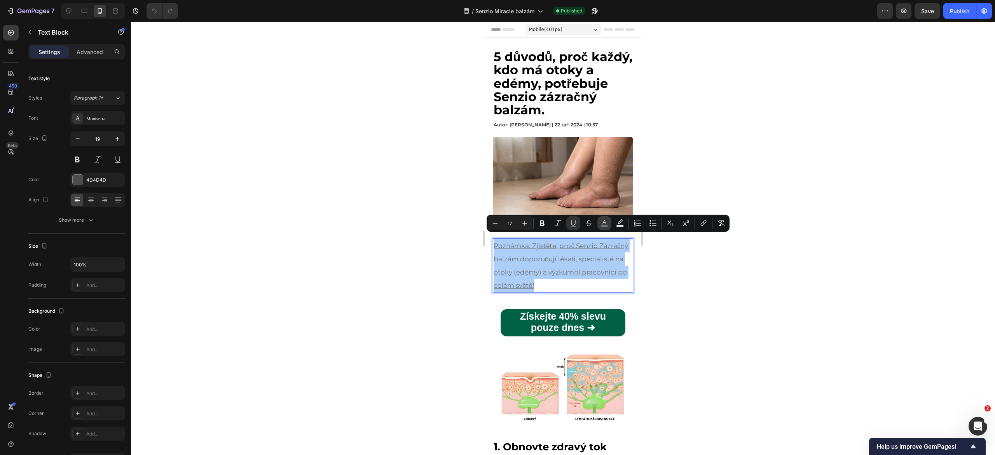
click at [603, 224] on icon "Editor contextual toolbar" at bounding box center [605, 223] width 8 height 8
type input "707175"
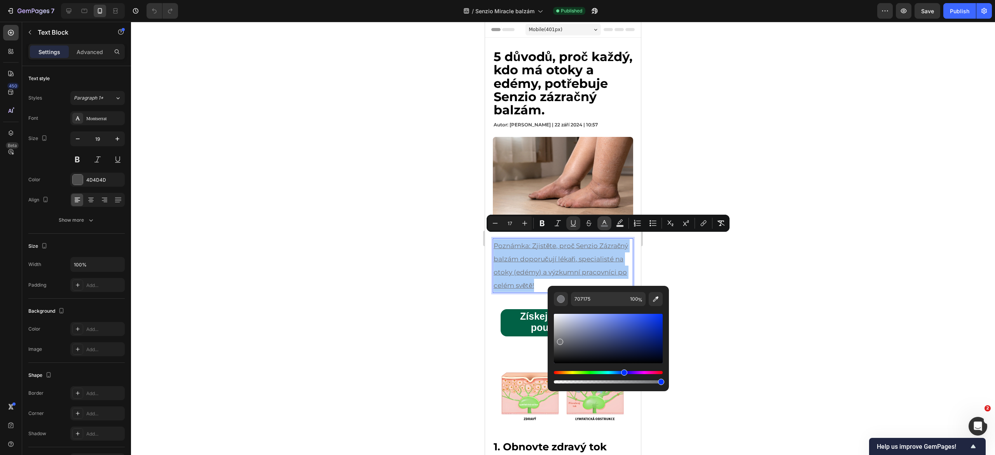
click at [603, 224] on icon "Editor contextual toolbar" at bounding box center [605, 223] width 8 height 8
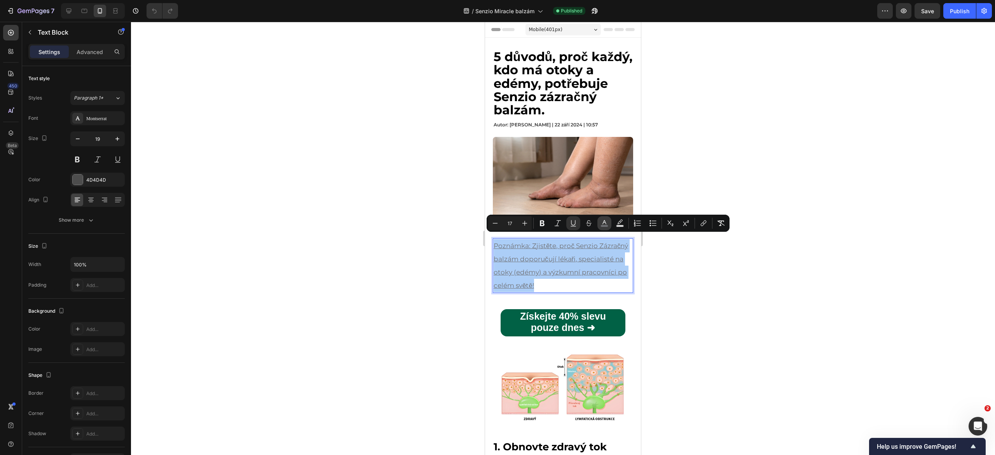
click at [602, 227] on rect "Editor contextual toolbar" at bounding box center [604, 226] width 7 height 2
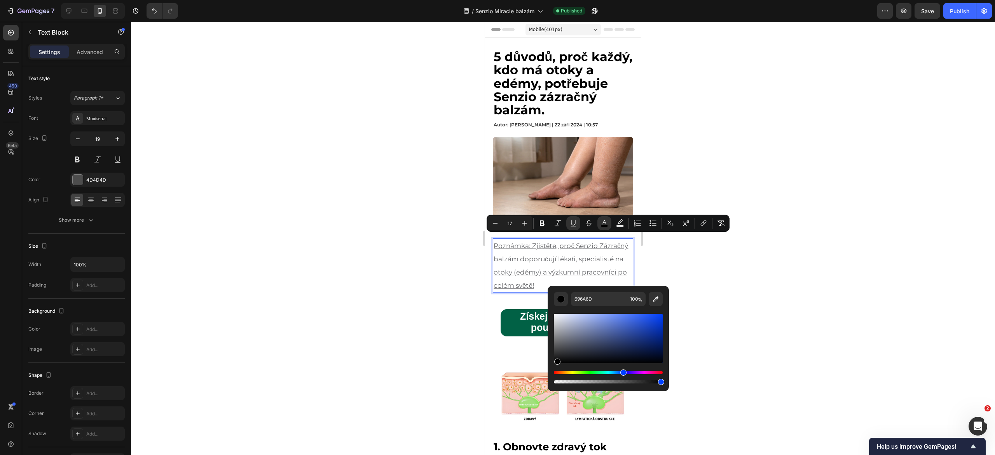
type input "000000"
drag, startPoint x: 559, startPoint y: 341, endPoint x: 556, endPoint y: 364, distance: 22.8
click at [556, 364] on div "Editor contextual toolbar" at bounding box center [557, 361] width 6 height 6
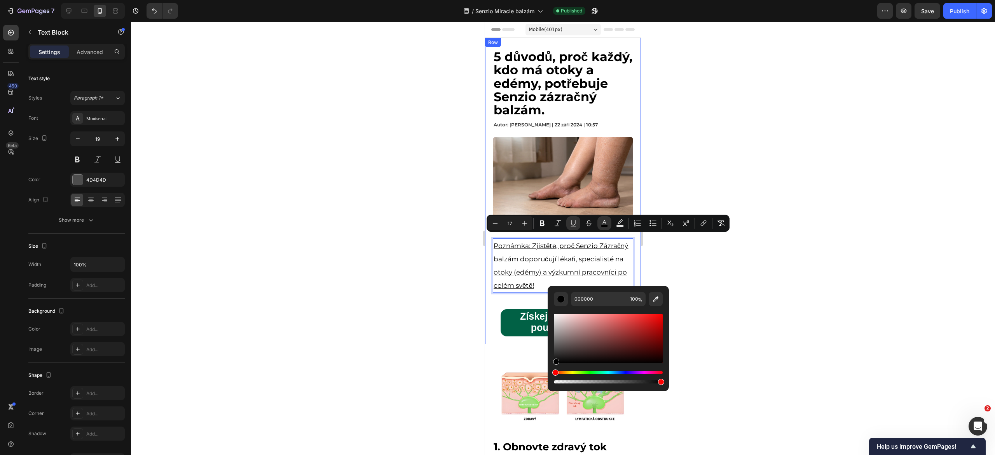
click at [436, 294] on div at bounding box center [563, 238] width 864 height 433
